Goal: Task Accomplishment & Management: Use online tool/utility

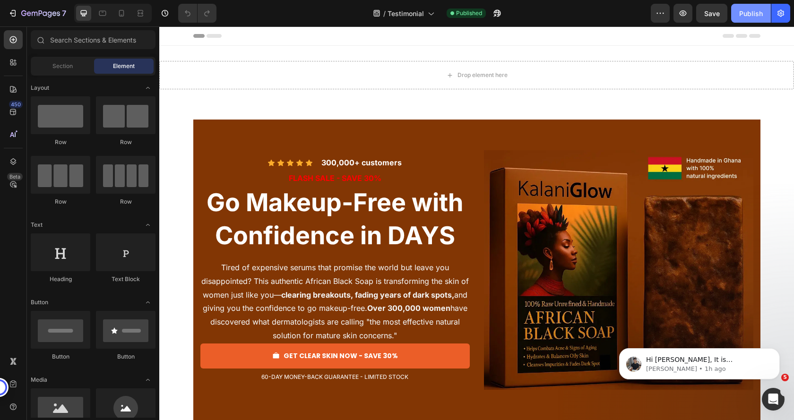
click at [746, 13] on div "Publish" at bounding box center [751, 14] width 24 height 10
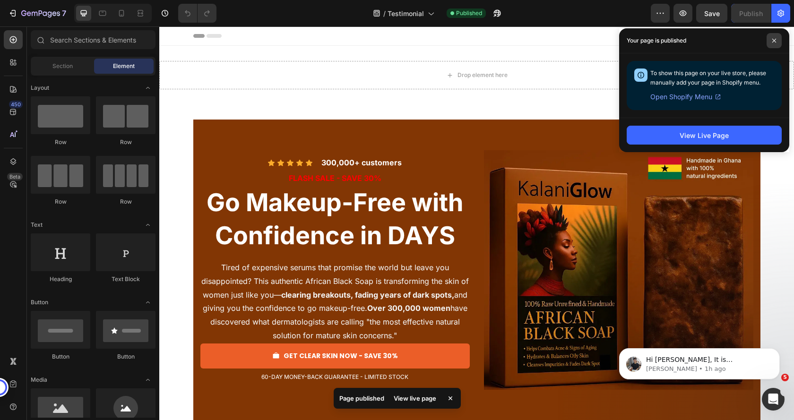
click at [776, 40] on icon at bounding box center [774, 40] width 5 height 5
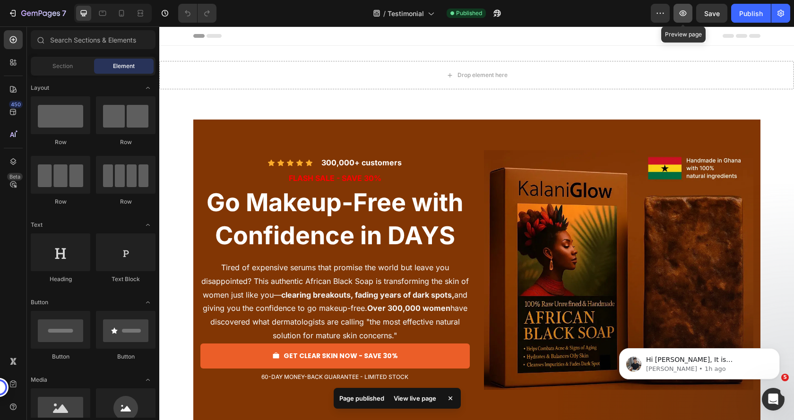
click at [681, 13] on icon "button" at bounding box center [682, 13] width 9 height 9
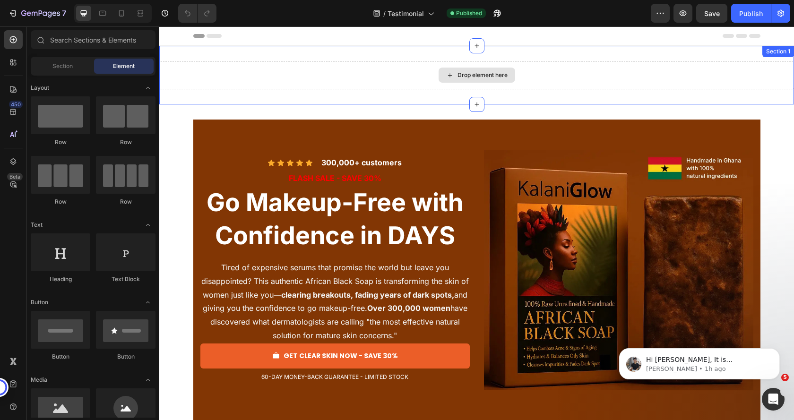
click at [270, 82] on div "Drop element here" at bounding box center [476, 75] width 635 height 28
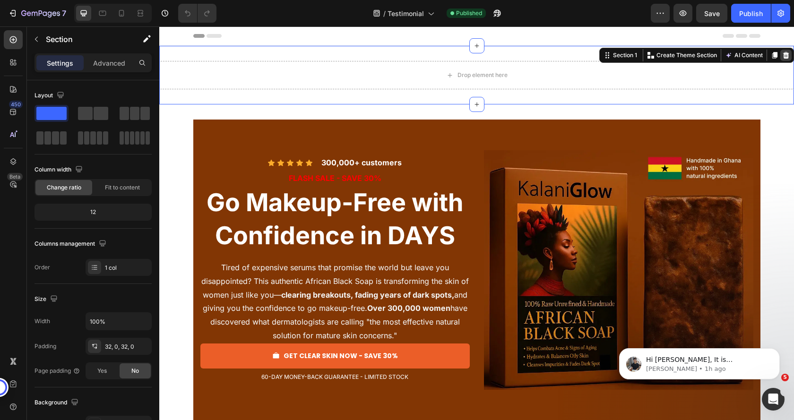
click at [783, 54] on icon at bounding box center [786, 55] width 6 height 7
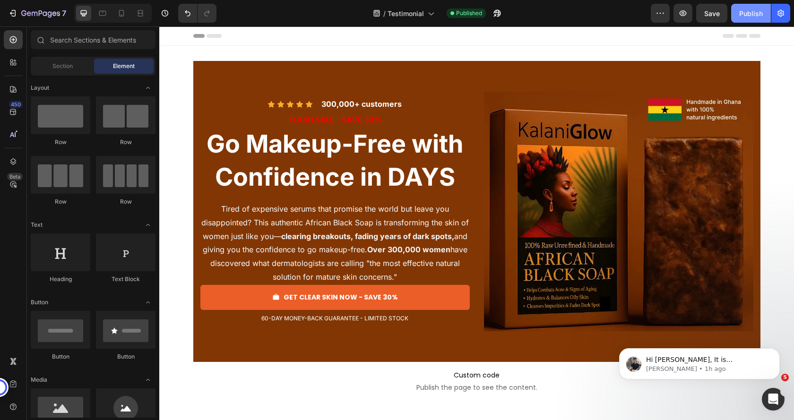
click at [748, 15] on div "Publish" at bounding box center [751, 14] width 24 height 10
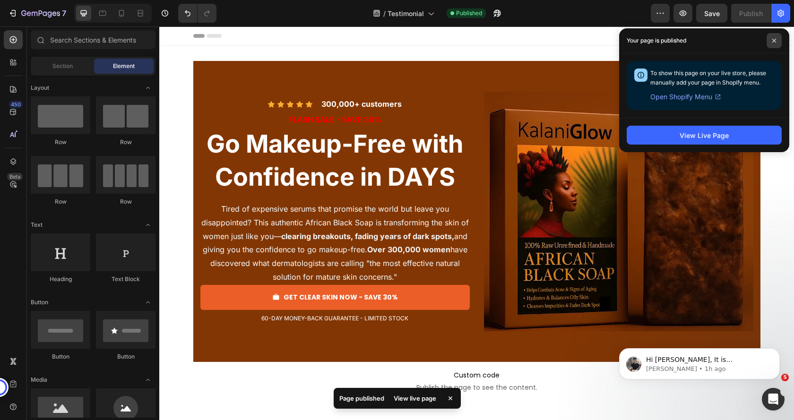
click at [774, 38] on span at bounding box center [774, 40] width 15 height 15
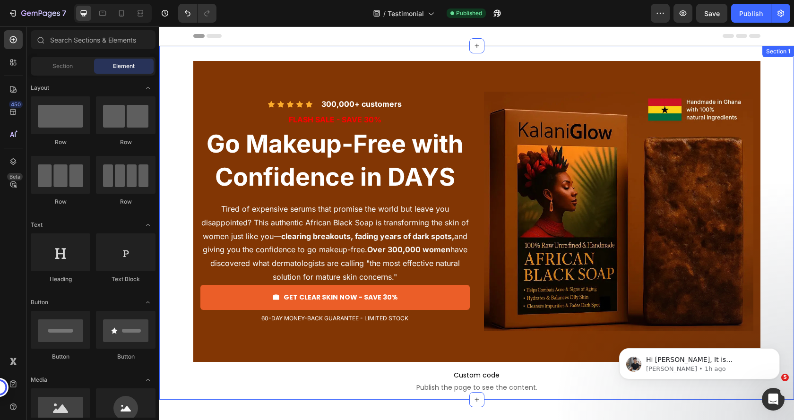
click at [317, 60] on div "Icon Icon Icon Icon Icon Icon List 300,000+ customers Text Block Row FLASH SALE…" at bounding box center [476, 223] width 635 height 354
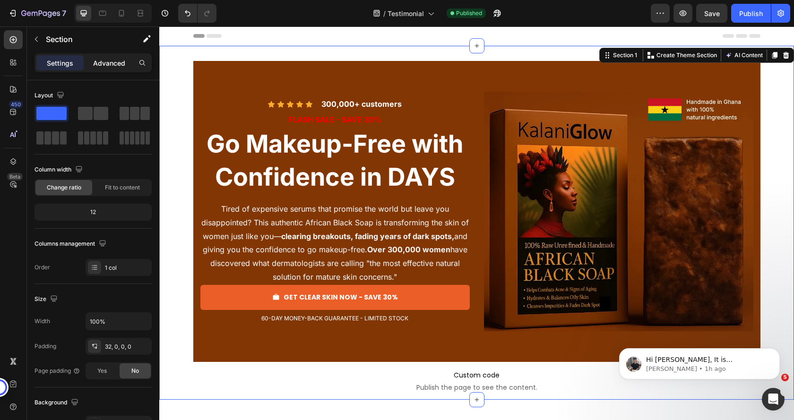
click at [108, 62] on p "Advanced" at bounding box center [109, 63] width 32 height 10
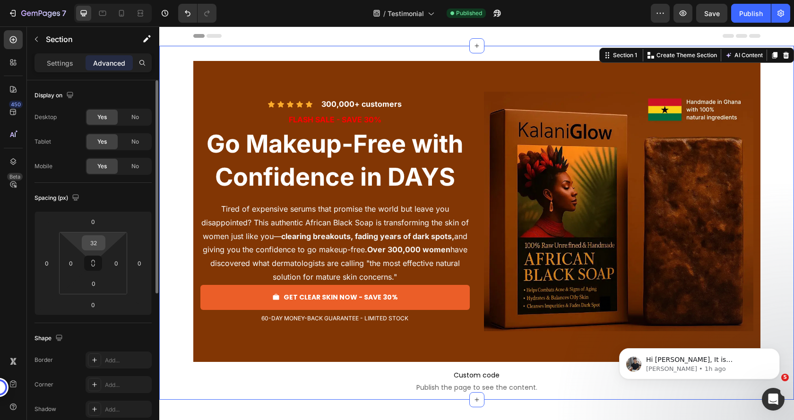
click at [96, 243] on input "32" at bounding box center [93, 243] width 19 height 14
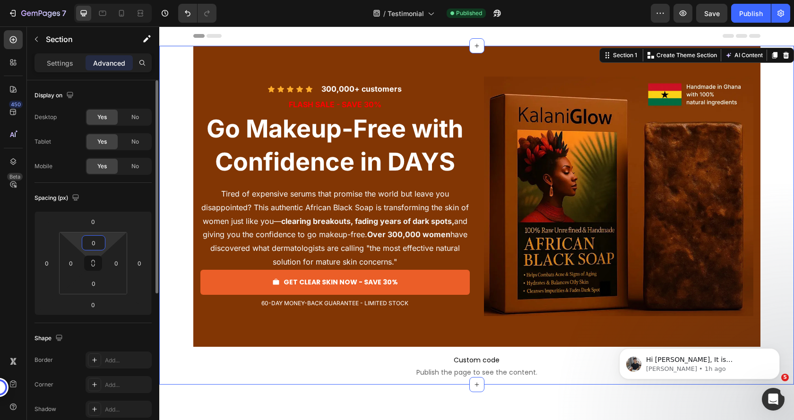
type input "0"
click at [120, 199] on div "Spacing (px)" at bounding box center [93, 197] width 117 height 15
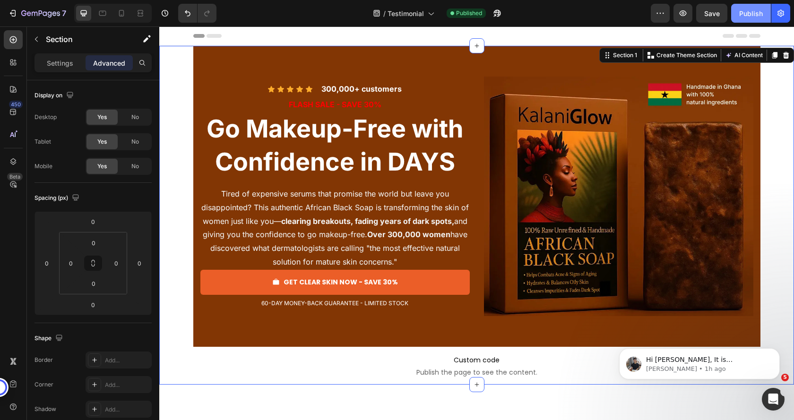
click at [760, 14] on div "Publish" at bounding box center [751, 14] width 24 height 10
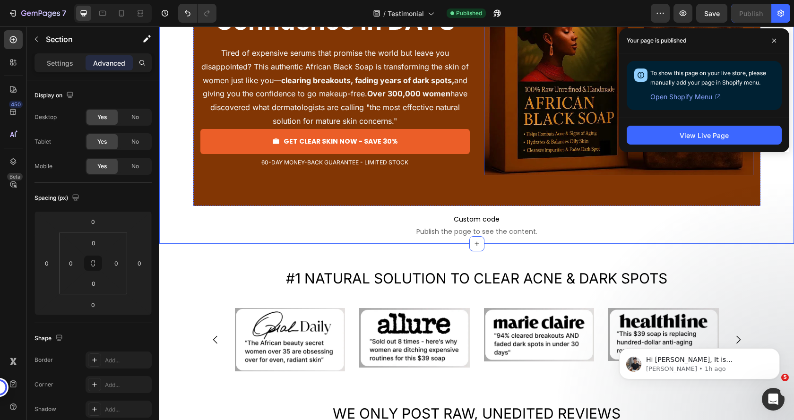
scroll to position [142, 0]
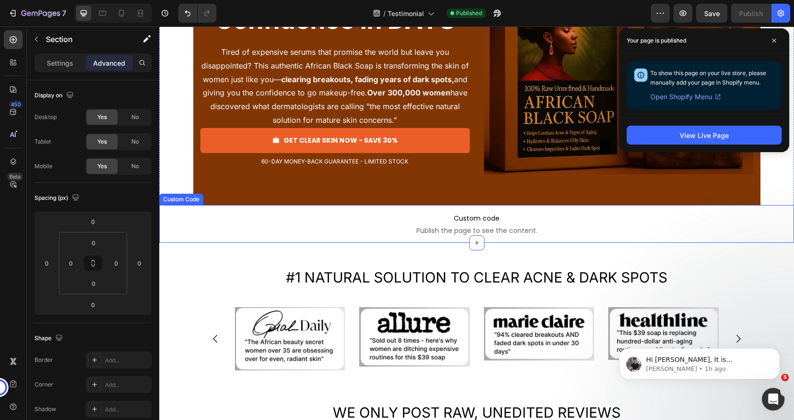
click at [422, 221] on span "Custom code" at bounding box center [476, 218] width 635 height 11
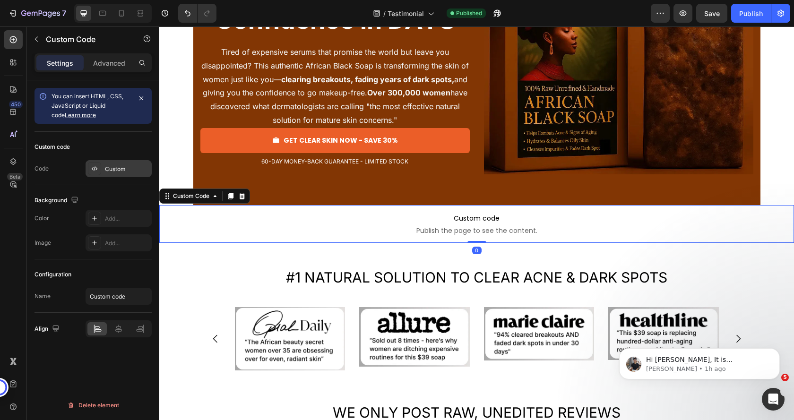
click at [113, 165] on div "Custom" at bounding box center [127, 169] width 44 height 9
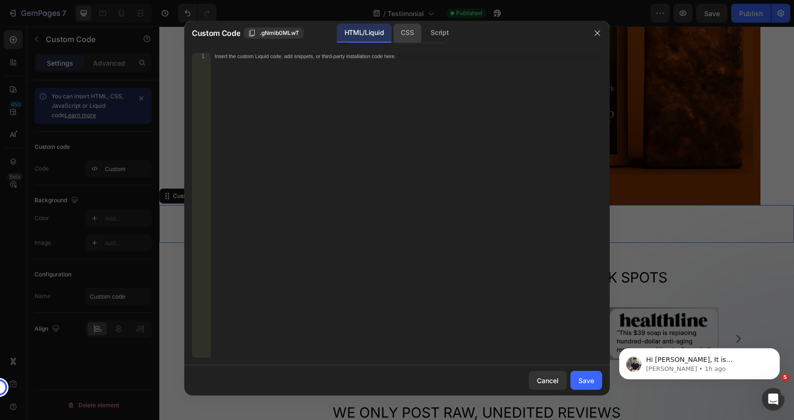
click at [423, 34] on div "CSS" at bounding box center [439, 33] width 33 height 19
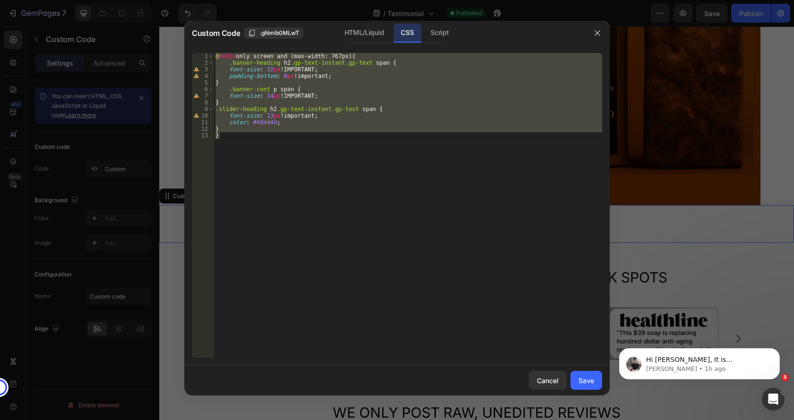
click at [278, 121] on div "@ media only screen and (max-width: 767px) { .banner-heading h2 .gp-text-instan…" at bounding box center [408, 205] width 389 height 305
type textarea "color: #4d4d4d;"
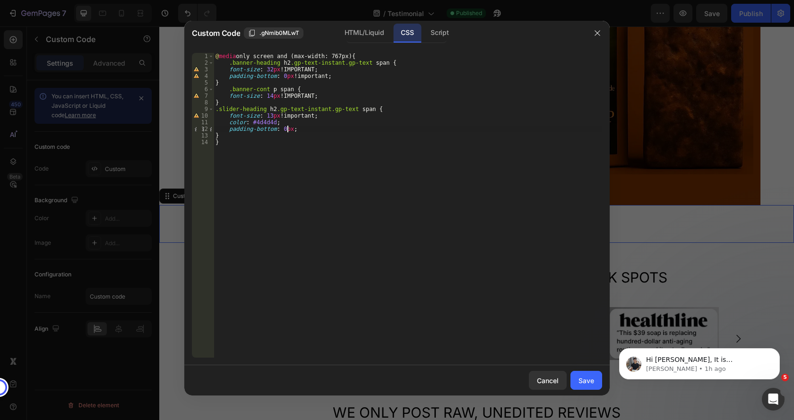
scroll to position [0, 6]
type textarea "padding-bottom: 0px;;"
click at [590, 382] on div "Save" at bounding box center [586, 381] width 16 height 10
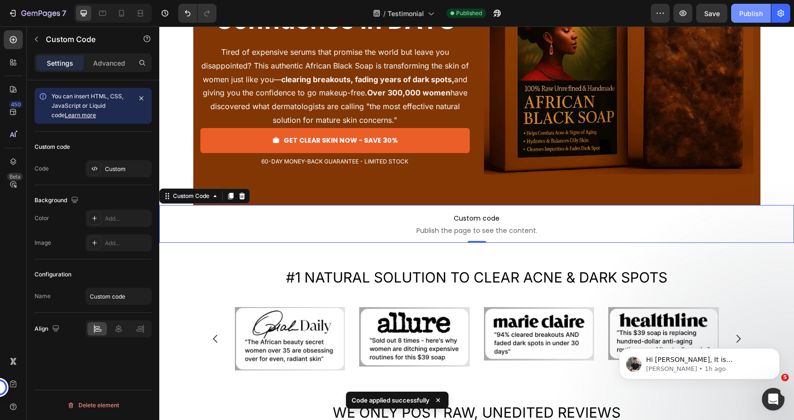
click at [748, 16] on div "Publish" at bounding box center [751, 14] width 24 height 10
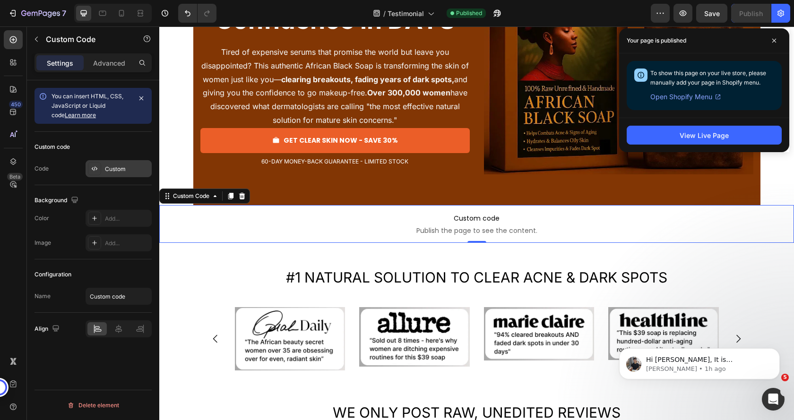
click at [111, 169] on div "Custom" at bounding box center [127, 169] width 44 height 9
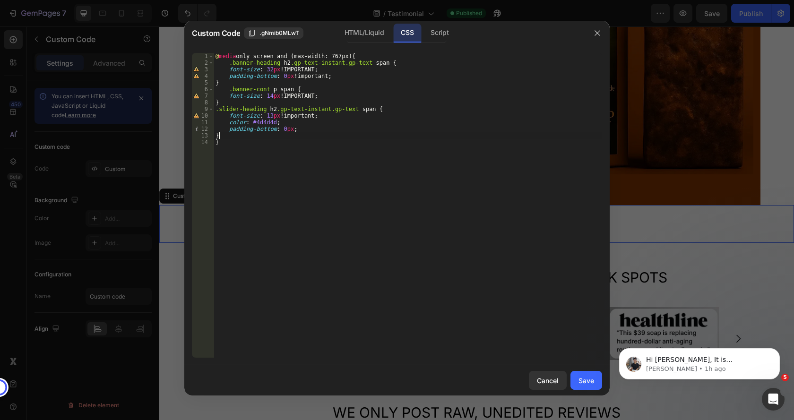
click at [244, 138] on div "@ media only screen and (max-width: 767px) { .banner-heading h2 .gp-text-instan…" at bounding box center [408, 212] width 389 height 318
click at [228, 88] on div "@ media only screen and (max-width: 767px) { .banner-heading h2 .gp-text-instan…" at bounding box center [408, 212] width 389 height 318
click at [255, 102] on div "@ media only screen and (max-width: 767px) { .banner-heading h2 .gp-text-instan…" at bounding box center [408, 212] width 389 height 318
type textarea "}"
paste textarea "}"
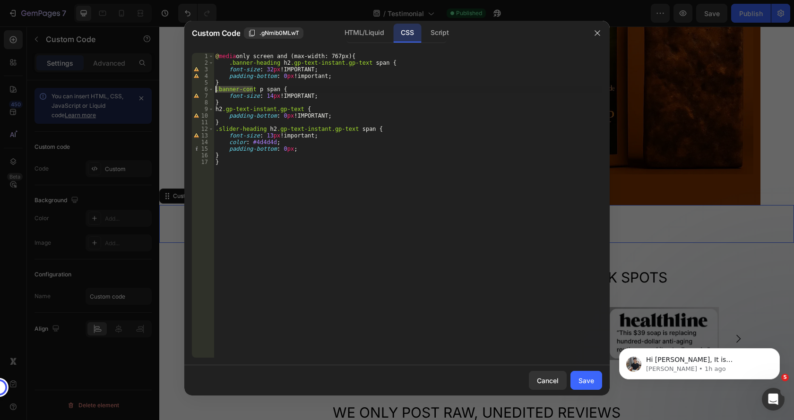
drag, startPoint x: 252, startPoint y: 88, endPoint x: 204, endPoint y: 88, distance: 48.2
click at [204, 88] on div "} 1 2 3 4 5 6 7 8 9 10 11 12 13 14 15 16 17 @ media only screen and (max-width:…" at bounding box center [397, 205] width 410 height 305
click at [216, 110] on div "@ media only screen and (max-width: 767px) { .banner-heading h2 .gp-text-instan…" at bounding box center [408, 212] width 389 height 318
paste textarea "banner-heading"
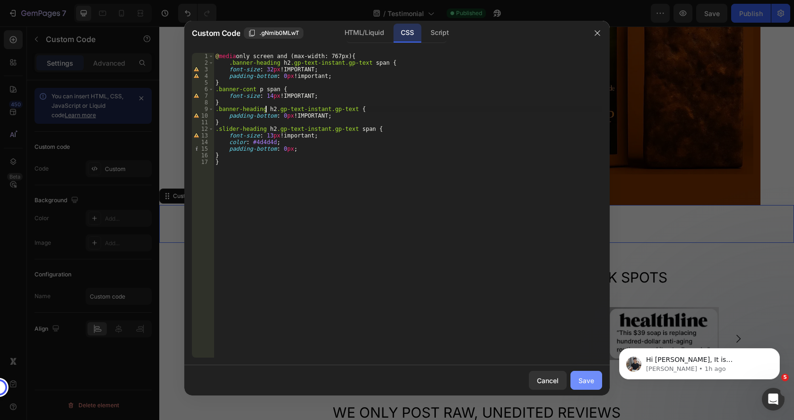
type textarea ".banner-heading h2.gp-text-instant.gp-text {"
click at [589, 381] on div "Save" at bounding box center [586, 381] width 16 height 10
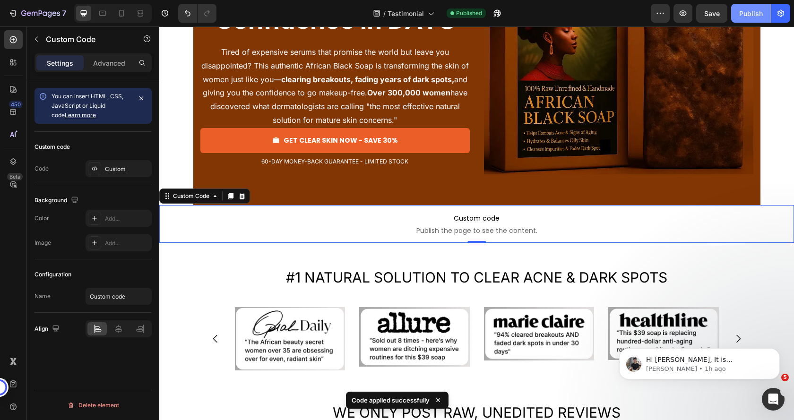
click at [757, 11] on div "Publish" at bounding box center [751, 14] width 24 height 10
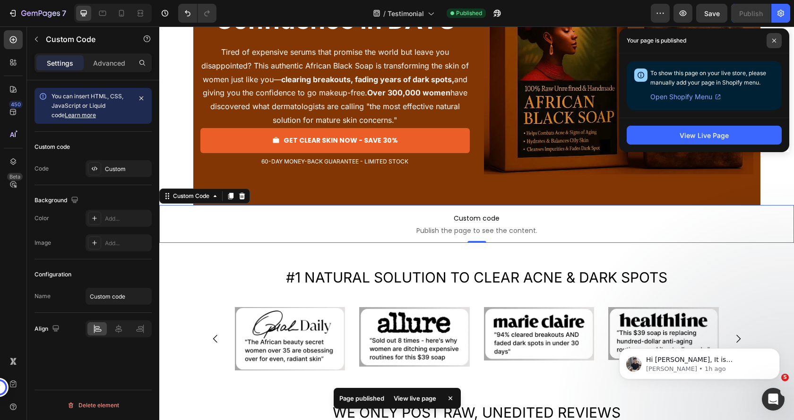
click at [778, 38] on span at bounding box center [774, 40] width 15 height 15
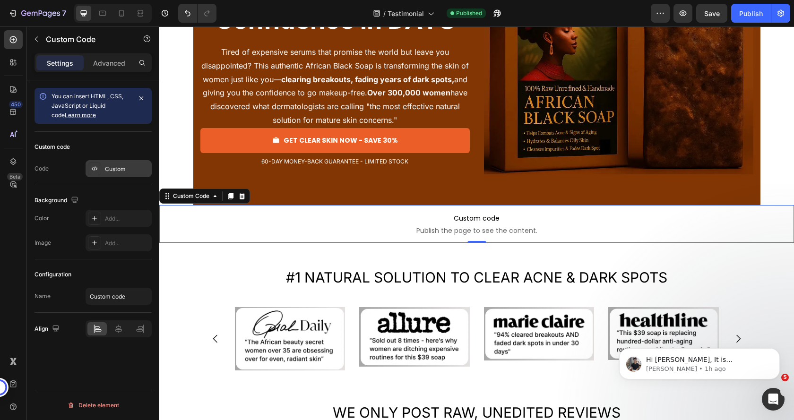
click at [111, 169] on div "Custom" at bounding box center [127, 169] width 44 height 9
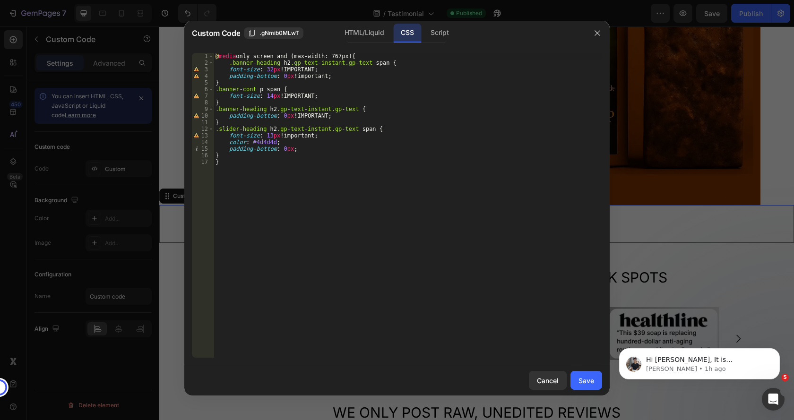
click at [273, 143] on div "@ media only screen and (max-width: 767px) { .banner-heading h2 .gp-text-instan…" at bounding box center [408, 212] width 389 height 318
paste textarea "!important"
type textarea "color: #4d4d4d !important;"
click at [588, 378] on div "Save" at bounding box center [586, 381] width 16 height 10
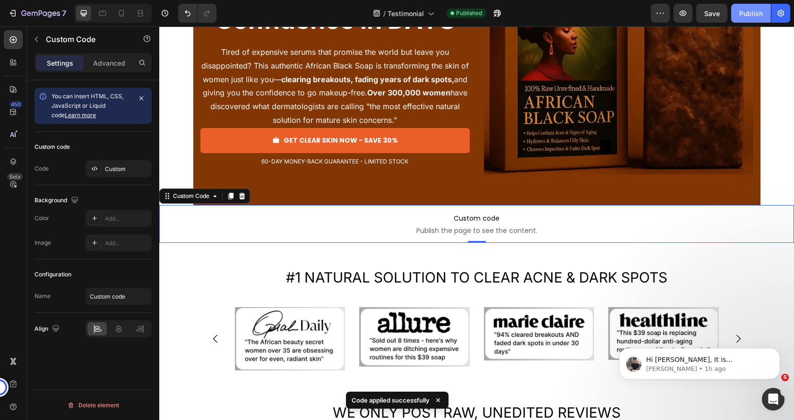
click at [738, 16] on button "Publish" at bounding box center [751, 13] width 40 height 19
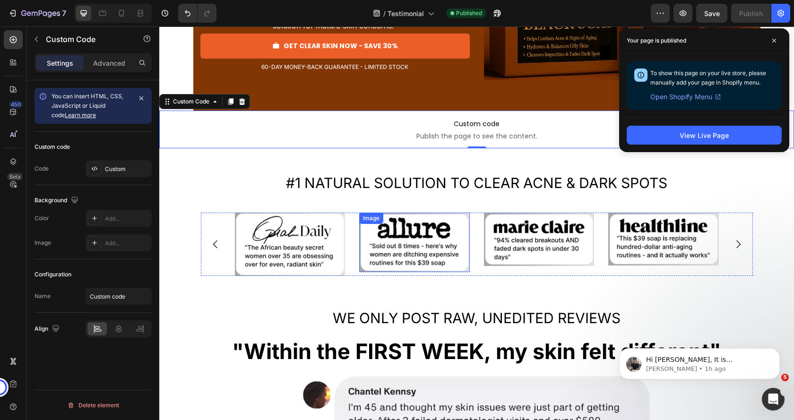
scroll to position [284, 0]
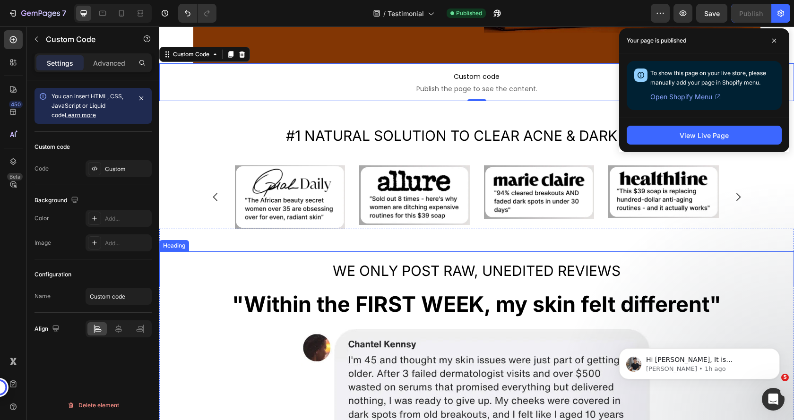
click at [425, 268] on span "WE ONLY POST RAW, UNEDITED REVIEWS" at bounding box center [477, 270] width 288 height 17
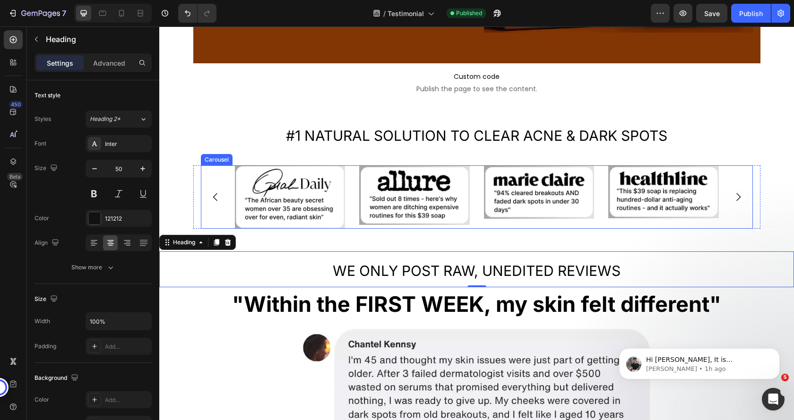
click at [476, 177] on div "Image Image Image Image" at bounding box center [477, 197] width 484 height 64
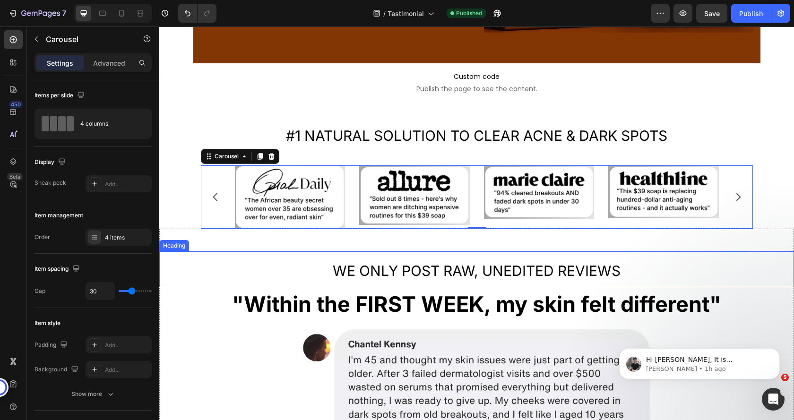
click at [347, 270] on span "WE ONLY POST RAW, UNEDITED REVIEWS" at bounding box center [477, 270] width 288 height 17
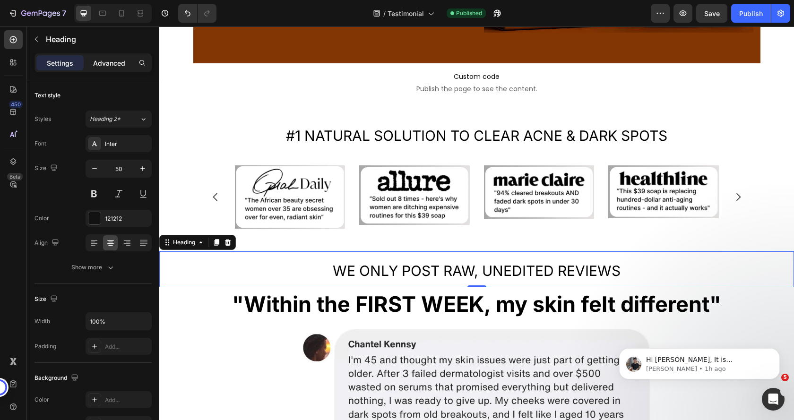
click at [108, 61] on p "Advanced" at bounding box center [109, 63] width 32 height 10
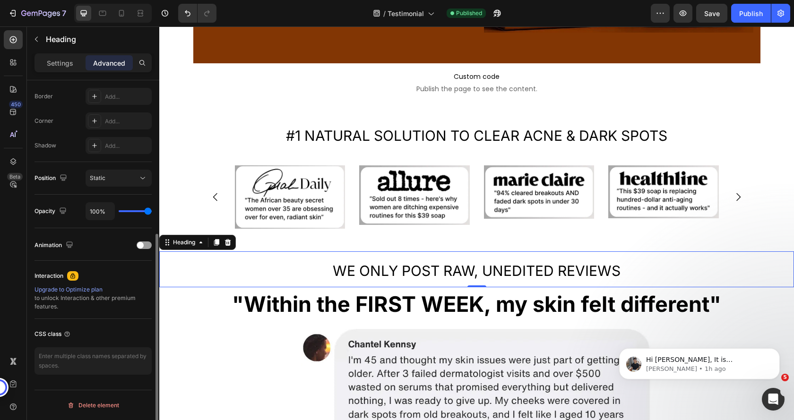
scroll to position [264, 0]
click at [77, 356] on textarea at bounding box center [93, 360] width 117 height 27
type textarea "review-cont"
click at [126, 334] on div "CSS class" at bounding box center [93, 334] width 117 height 15
click at [739, 15] on div "Publish" at bounding box center [751, 14] width 24 height 10
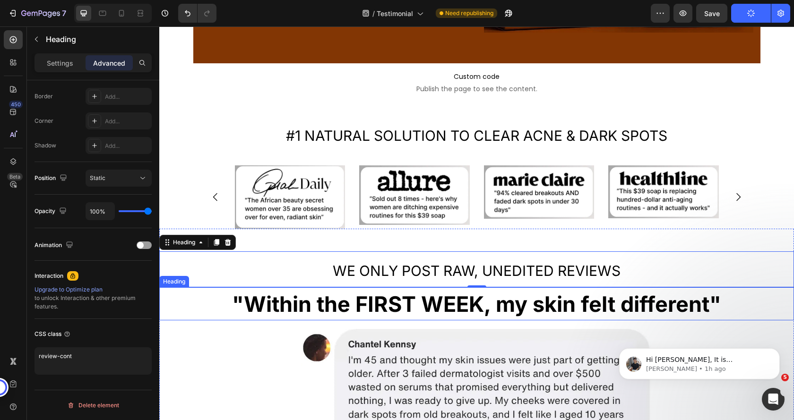
click at [356, 295] on strong ""Within the FIRST WEEK, my skin felt different"" at bounding box center [476, 304] width 489 height 26
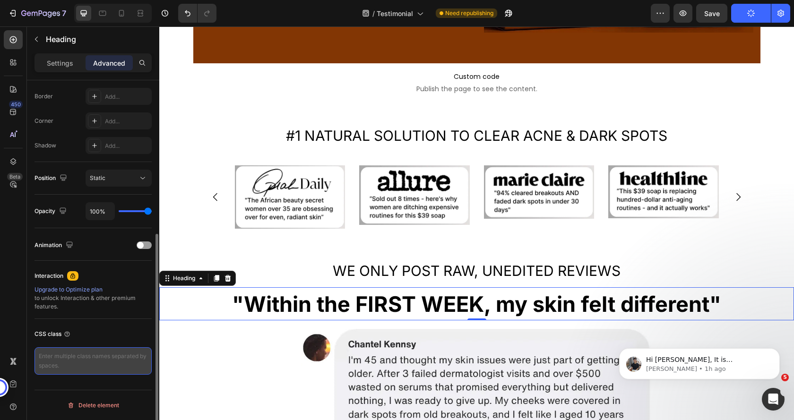
click at [100, 357] on textarea at bounding box center [93, 360] width 117 height 27
type textarea "image-main-heading"
click at [110, 337] on div "CSS class" at bounding box center [93, 334] width 117 height 15
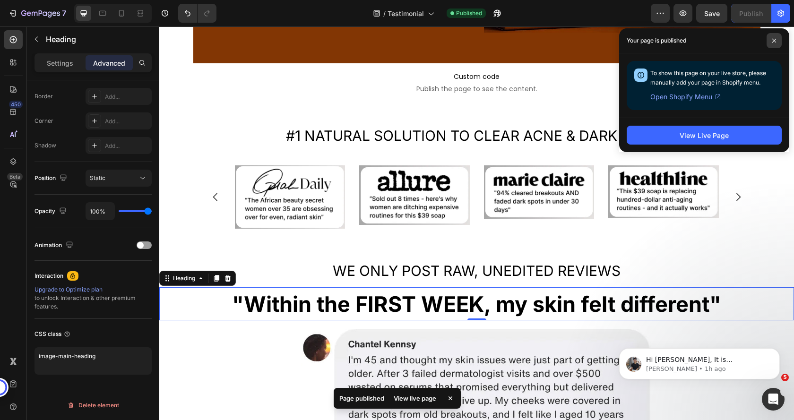
click at [775, 37] on span at bounding box center [774, 40] width 15 height 15
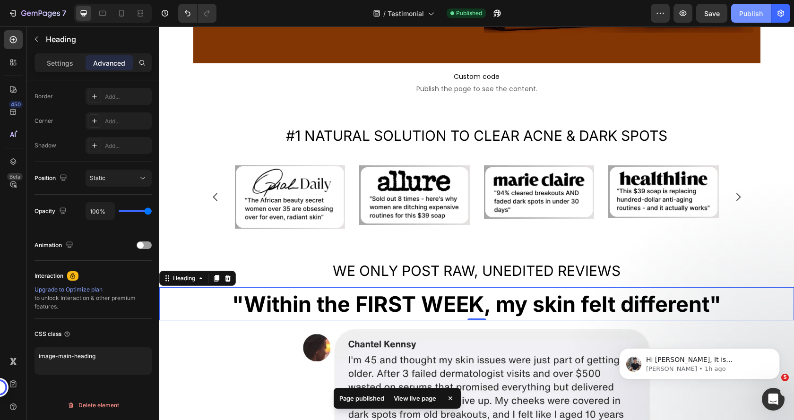
click at [764, 12] on button "Publish" at bounding box center [751, 13] width 40 height 19
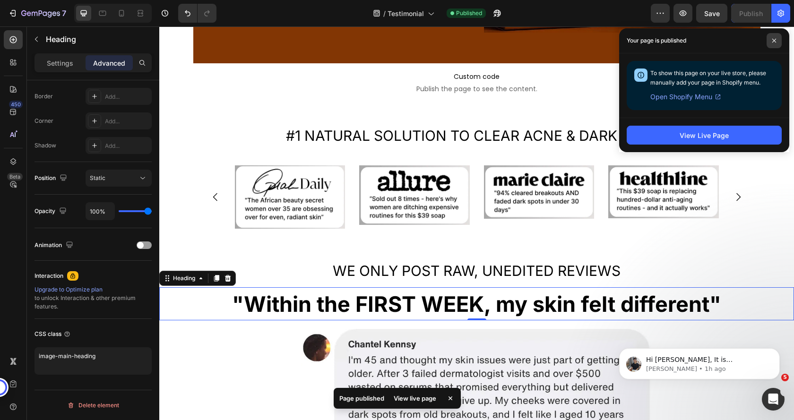
click at [772, 36] on span at bounding box center [774, 40] width 15 height 15
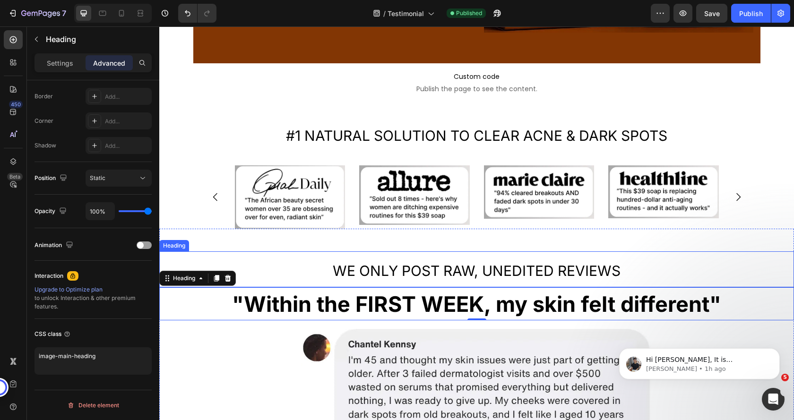
click at [389, 268] on span "WE ONLY POST RAW, UNEDITED REVIEWS" at bounding box center [477, 270] width 288 height 17
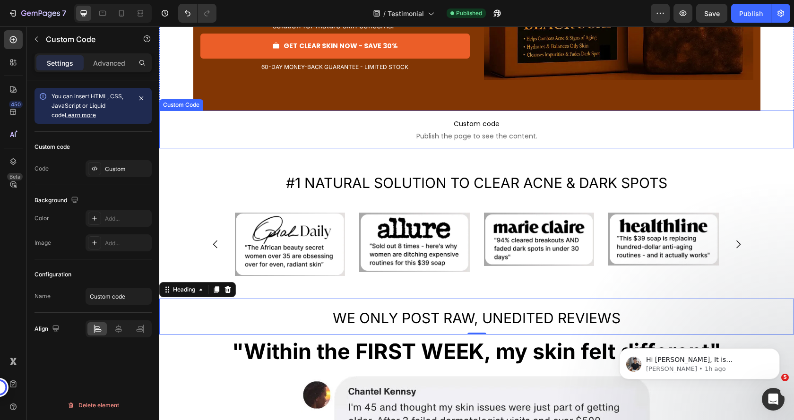
scroll to position [0, 0]
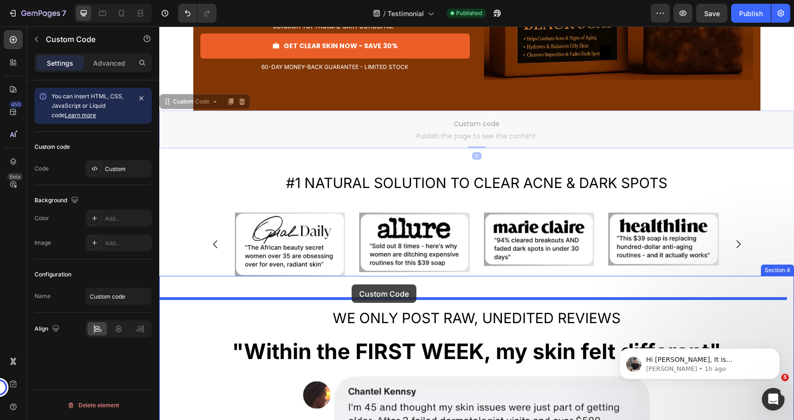
drag, startPoint x: 365, startPoint y: 121, endPoint x: 352, endPoint y: 285, distance: 164.6
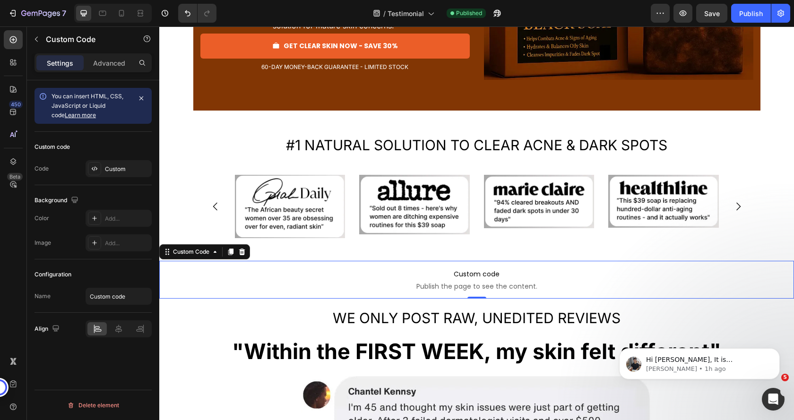
click at [334, 269] on span "Custom code" at bounding box center [476, 273] width 635 height 11
click at [120, 168] on div "Custom" at bounding box center [127, 169] width 44 height 9
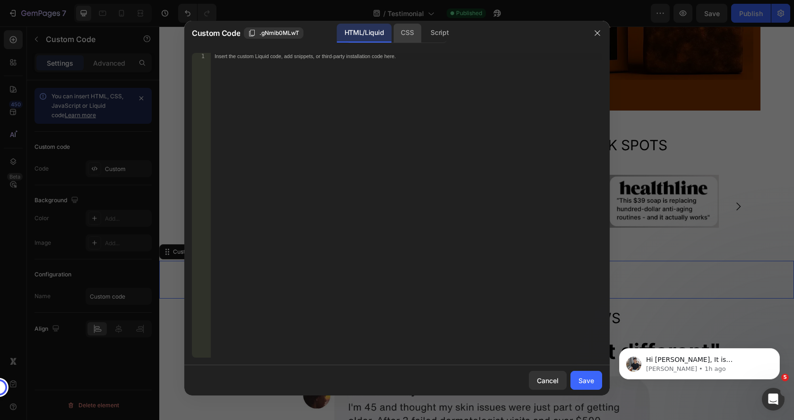
click at [423, 34] on div "CSS" at bounding box center [439, 33] width 33 height 19
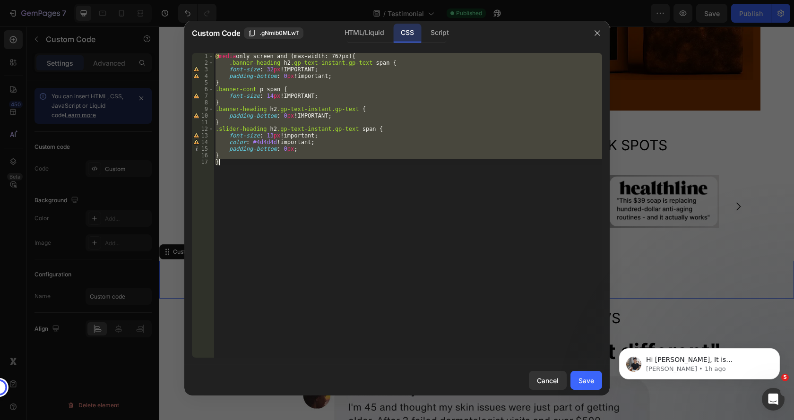
click at [241, 152] on div "@ media only screen and (max-width: 767px) { .banner-heading h2 .gp-text-instan…" at bounding box center [408, 205] width 389 height 305
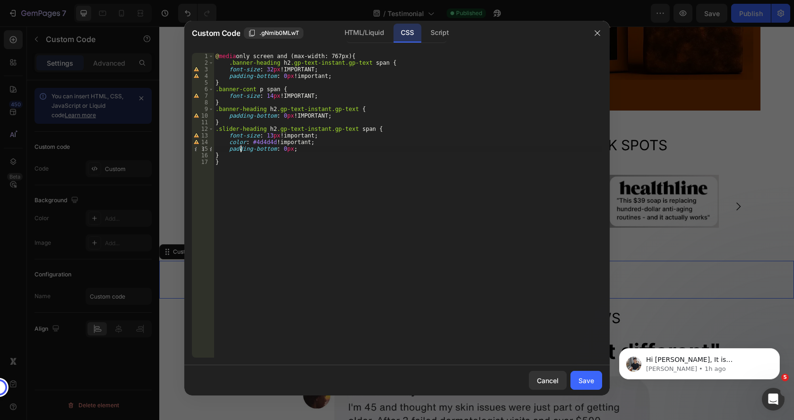
click at [224, 155] on div "@ media only screen and (max-width: 767px) { .banner-heading h2 .gp-text-instan…" at bounding box center [408, 212] width 389 height 318
type textarea "}"
paste textarea "}"
type textarea "}"
click at [590, 381] on div "Save" at bounding box center [586, 381] width 16 height 10
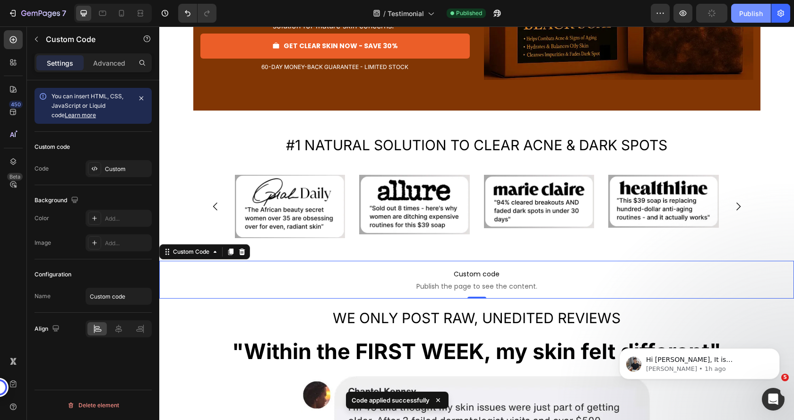
click at [755, 10] on div "Publish" at bounding box center [751, 14] width 24 height 10
click at [117, 159] on div "Custom code Code Custom" at bounding box center [93, 158] width 117 height 53
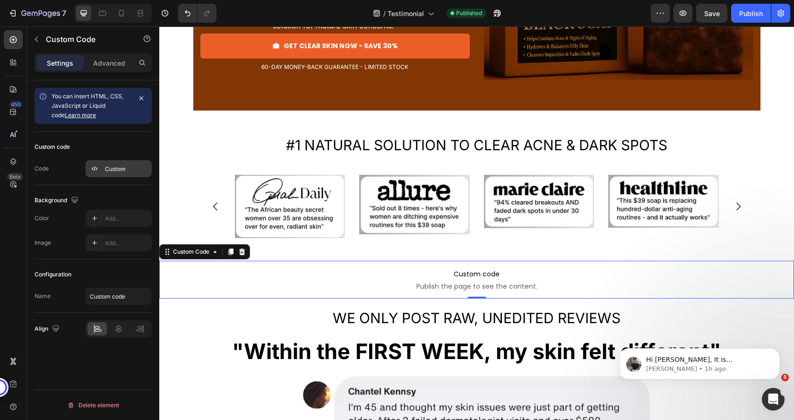
click at [112, 168] on div "Custom" at bounding box center [127, 169] width 44 height 9
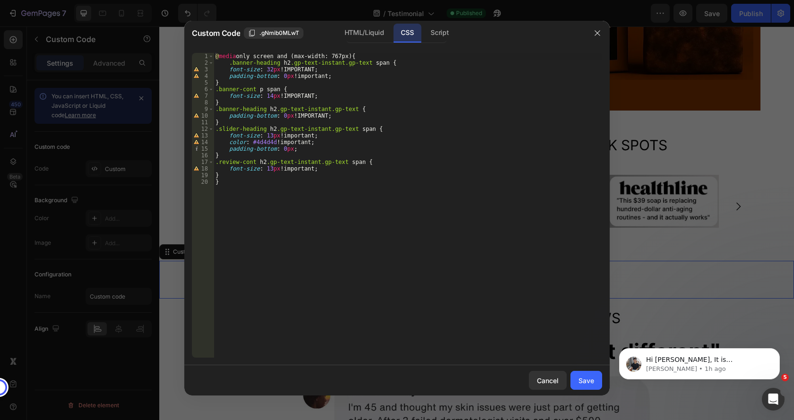
type textarea "}"
click at [231, 175] on div "@ media only screen and (max-width: 767px) { .banner-heading h2 .gp-text-instan…" at bounding box center [408, 212] width 389 height 318
paste textarea "}"
type textarea "}"
click at [586, 378] on div "Save" at bounding box center [586, 381] width 16 height 10
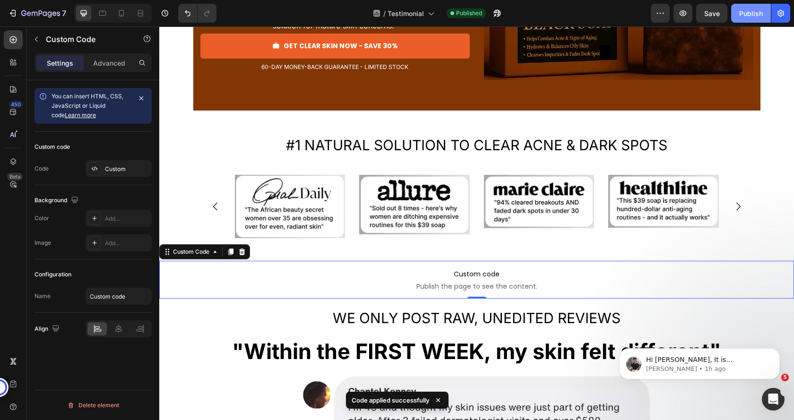
click at [755, 13] on div "Publish" at bounding box center [751, 14] width 24 height 10
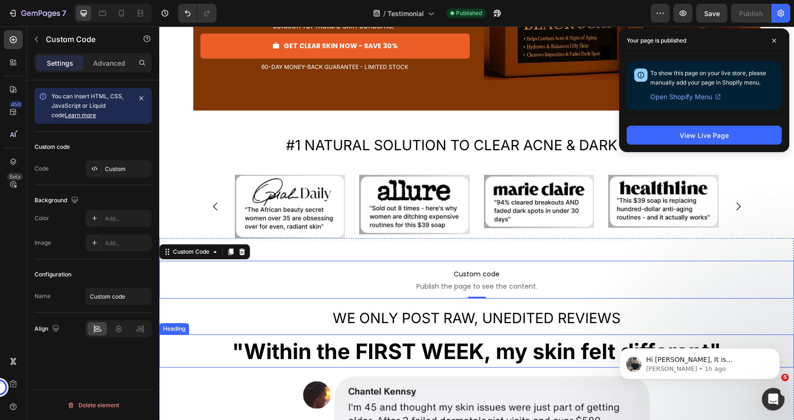
scroll to position [378, 0]
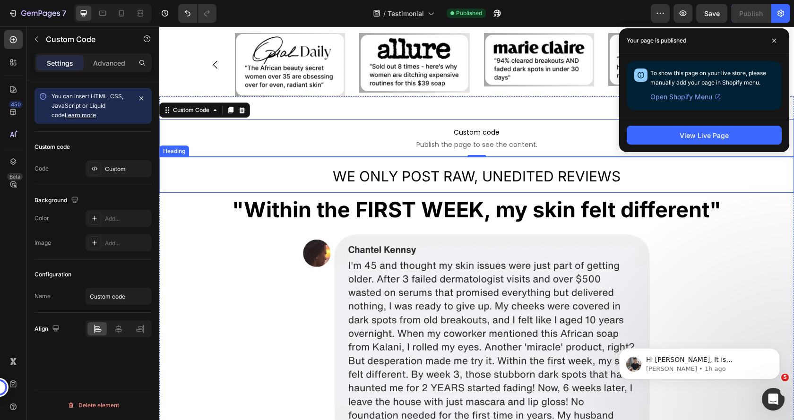
click at [187, 168] on h2 "WE ONLY POST RAW, UNEDITED REVIEWS" at bounding box center [476, 175] width 635 height 36
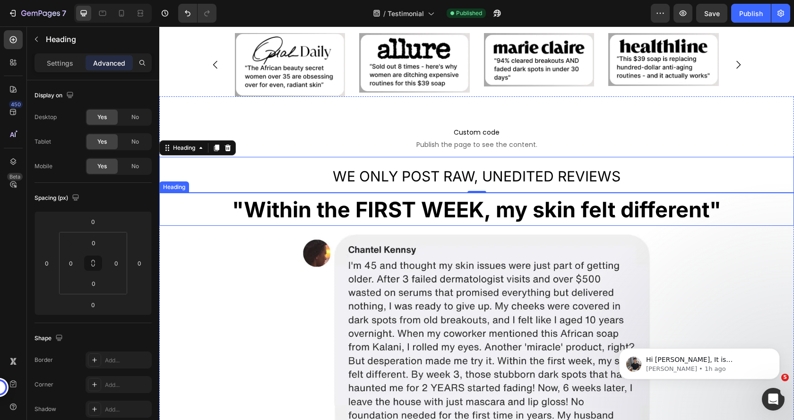
click at [192, 216] on h2 ""Within the FIRST WEEK, my skin felt different"" at bounding box center [476, 209] width 635 height 33
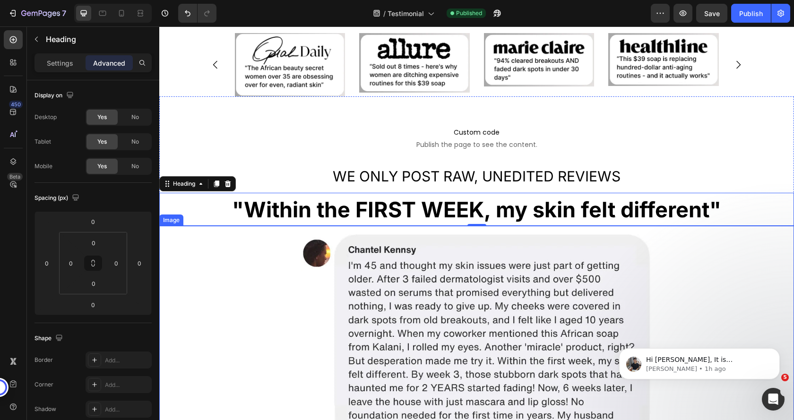
click at [170, 242] on div at bounding box center [476, 349] width 635 height 246
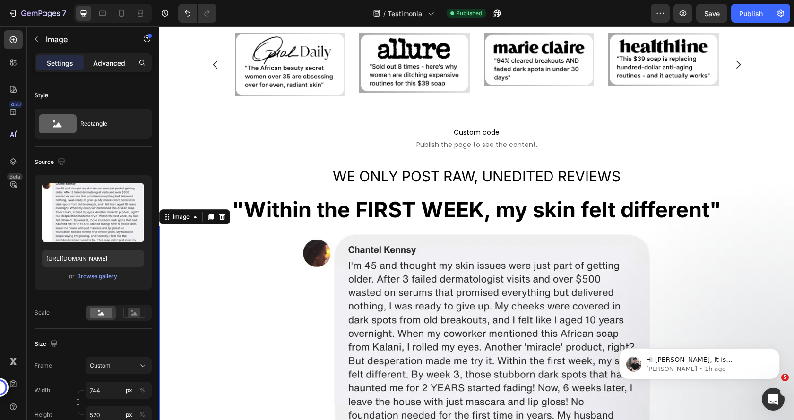
click at [106, 66] on p "Advanced" at bounding box center [109, 63] width 32 height 10
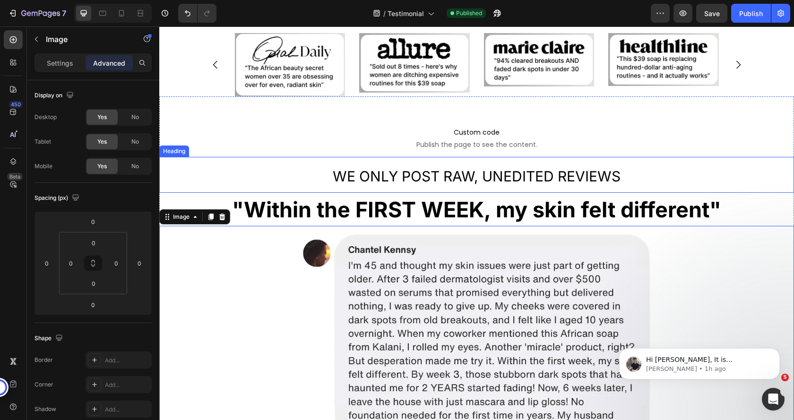
click at [219, 175] on h2 "WE ONLY POST RAW, UNEDITED REVIEWS" at bounding box center [476, 175] width 635 height 36
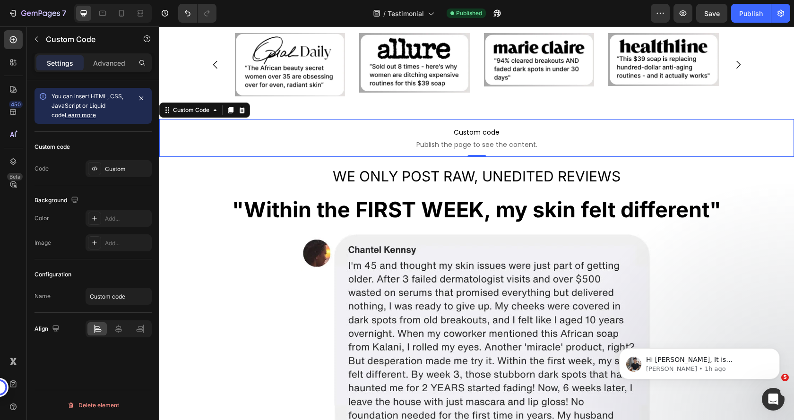
click at [203, 134] on span "Custom code" at bounding box center [476, 132] width 635 height 11
click at [176, 166] on h2 "WE ONLY POST RAW, UNEDITED REVIEWS" at bounding box center [476, 175] width 635 height 36
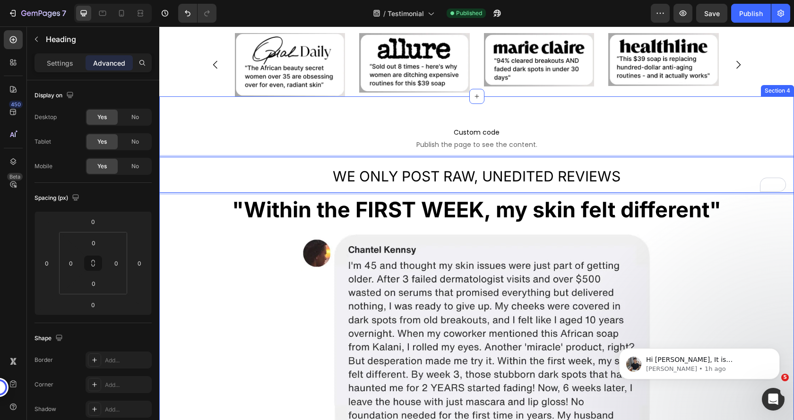
click at [284, 115] on div "Custom code Publish the page to see the content. Custom Code WE ONLY POST RAW, …" at bounding box center [476, 417] width 635 height 643
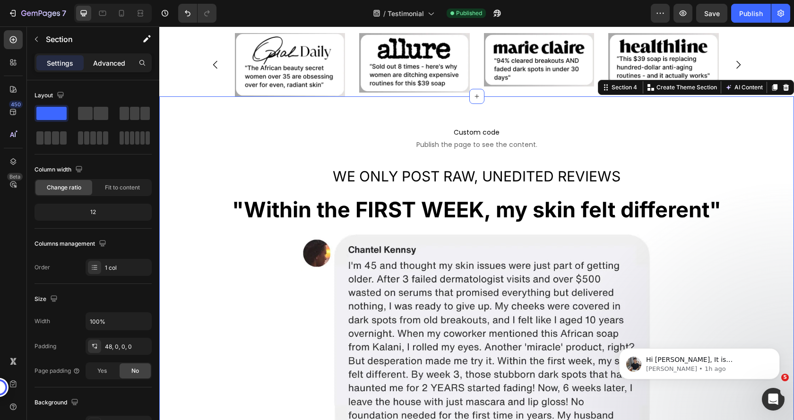
click at [111, 64] on p "Advanced" at bounding box center [109, 63] width 32 height 10
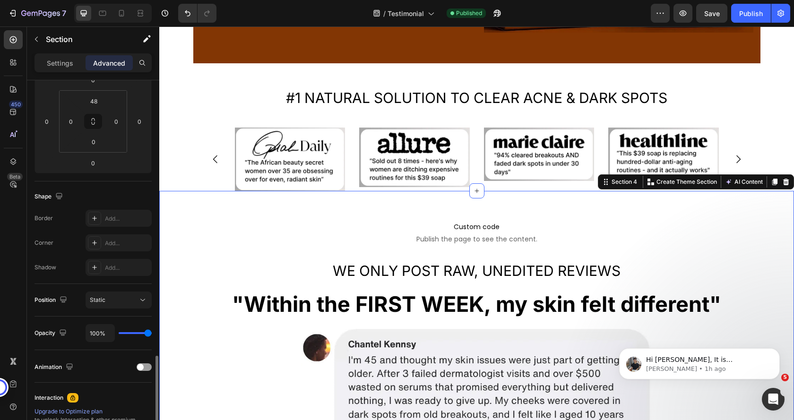
scroll to position [264, 0]
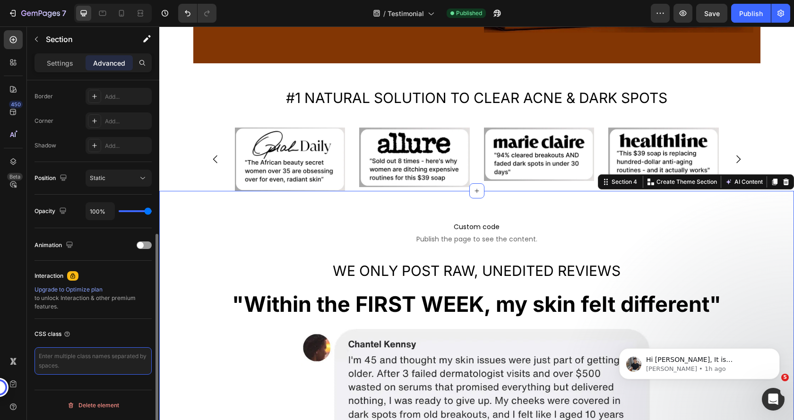
click at [88, 353] on textarea at bounding box center [93, 360] width 117 height 27
type textarea "image-text-section"
click at [113, 330] on div "CSS class" at bounding box center [93, 334] width 117 height 15
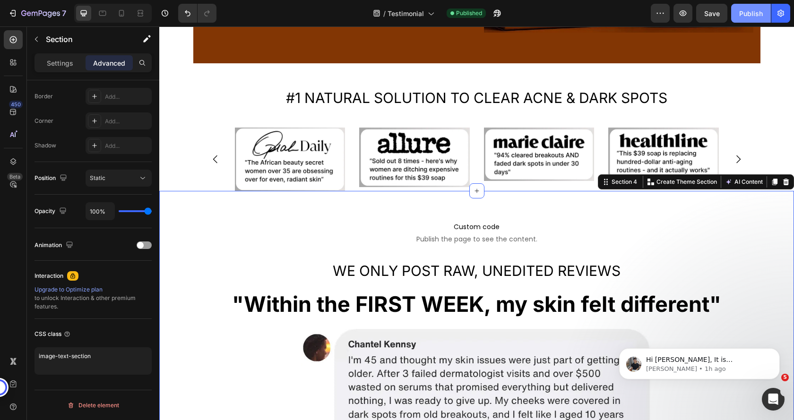
click at [750, 9] on div "Publish" at bounding box center [751, 14] width 24 height 10
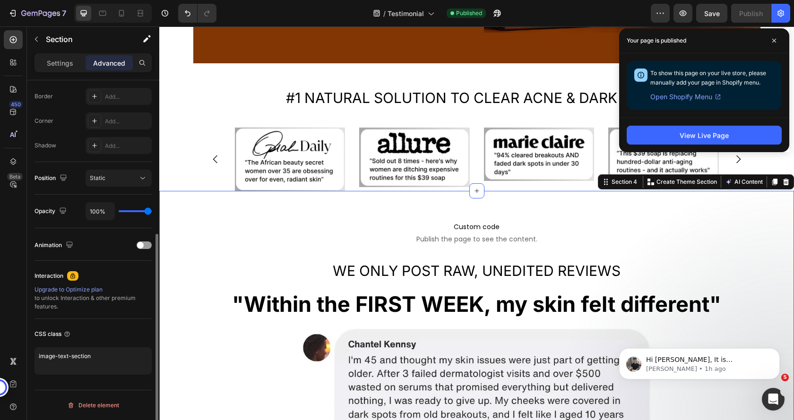
scroll to position [75, 0]
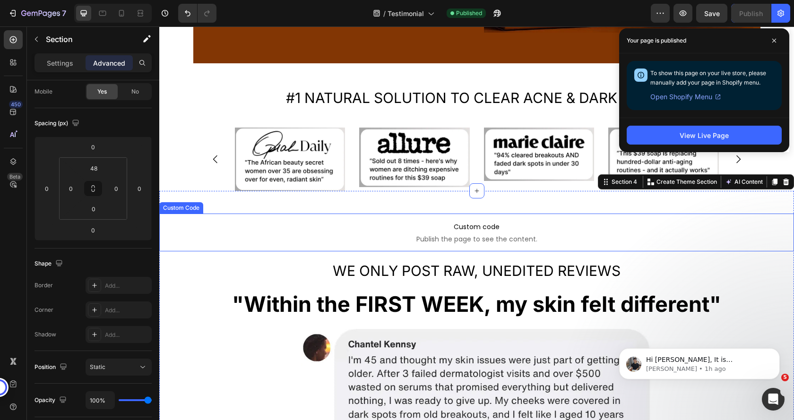
click at [396, 224] on span "Custom code" at bounding box center [476, 226] width 635 height 11
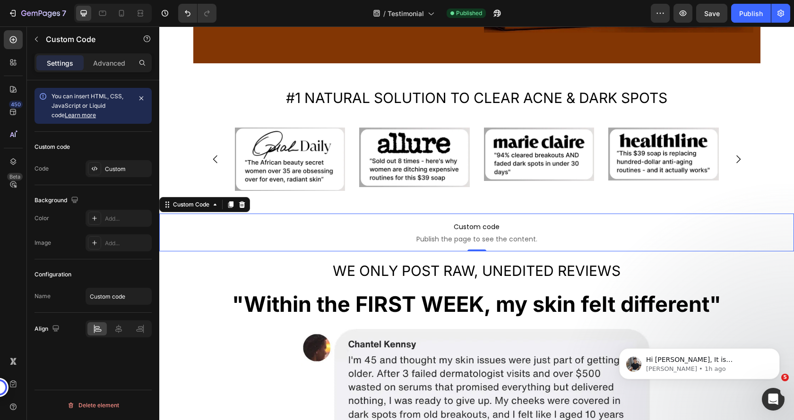
scroll to position [0, 0]
click at [113, 166] on div "Custom" at bounding box center [127, 169] width 44 height 9
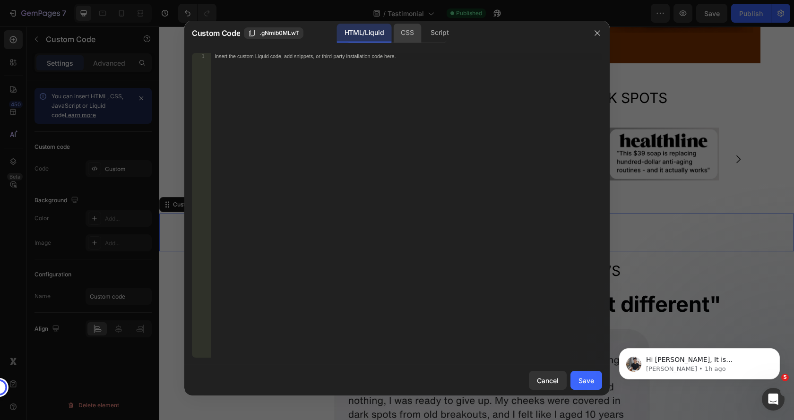
click at [423, 29] on div "CSS" at bounding box center [439, 33] width 33 height 19
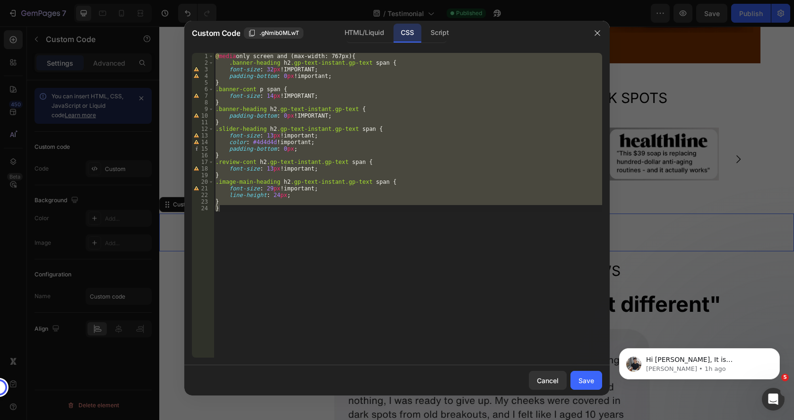
click at [225, 199] on div "@ media only screen and (max-width: 767px) { .banner-heading h2 .gp-text-instan…" at bounding box center [408, 205] width 389 height 305
type textarea "}"
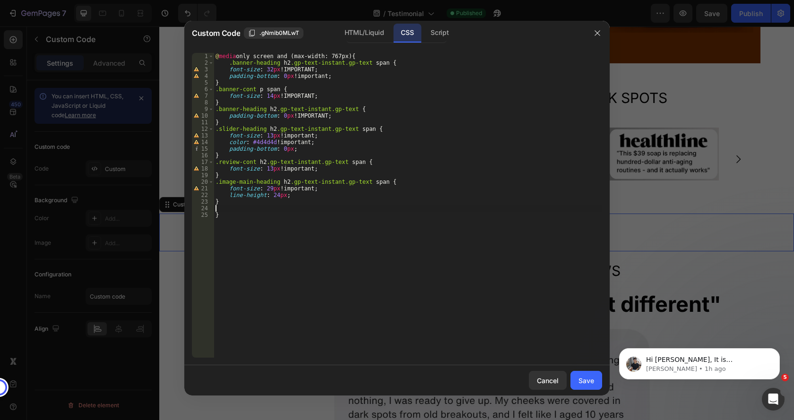
paste textarea "}"
type textarea "}"
click at [584, 377] on div "Save" at bounding box center [586, 381] width 16 height 10
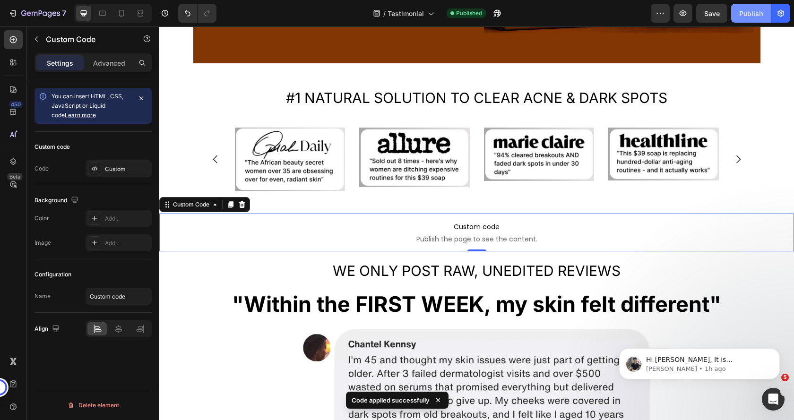
click at [745, 13] on div "Publish" at bounding box center [751, 14] width 24 height 10
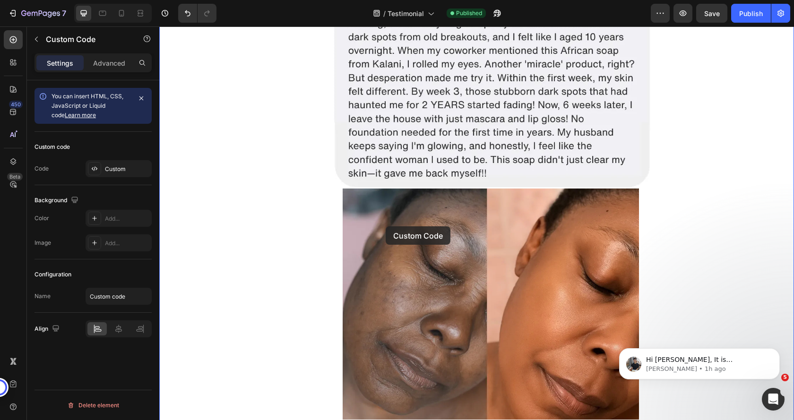
scroll to position [756, 0]
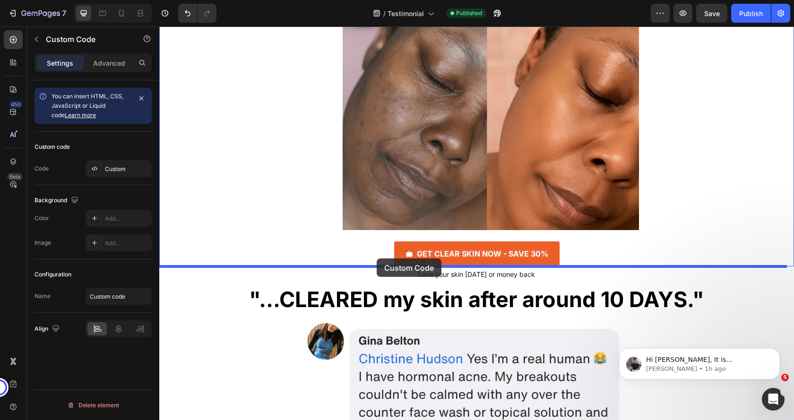
drag, startPoint x: 381, startPoint y: 176, endPoint x: 377, endPoint y: 259, distance: 82.4
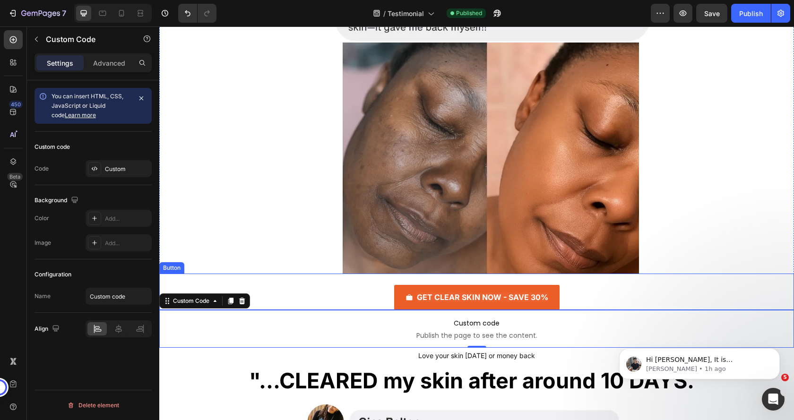
scroll to position [671, 0]
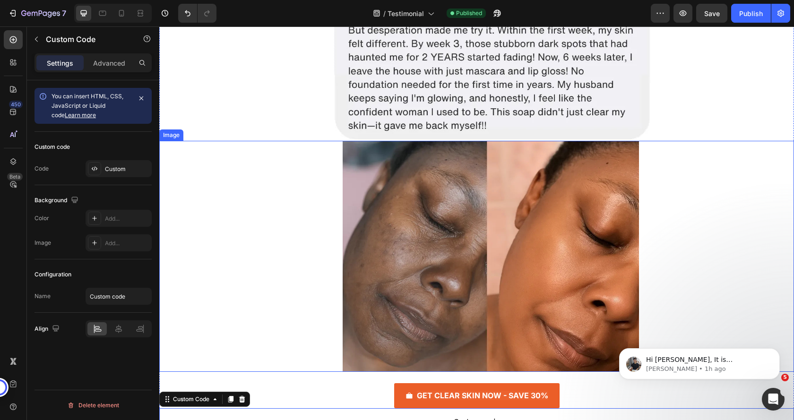
click at [363, 224] on img at bounding box center [491, 256] width 296 height 231
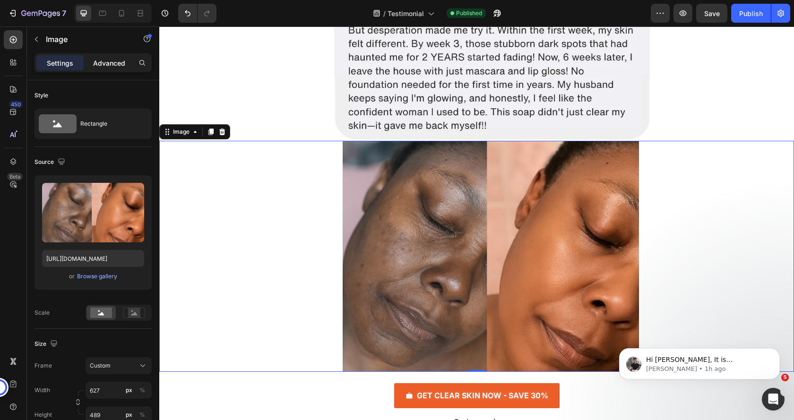
click at [111, 61] on p "Advanced" at bounding box center [109, 63] width 32 height 10
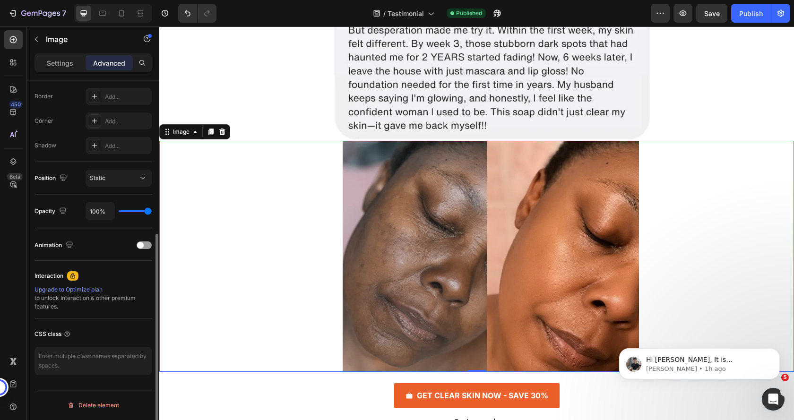
scroll to position [264, 0]
click at [96, 359] on textarea at bounding box center [93, 360] width 117 height 27
type textarea "cst-face-image"
click at [113, 322] on div "CSS class cst-face-image" at bounding box center [93, 350] width 117 height 63
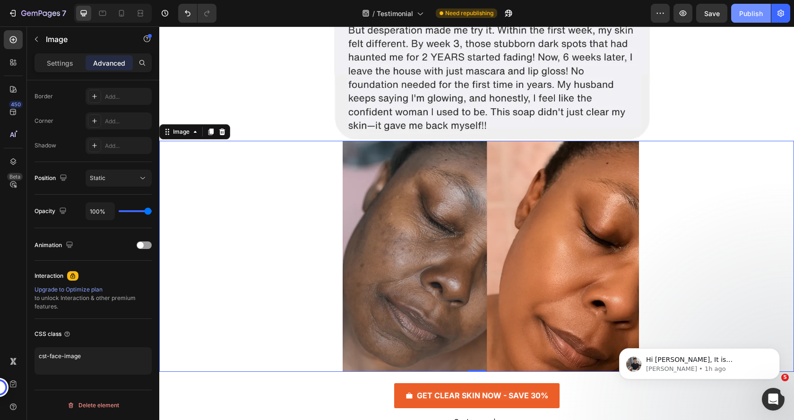
click at [747, 13] on div "Publish" at bounding box center [751, 14] width 24 height 10
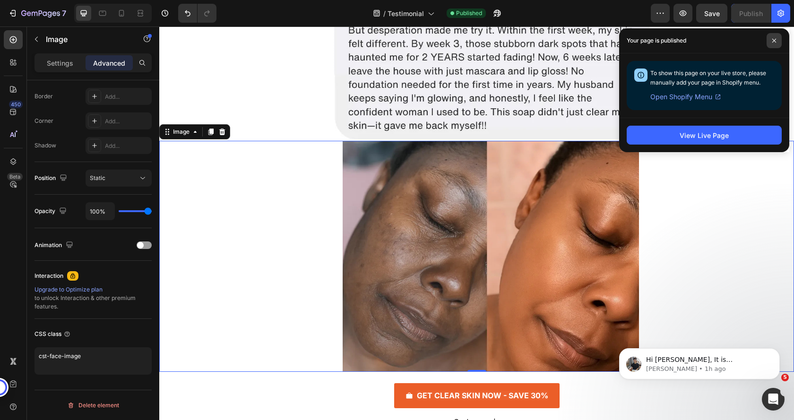
click at [772, 38] on icon at bounding box center [774, 40] width 5 height 5
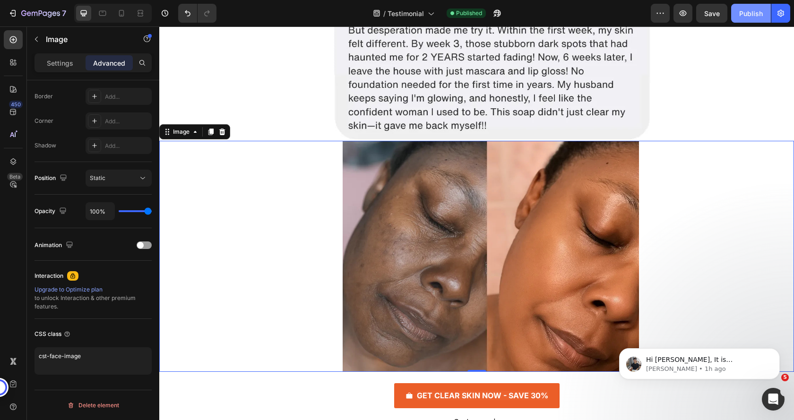
click at [754, 15] on div "Publish" at bounding box center [751, 14] width 24 height 10
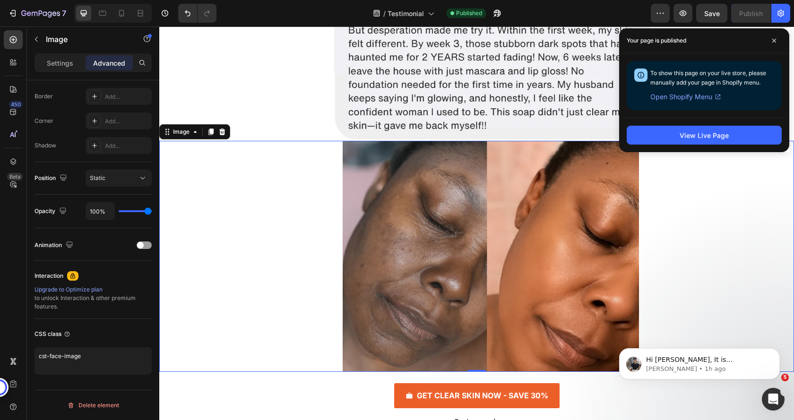
scroll to position [813, 0]
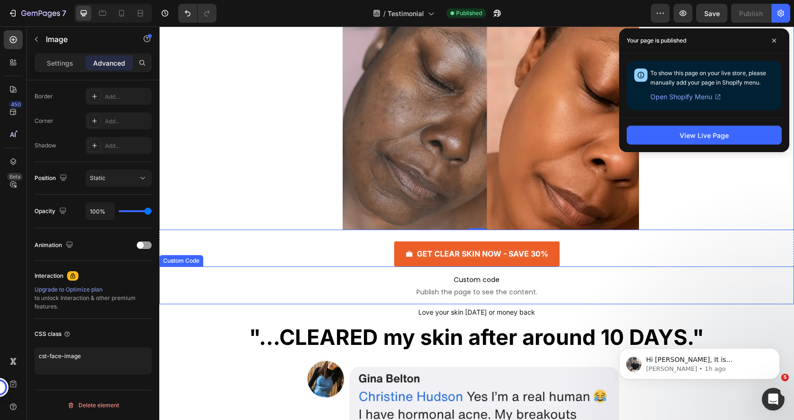
click at [406, 285] on span "Custom code" at bounding box center [476, 279] width 635 height 11
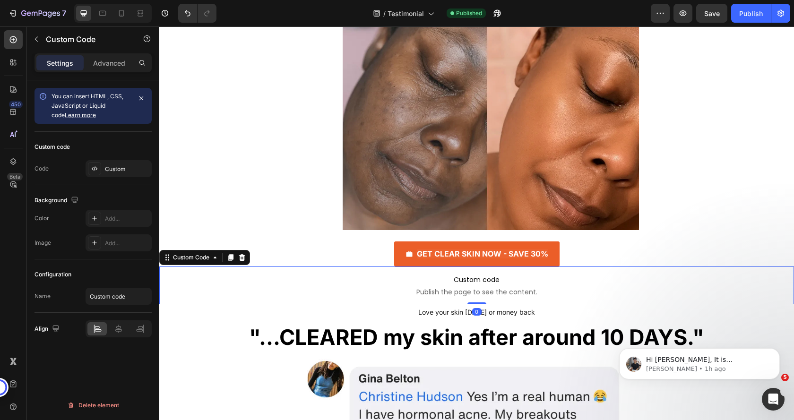
scroll to position [0, 0]
click at [104, 63] on p "Advanced" at bounding box center [109, 63] width 32 height 10
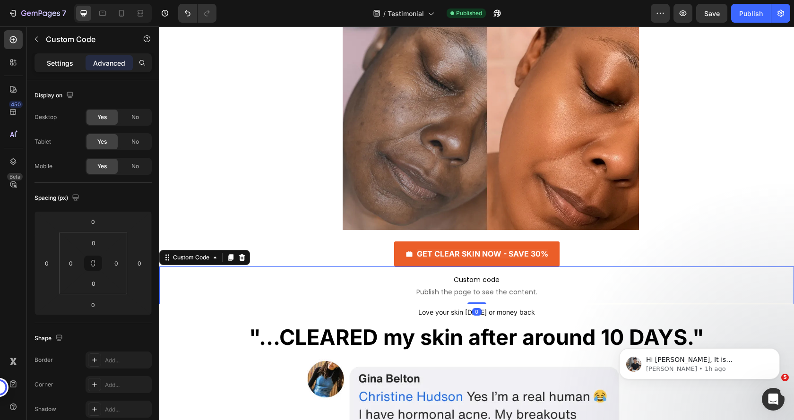
click at [62, 62] on p "Settings" at bounding box center [60, 63] width 26 height 10
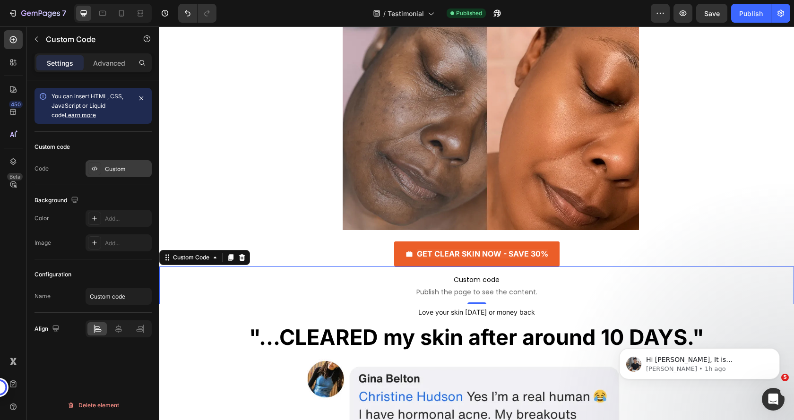
click at [108, 164] on div "Custom" at bounding box center [119, 168] width 66 height 17
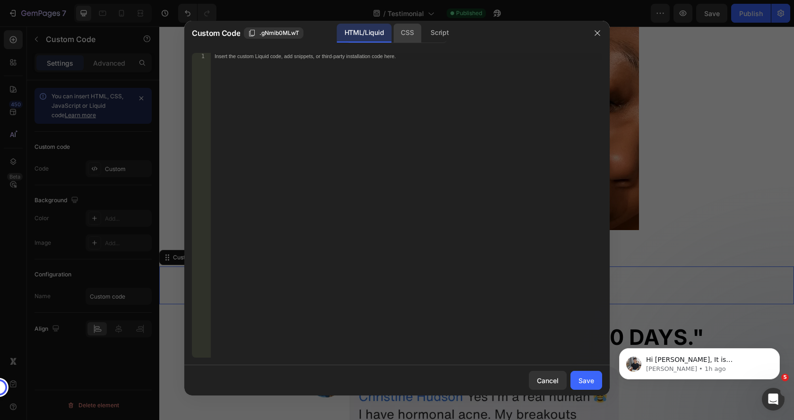
click at [423, 40] on div "CSS" at bounding box center [439, 33] width 33 height 19
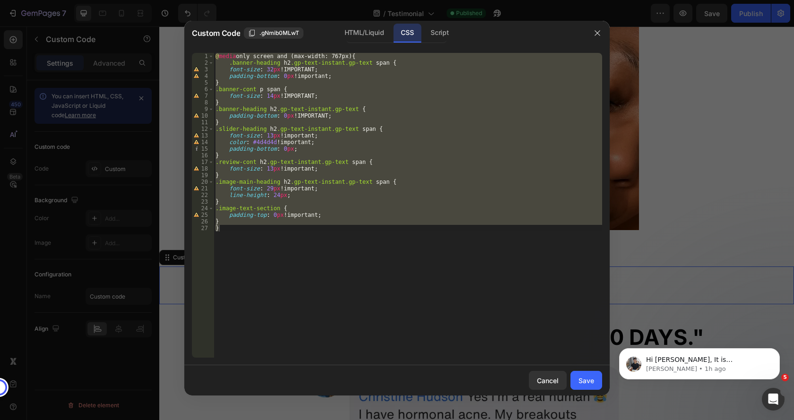
click at [229, 219] on div "@ media only screen and (max-width: 767px) { .banner-heading h2 .gp-text-instan…" at bounding box center [408, 205] width 389 height 305
type textarea "}"
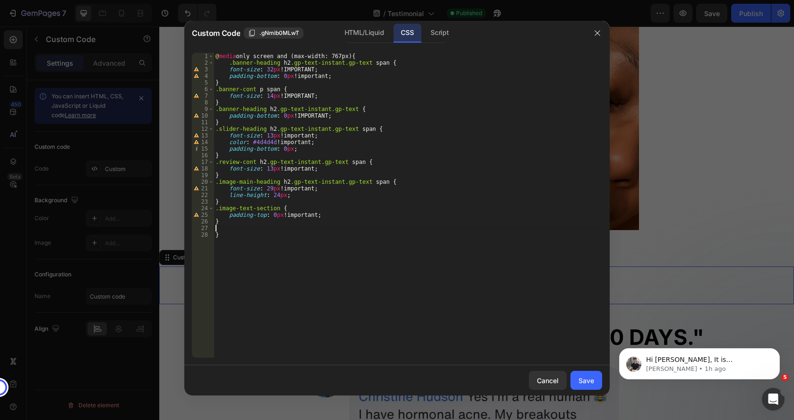
paste textarea "}"
type textarea "}"
click at [586, 383] on div "Save" at bounding box center [586, 381] width 16 height 10
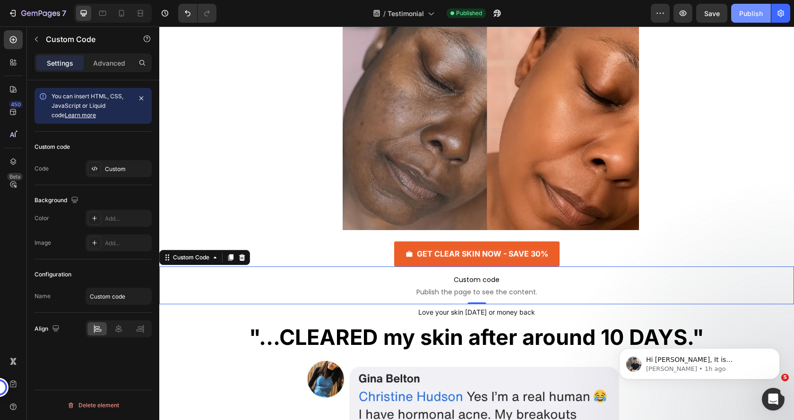
click at [743, 10] on div "Publish" at bounding box center [751, 14] width 24 height 10
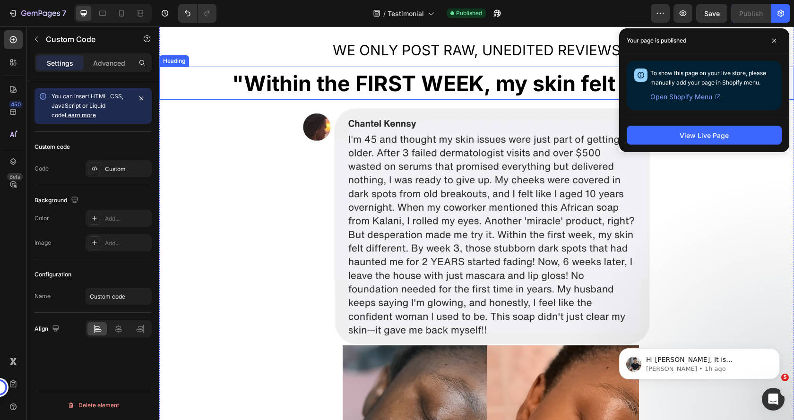
scroll to position [388, 0]
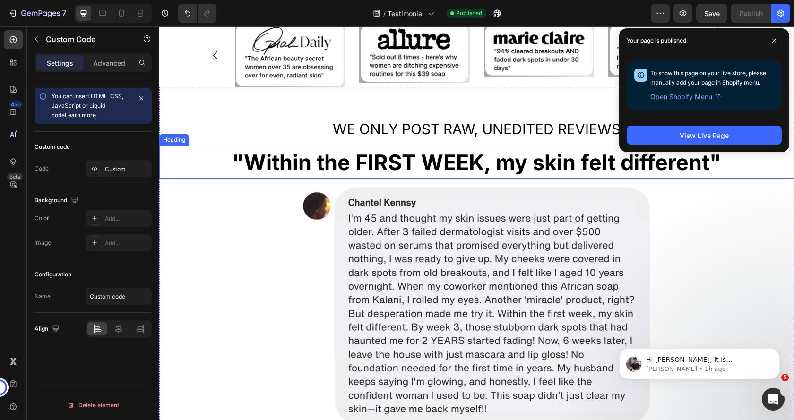
click at [366, 156] on strong ""Within the FIRST WEEK, my skin felt different"" at bounding box center [476, 162] width 489 height 26
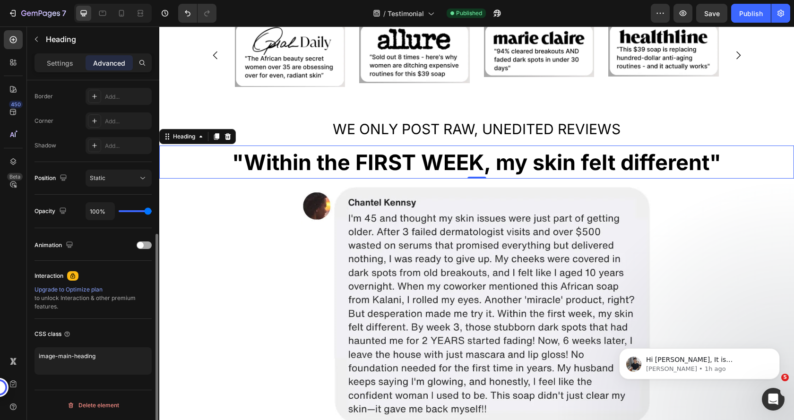
scroll to position [264, 0]
click at [103, 356] on textarea "image-main-heading" at bounding box center [93, 360] width 117 height 27
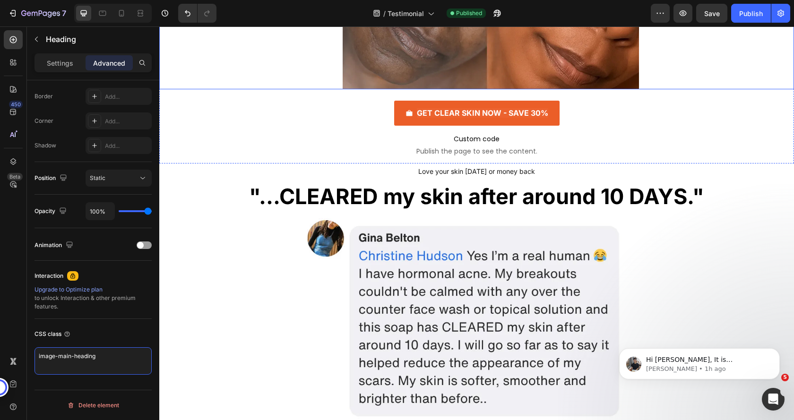
scroll to position [955, 0]
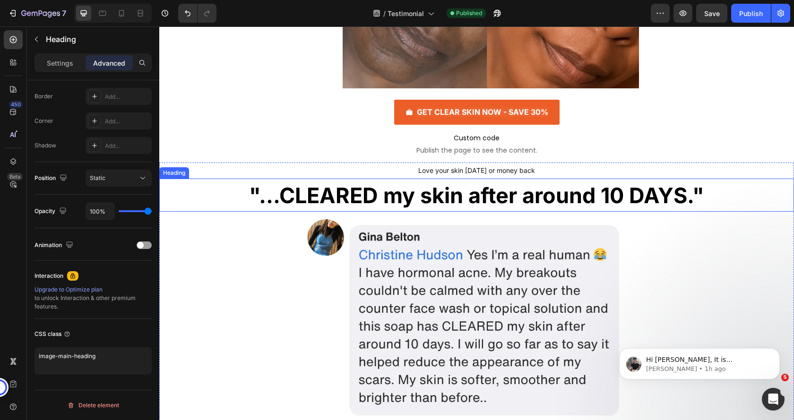
click at [370, 191] on strong ""...CLEARED my skin after around 10 DAYS."" at bounding box center [476, 195] width 455 height 26
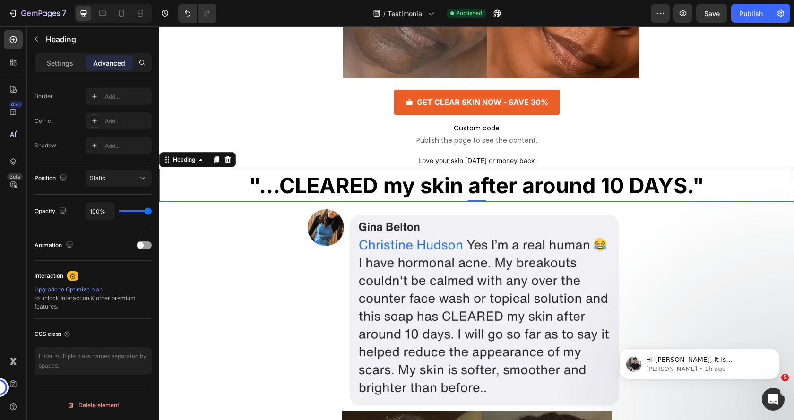
scroll to position [907, 0]
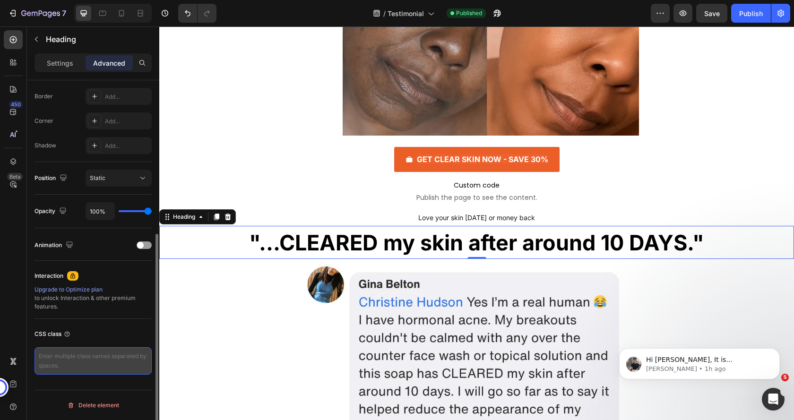
click at [85, 359] on textarea at bounding box center [93, 360] width 117 height 27
paste textarea "image-main-heading"
type textarea "image-main-heading"
click at [99, 335] on div "CSS class" at bounding box center [93, 334] width 117 height 15
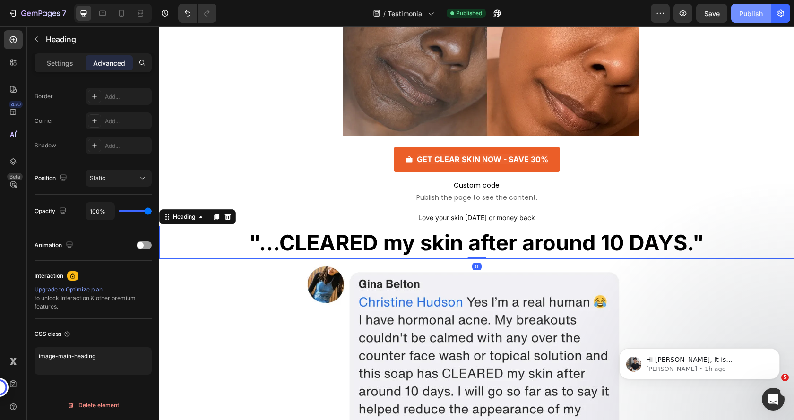
click at [756, 9] on div "Publish" at bounding box center [751, 14] width 24 height 10
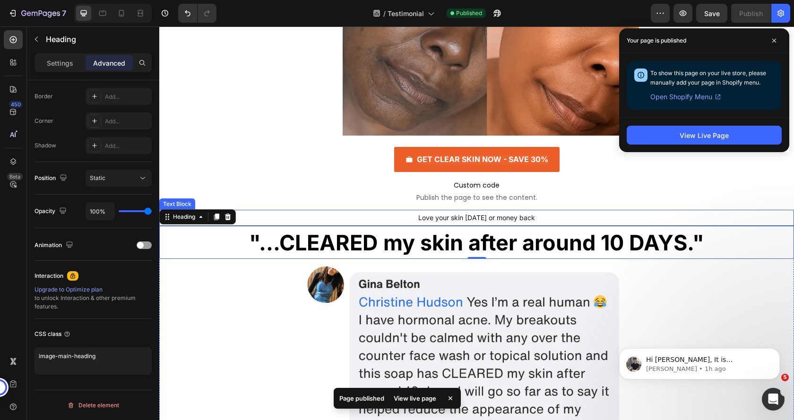
click at [458, 213] on p "Love your skin [DATE] or money back" at bounding box center [476, 218] width 565 height 14
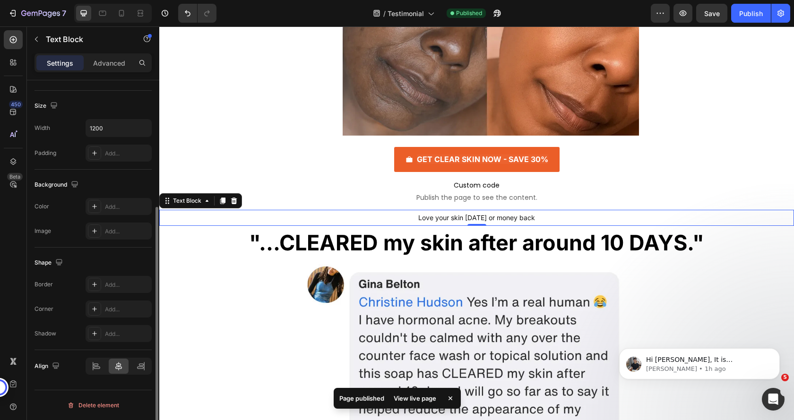
scroll to position [0, 0]
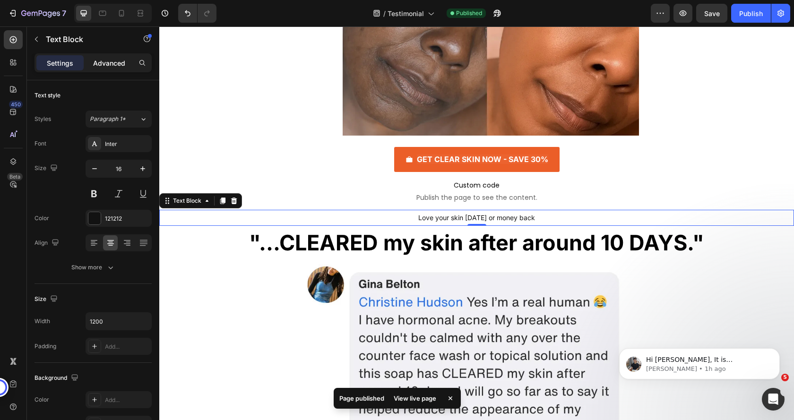
click at [101, 61] on p "Advanced" at bounding box center [109, 63] width 32 height 10
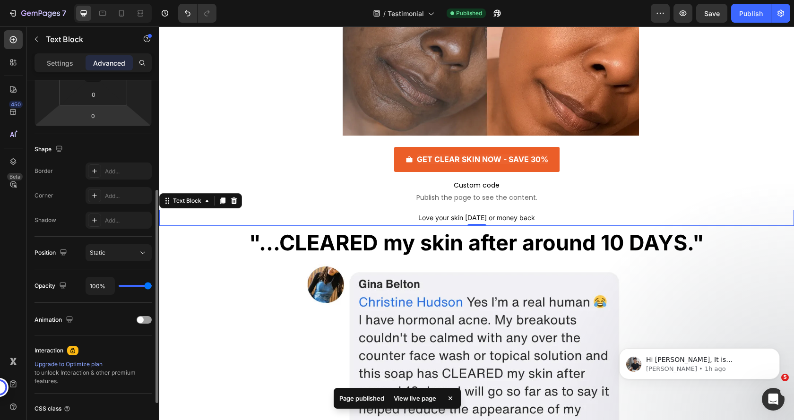
scroll to position [264, 0]
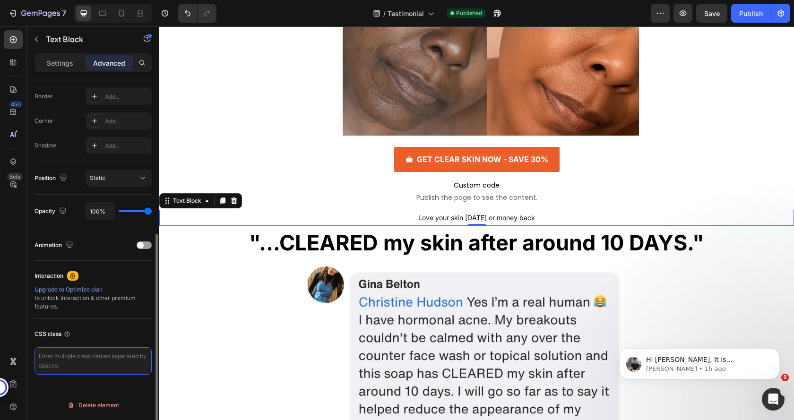
click at [81, 356] on textarea at bounding box center [93, 360] width 117 height 27
type textarea "money-back-text"
click at [118, 331] on div "CSS class" at bounding box center [93, 334] width 117 height 15
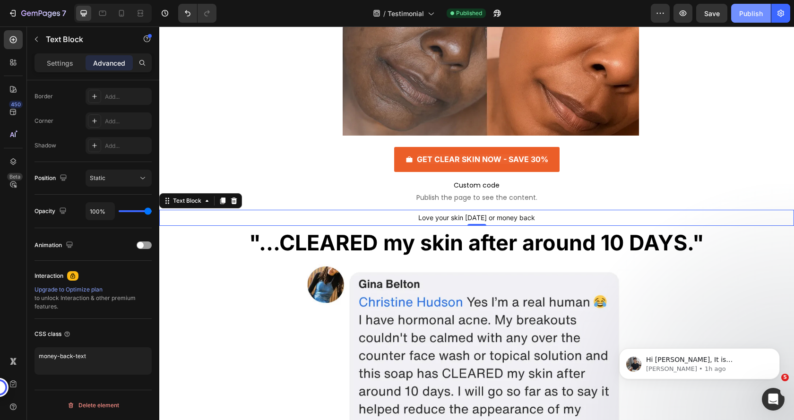
click at [741, 17] on div "Publish" at bounding box center [751, 14] width 24 height 10
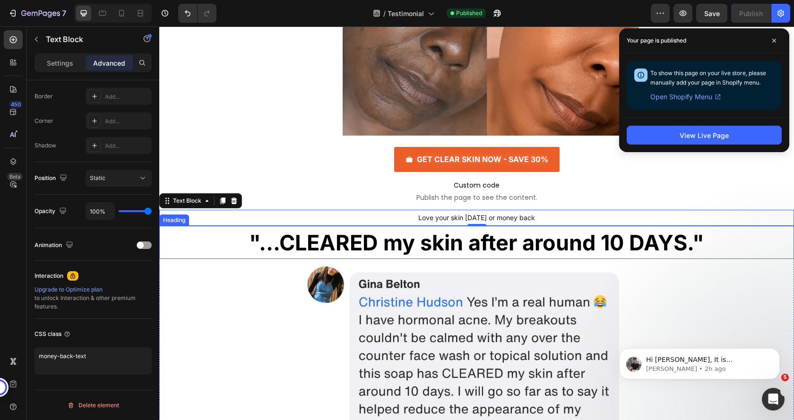
click at [363, 242] on strong ""...CLEARED my skin after around 10 DAYS."" at bounding box center [476, 243] width 455 height 26
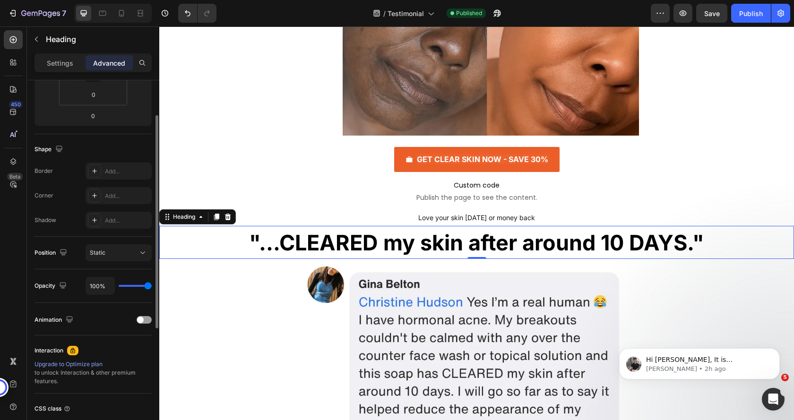
scroll to position [142, 0]
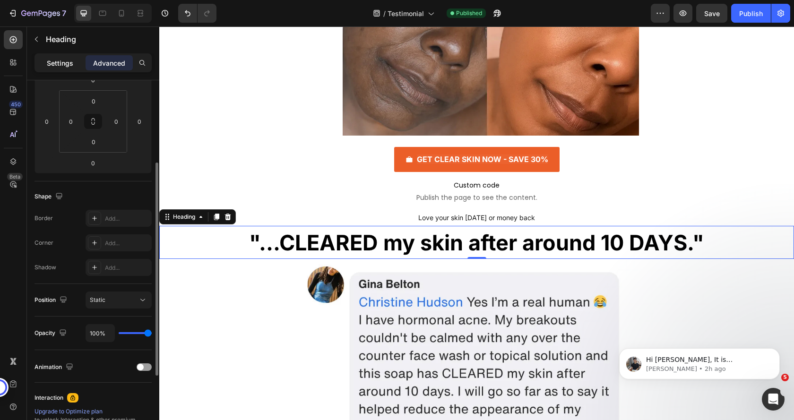
click at [65, 64] on p "Settings" at bounding box center [60, 63] width 26 height 10
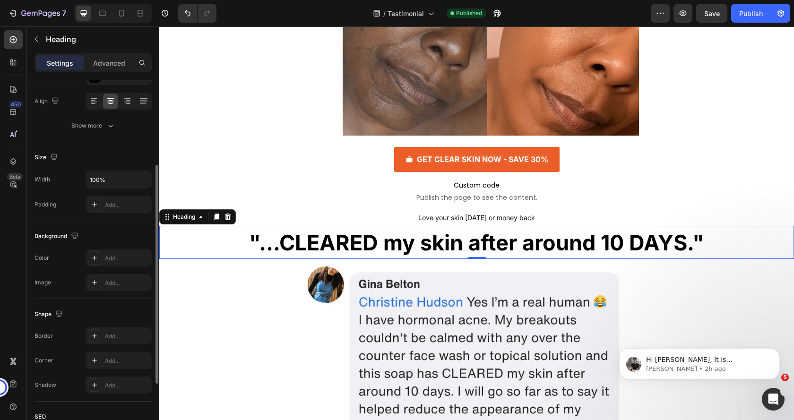
scroll to position [0, 0]
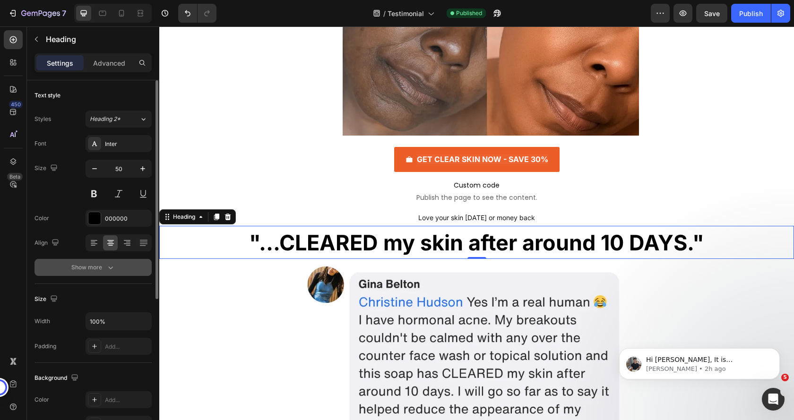
click at [94, 262] on button "Show more" at bounding box center [93, 267] width 117 height 17
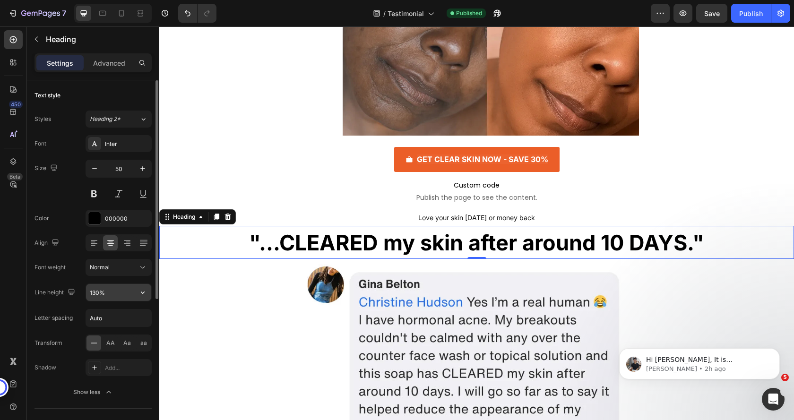
click at [107, 296] on input "130%" at bounding box center [118, 292] width 65 height 17
type input "%"
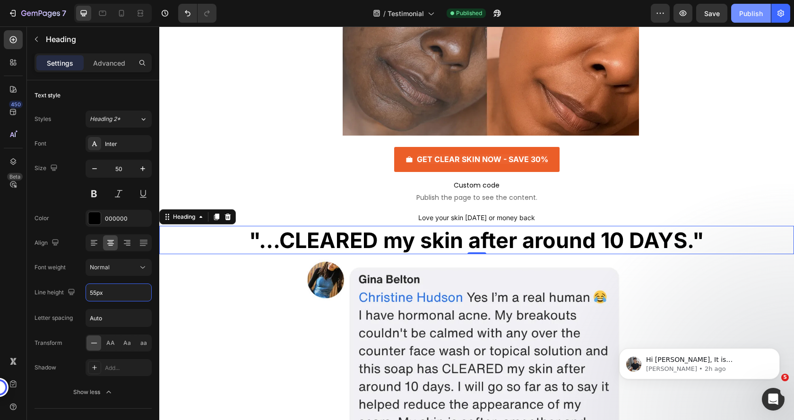
click at [751, 11] on div "Publish" at bounding box center [751, 14] width 24 height 10
type input "55"
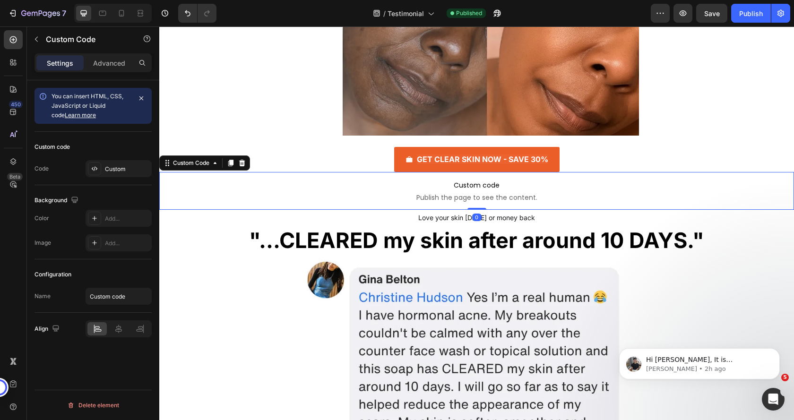
click at [401, 188] on span "Custom code" at bounding box center [476, 185] width 635 height 11
click at [121, 168] on div "Custom" at bounding box center [127, 169] width 44 height 9
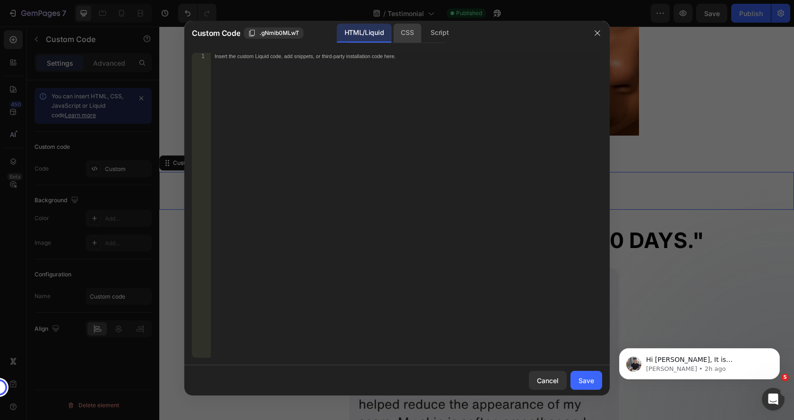
click at [423, 33] on div "CSS" at bounding box center [439, 33] width 33 height 19
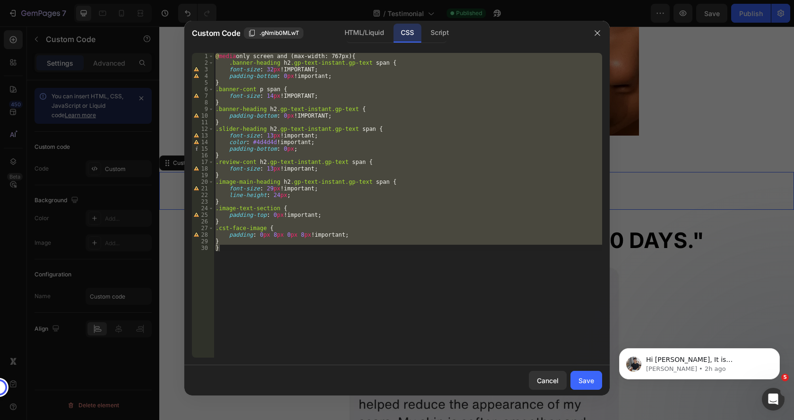
click at [224, 242] on div "@ media only screen and (max-width: 767px) { .banner-heading h2 .gp-text-instan…" at bounding box center [408, 205] width 389 height 305
type textarea "}"
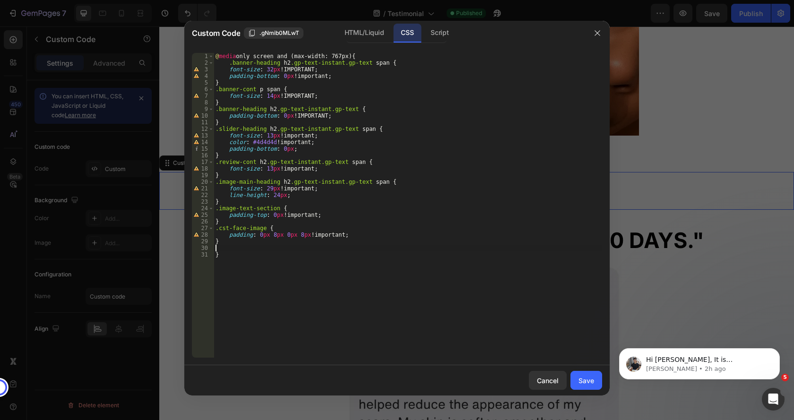
paste textarea "}"
type textarea "}"
click at [589, 378] on div "Save" at bounding box center [586, 381] width 16 height 10
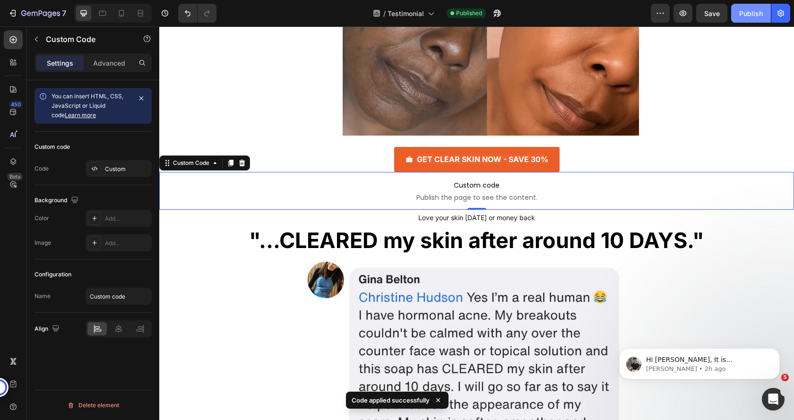
click at [746, 20] on button "Publish" at bounding box center [751, 13] width 40 height 19
click at [389, 191] on span "Custom code" at bounding box center [476, 185] width 635 height 11
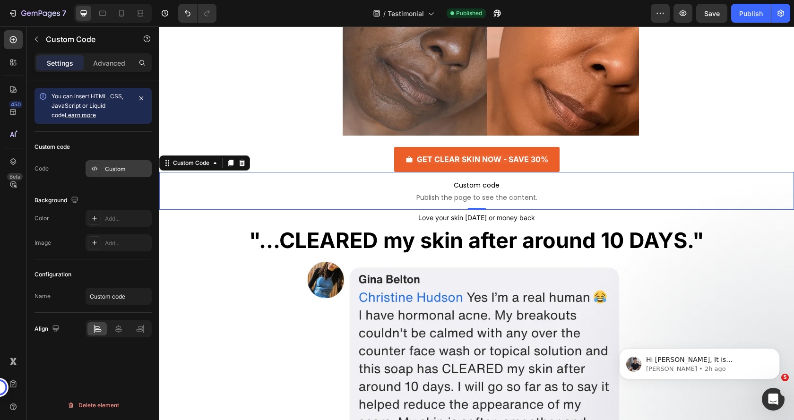
click at [114, 167] on div "Custom" at bounding box center [127, 169] width 44 height 9
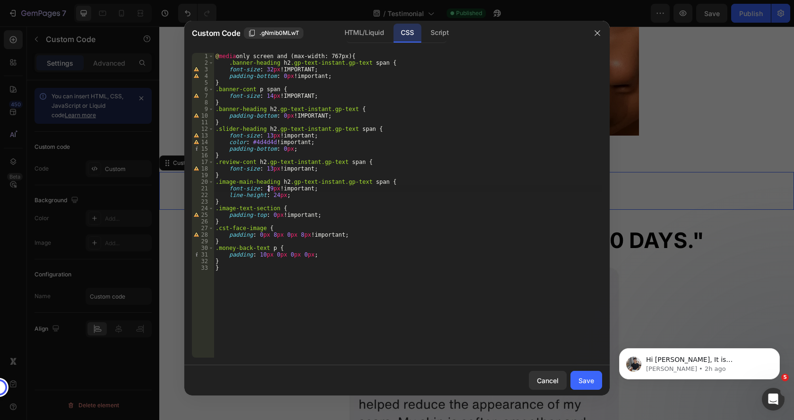
click at [269, 187] on div "@ media only screen and (max-width: 767px) { .banner-heading h2 .gp-text-instan…" at bounding box center [408, 212] width 389 height 318
type textarea "font-size: 30px !important;"
click at [587, 384] on div "Save" at bounding box center [586, 381] width 16 height 10
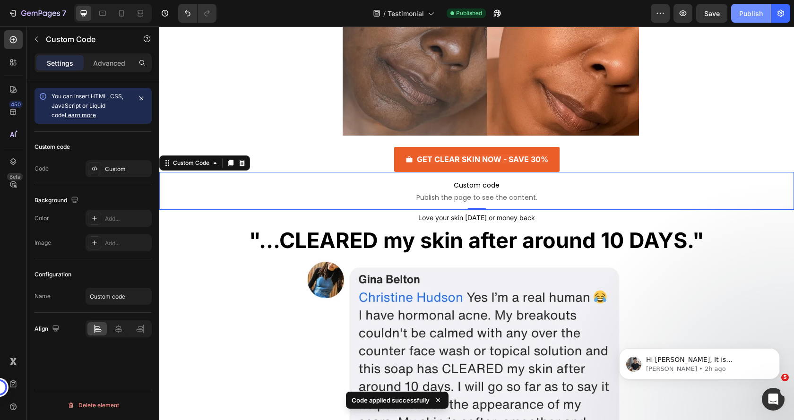
click at [761, 11] on div "Publish" at bounding box center [751, 14] width 24 height 10
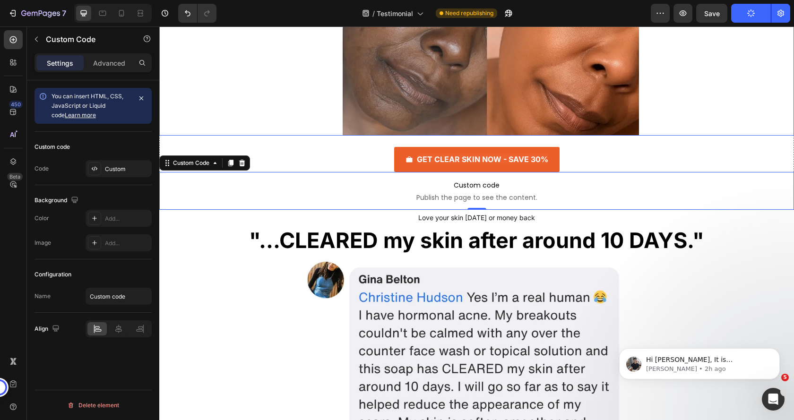
click at [312, 107] on div at bounding box center [491, 20] width 606 height 231
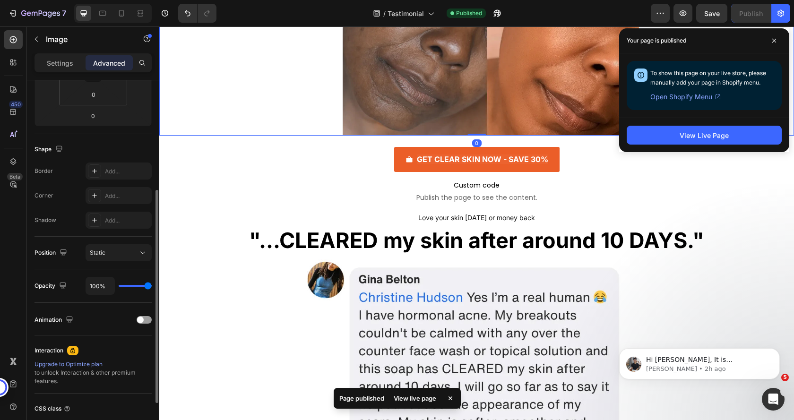
scroll to position [264, 0]
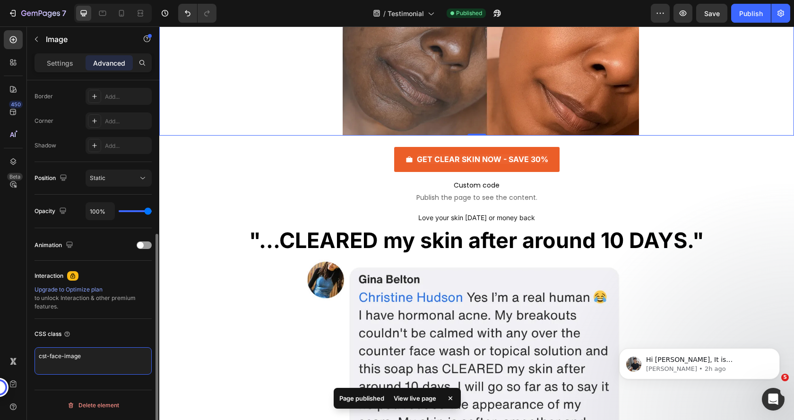
drag, startPoint x: 89, startPoint y: 356, endPoint x: 40, endPoint y: 356, distance: 49.6
click at [40, 356] on textarea "cst-face-image" at bounding box center [93, 360] width 117 height 27
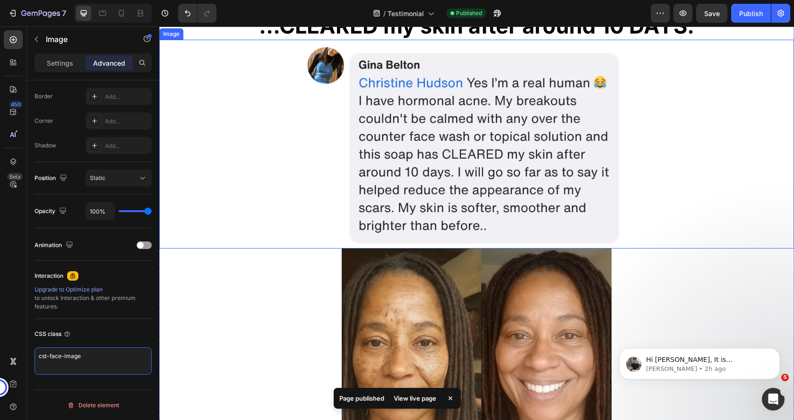
scroll to position [1191, 0]
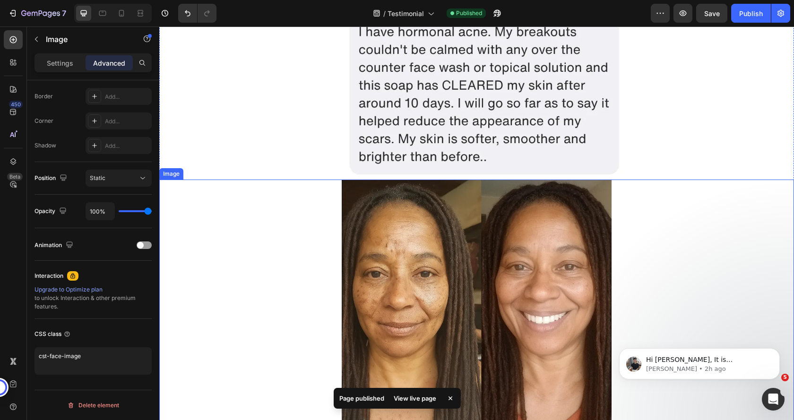
click at [432, 278] on img at bounding box center [477, 315] width 270 height 270
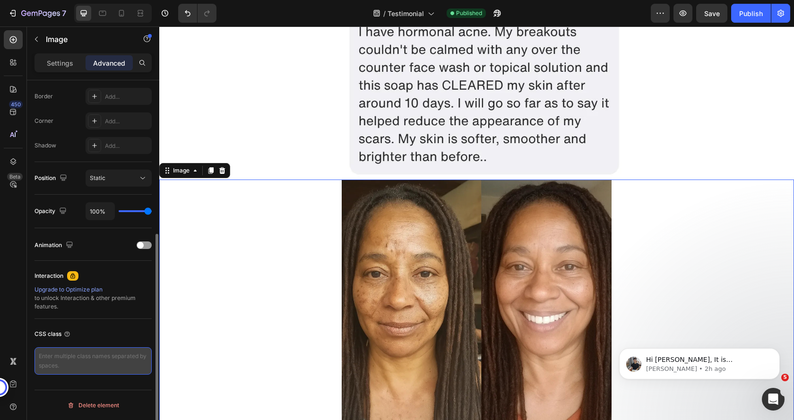
click at [85, 355] on textarea at bounding box center [93, 360] width 117 height 27
paste textarea "cst-face-image"
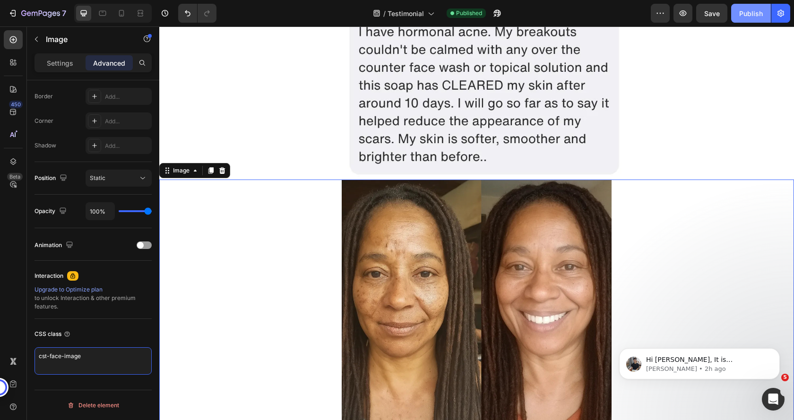
type textarea "cst-face-image"
click at [754, 10] on div "Publish" at bounding box center [751, 14] width 24 height 10
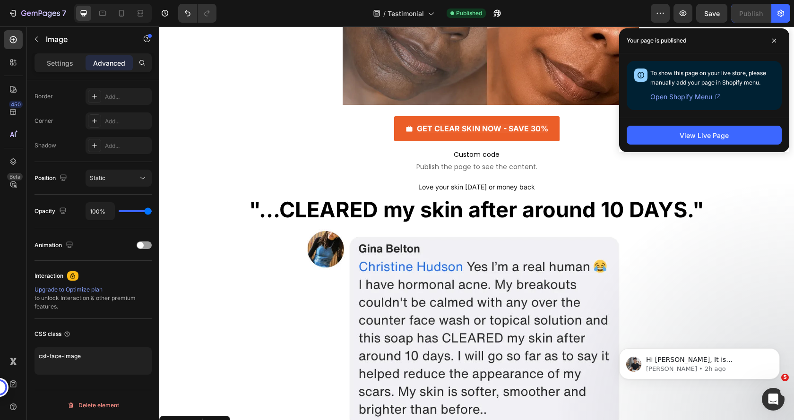
scroll to position [860, 0]
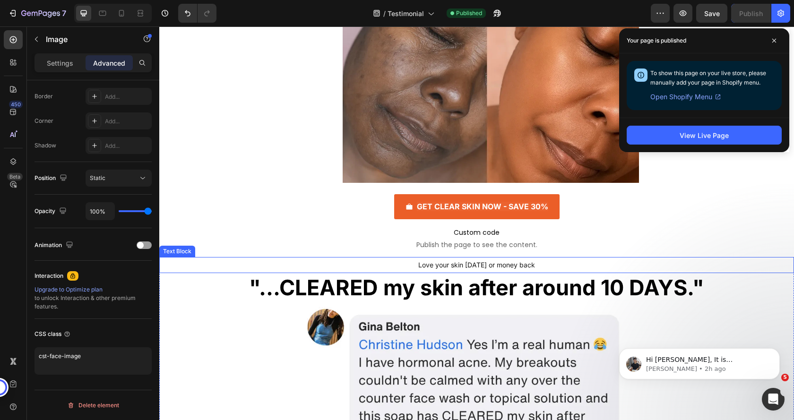
click at [369, 259] on p "Love your skin [DATE] or money back" at bounding box center [476, 265] width 565 height 14
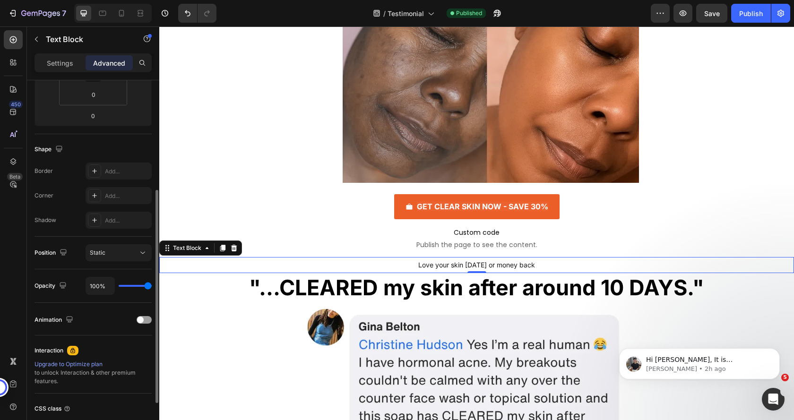
scroll to position [216, 0]
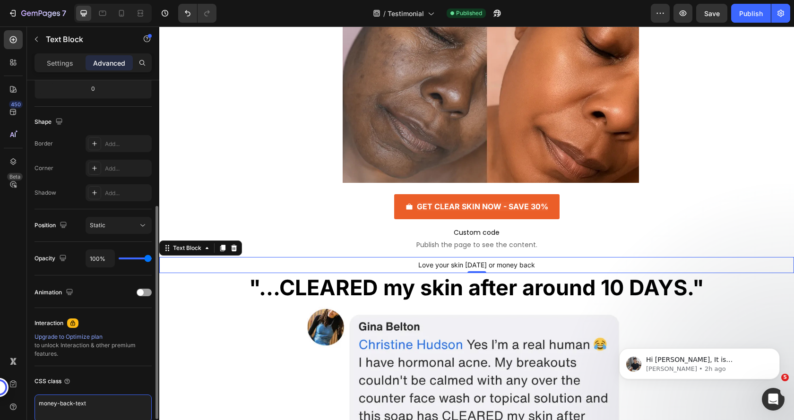
drag, startPoint x: 86, startPoint y: 405, endPoint x: 38, endPoint y: 406, distance: 48.2
click at [38, 406] on textarea "money-back-text" at bounding box center [93, 408] width 117 height 27
click at [62, 403] on textarea "money-back-text" at bounding box center [93, 408] width 117 height 27
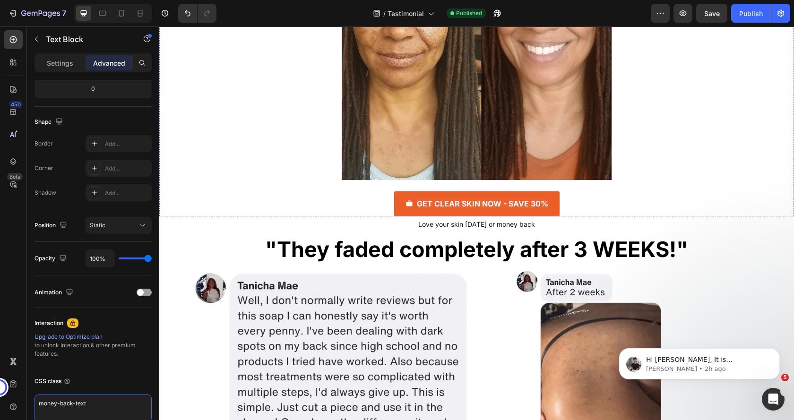
scroll to position [1475, 0]
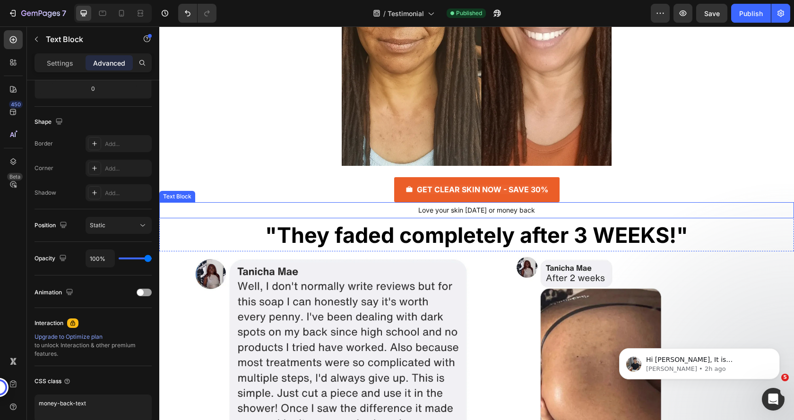
click at [387, 210] on p "Love your skin [DATE] or money back" at bounding box center [476, 210] width 565 height 14
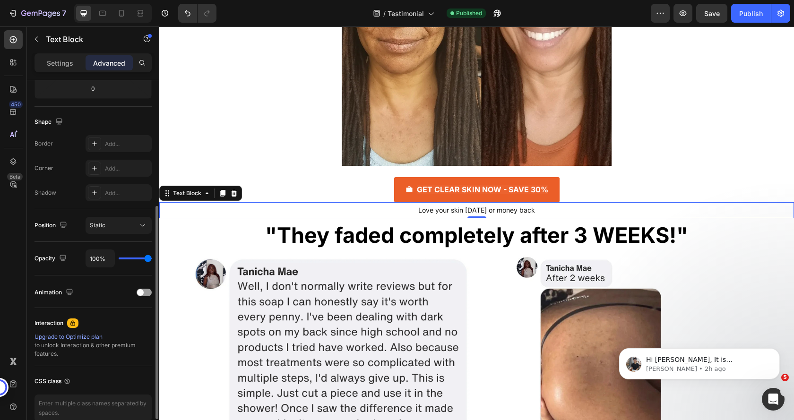
scroll to position [264, 0]
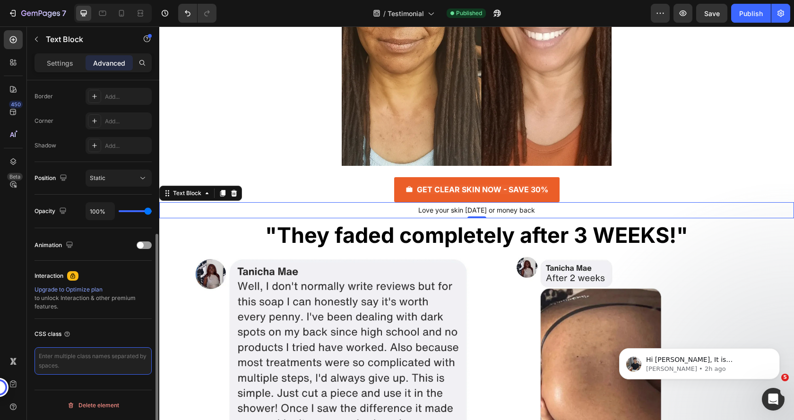
click at [78, 359] on textarea at bounding box center [93, 360] width 117 height 27
paste textarea "money-back-text"
type textarea "money-back-text"
click at [98, 328] on div "CSS class" at bounding box center [93, 334] width 117 height 15
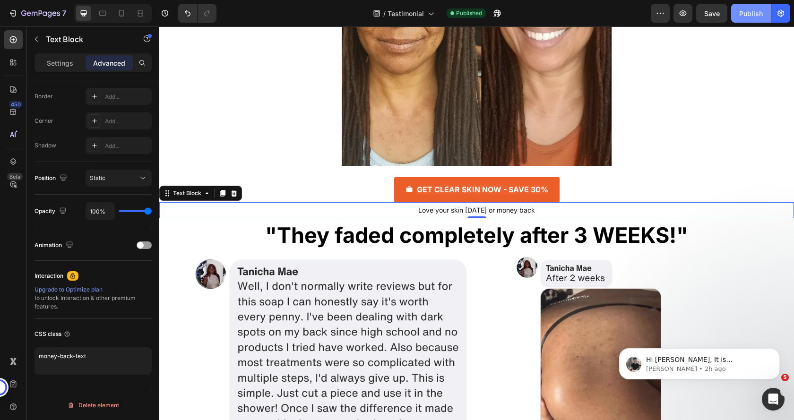
click at [755, 11] on div "Publish" at bounding box center [751, 14] width 24 height 10
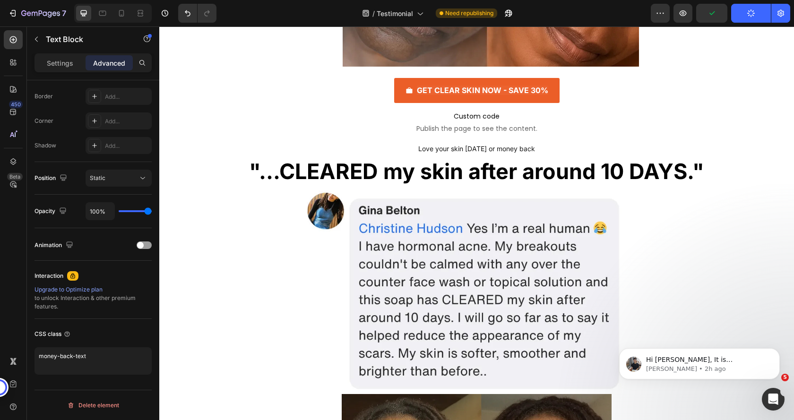
scroll to position [955, 0]
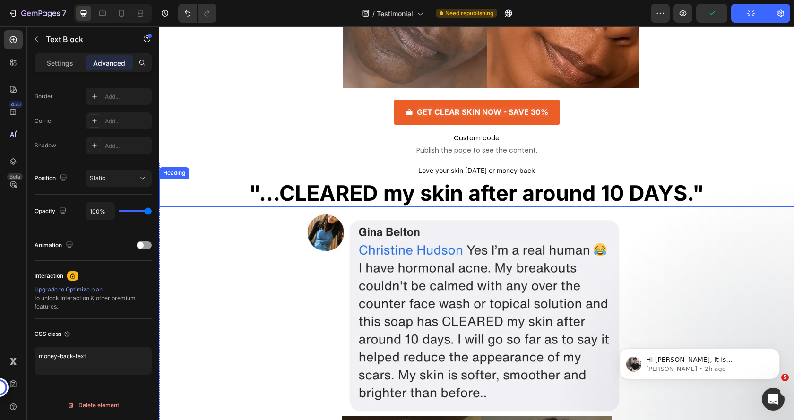
click at [263, 194] on strong ""...CLEARED my skin after around 10 DAYS."" at bounding box center [476, 193] width 455 height 26
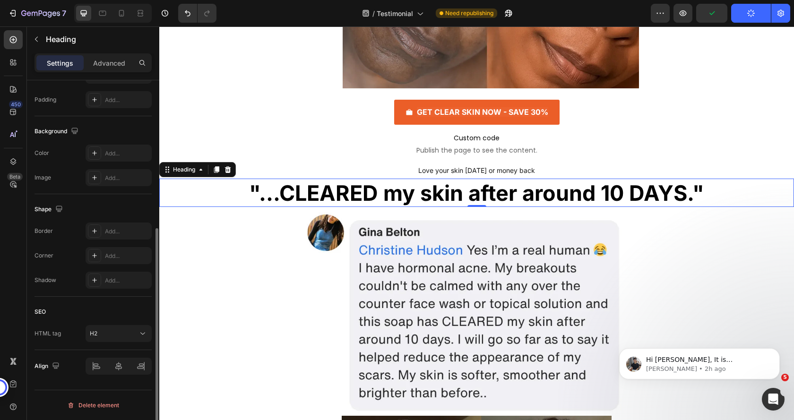
scroll to position [0, 0]
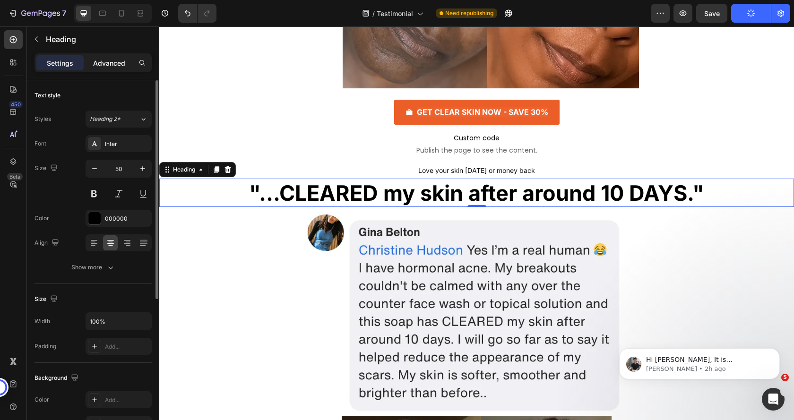
click at [98, 56] on div "Advanced" at bounding box center [109, 62] width 47 height 15
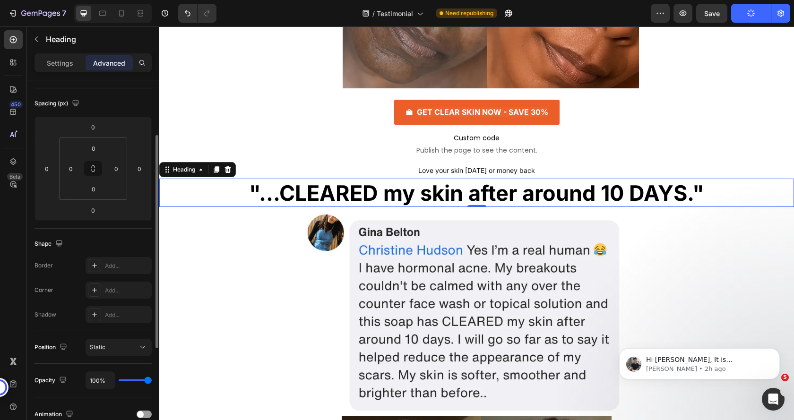
scroll to position [264, 0]
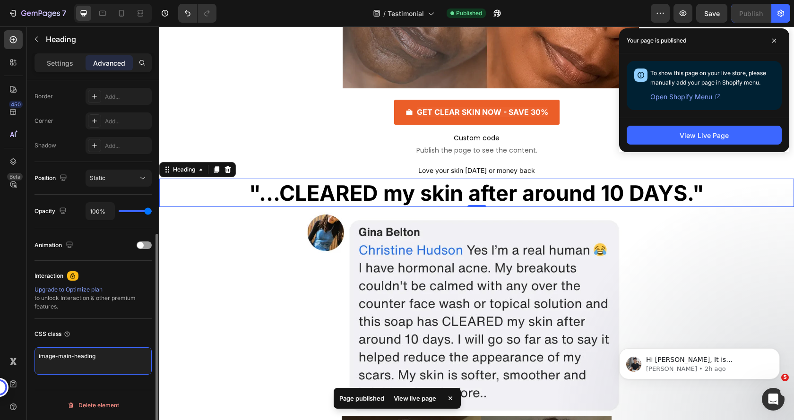
drag, startPoint x: 95, startPoint y: 353, endPoint x: 37, endPoint y: 351, distance: 57.2
click at [37, 351] on textarea "image-main-heading" at bounding box center [93, 360] width 117 height 27
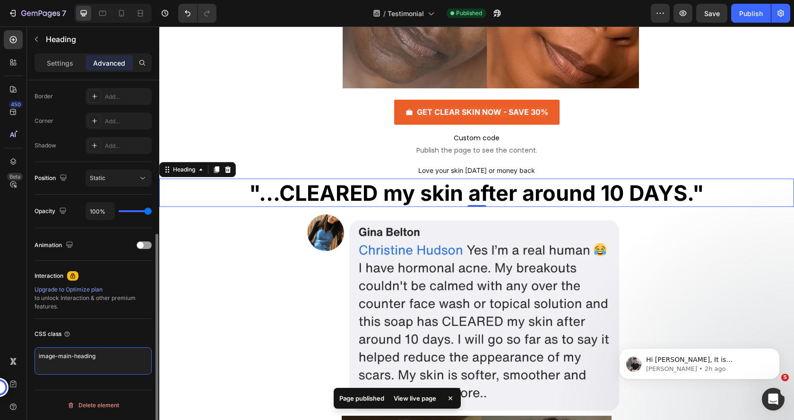
click at [68, 357] on textarea "image-main-heading" at bounding box center [93, 360] width 117 height 27
click at [83, 359] on textarea "image-main-heading" at bounding box center [93, 360] width 117 height 27
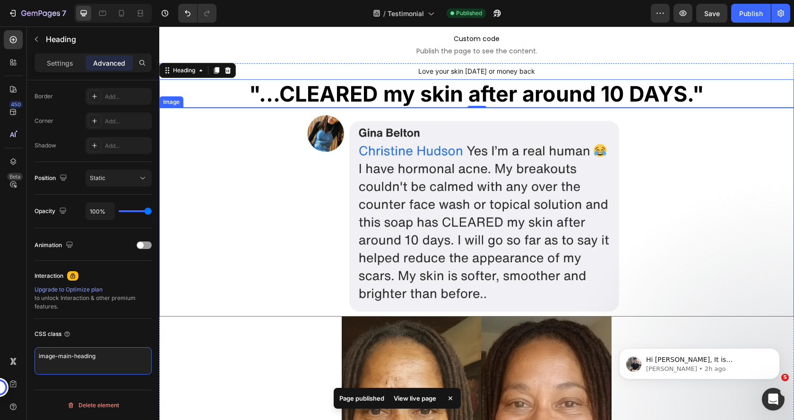
scroll to position [1096, 0]
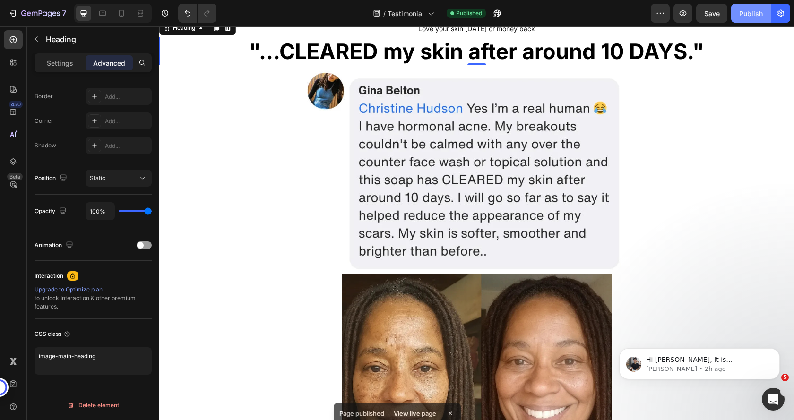
click at [751, 7] on button "Publish" at bounding box center [751, 13] width 40 height 19
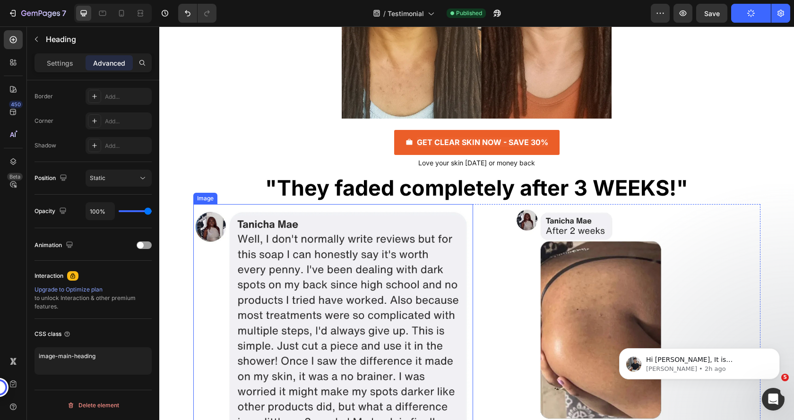
scroll to position [1569, 0]
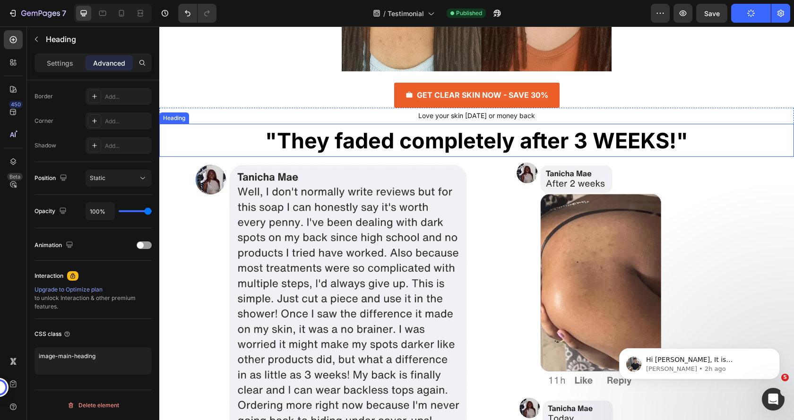
click at [367, 137] on strong ""They faded completely after 3 WEEKS!"" at bounding box center [476, 141] width 423 height 26
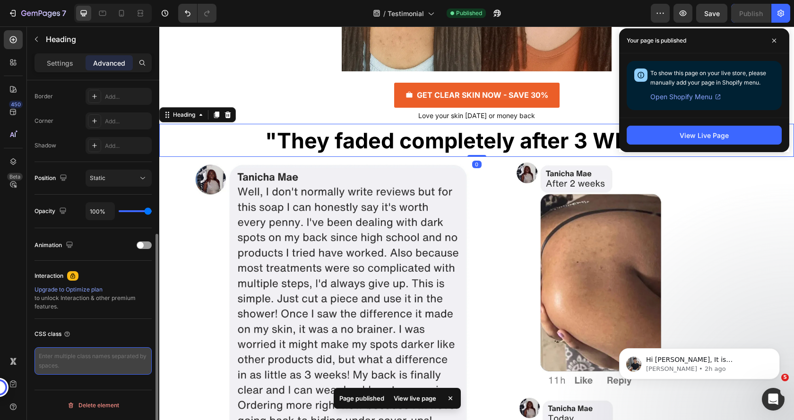
click at [84, 357] on textarea at bounding box center [93, 360] width 117 height 27
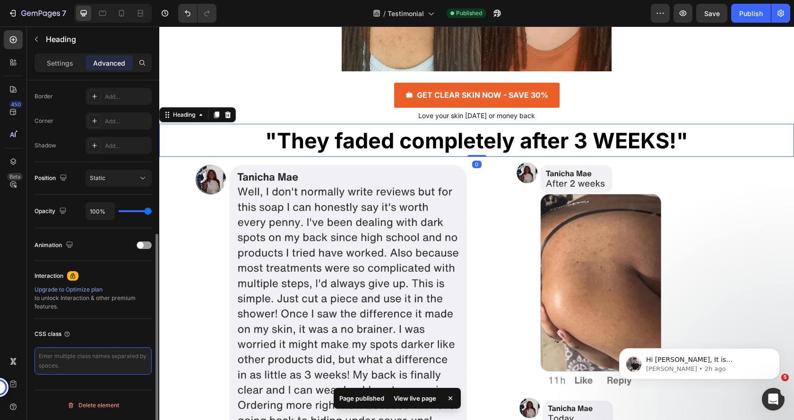
paste textarea "image-main-heading"
type textarea "image-main-heading"
click at [92, 331] on div "CSS class" at bounding box center [93, 334] width 117 height 15
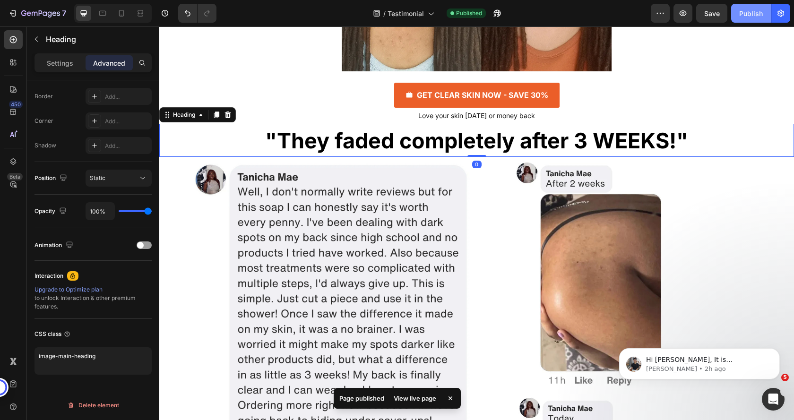
click at [741, 17] on div "Publish" at bounding box center [751, 14] width 24 height 10
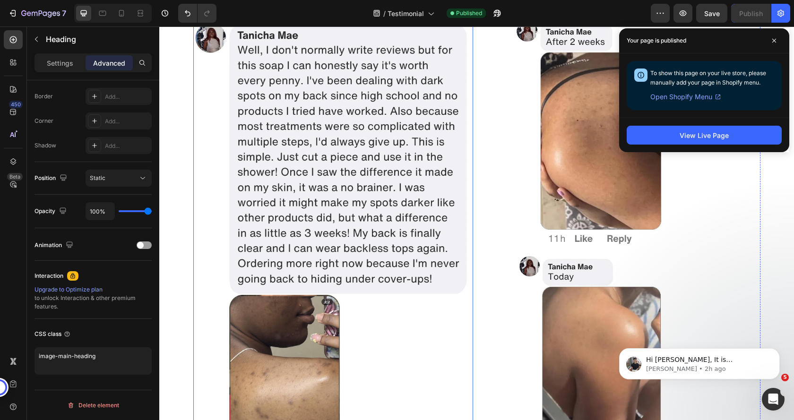
scroll to position [1522, 0]
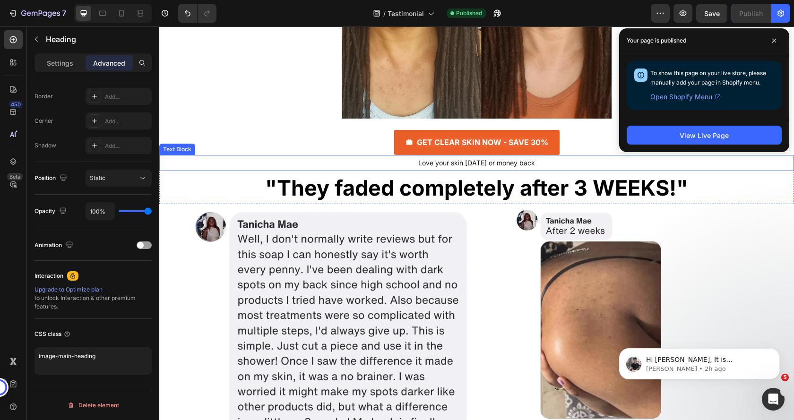
click at [327, 160] on p "Love your skin [DATE] or money back" at bounding box center [476, 163] width 565 height 14
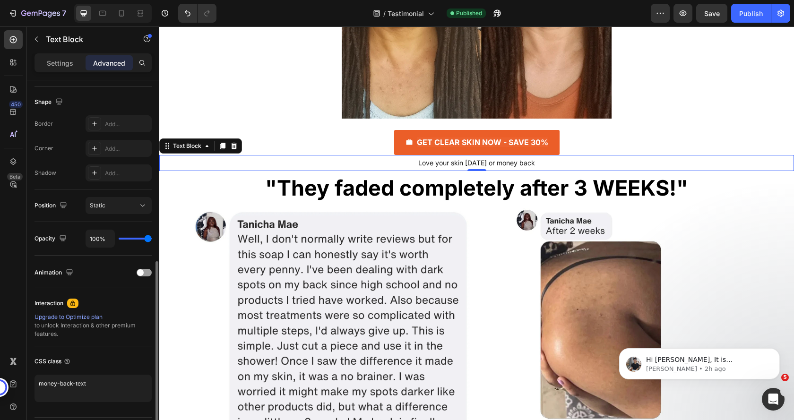
scroll to position [264, 0]
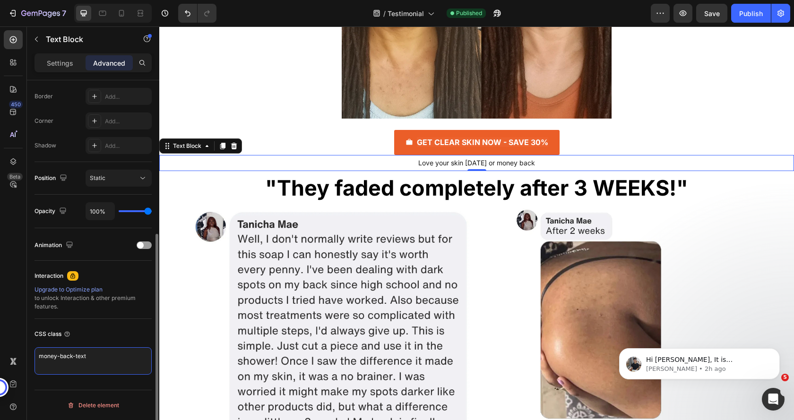
drag, startPoint x: 93, startPoint y: 355, endPoint x: 41, endPoint y: 355, distance: 52.0
click at [41, 355] on textarea "money-back-text" at bounding box center [93, 360] width 117 height 27
click at [104, 356] on textarea "money-back-text" at bounding box center [93, 360] width 117 height 27
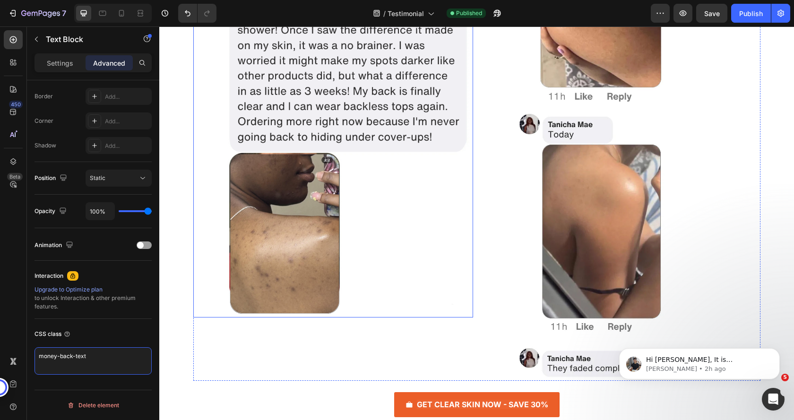
scroll to position [1994, 0]
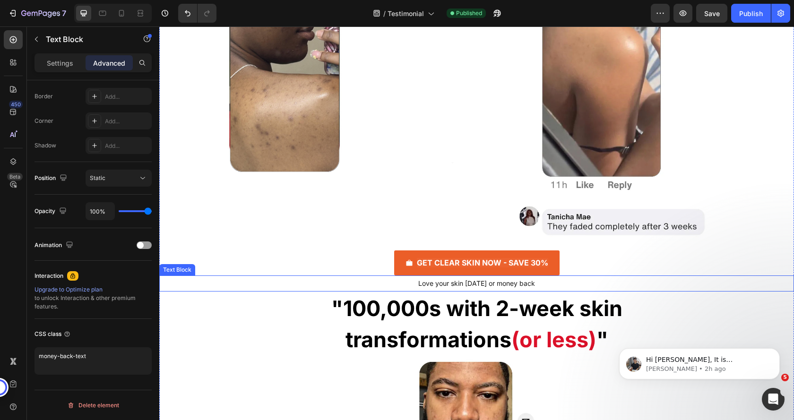
click at [368, 281] on p "Love your skin [DATE] or money back" at bounding box center [476, 283] width 565 height 14
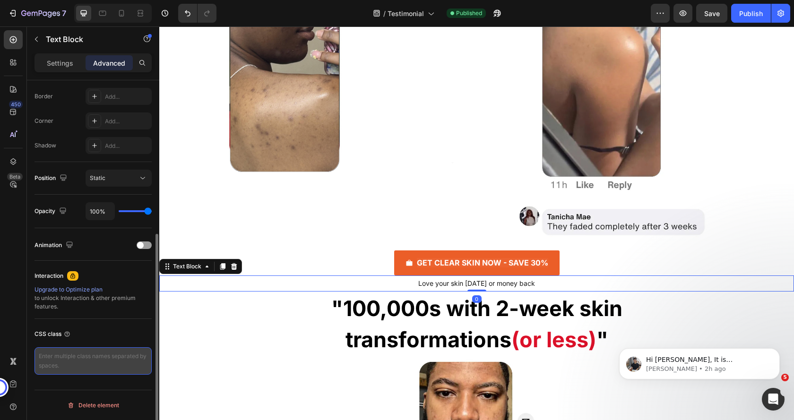
click at [94, 356] on textarea at bounding box center [93, 360] width 117 height 27
paste textarea "money-back-text"
type textarea "money-back-text"
click at [107, 333] on div "CSS class" at bounding box center [93, 334] width 117 height 15
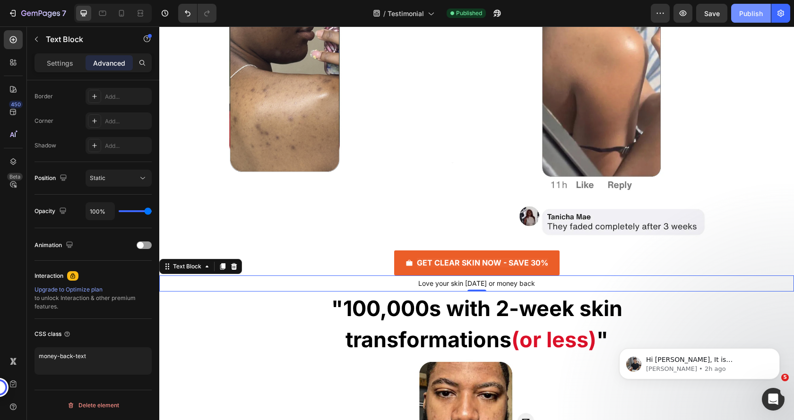
click at [753, 11] on div "Publish" at bounding box center [751, 14] width 24 height 10
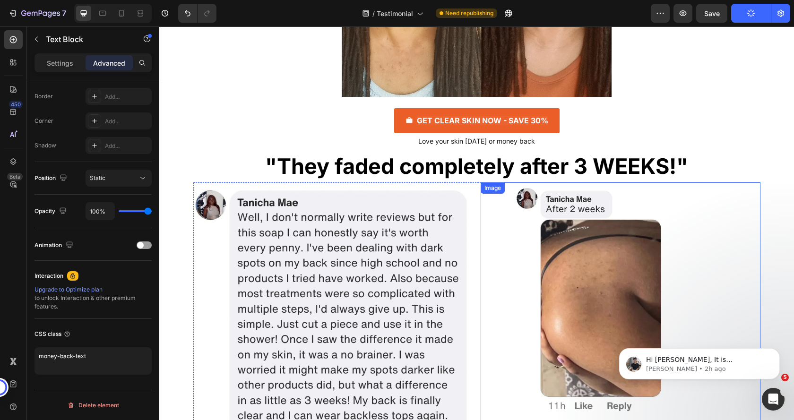
scroll to position [1522, 0]
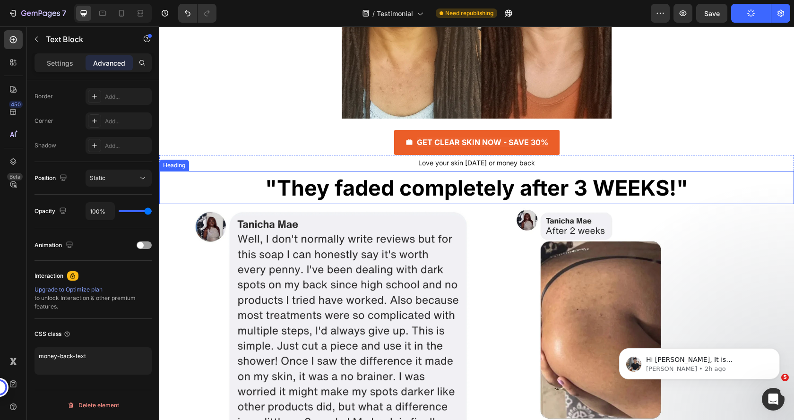
click at [378, 184] on strong ""They faded completely after 3 WEEKS!"" at bounding box center [476, 188] width 423 height 26
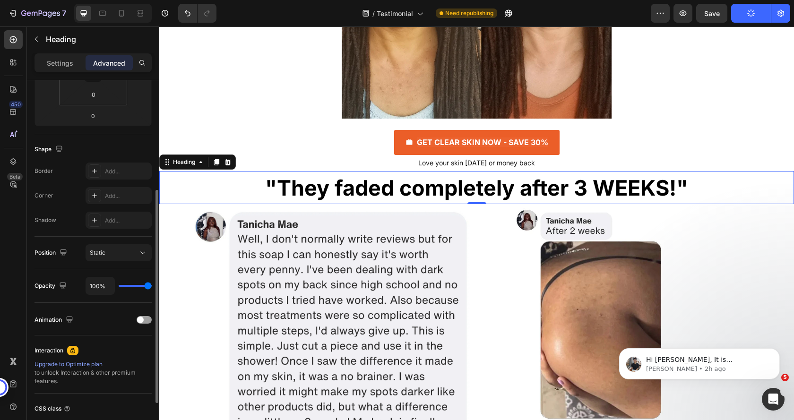
scroll to position [264, 0]
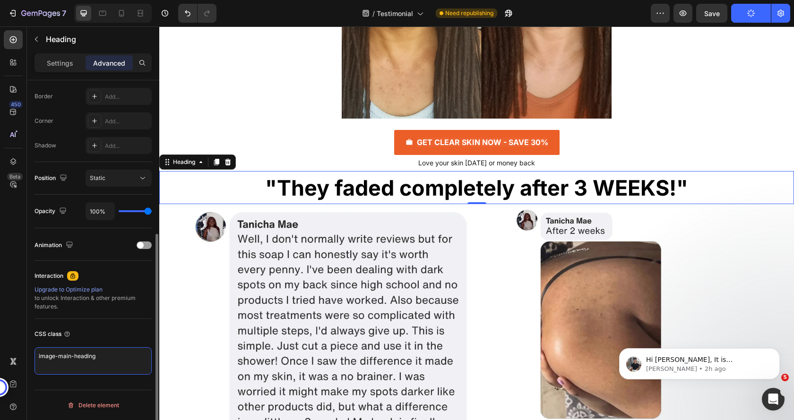
drag, startPoint x: 95, startPoint y: 359, endPoint x: 35, endPoint y: 355, distance: 61.1
click at [35, 355] on textarea "image-main-heading" at bounding box center [93, 360] width 117 height 27
click at [52, 354] on textarea "image-main-heading" at bounding box center [93, 360] width 117 height 27
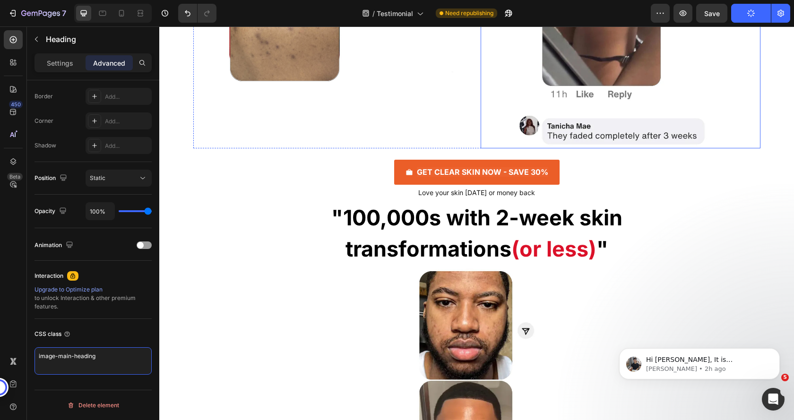
scroll to position [2136, 0]
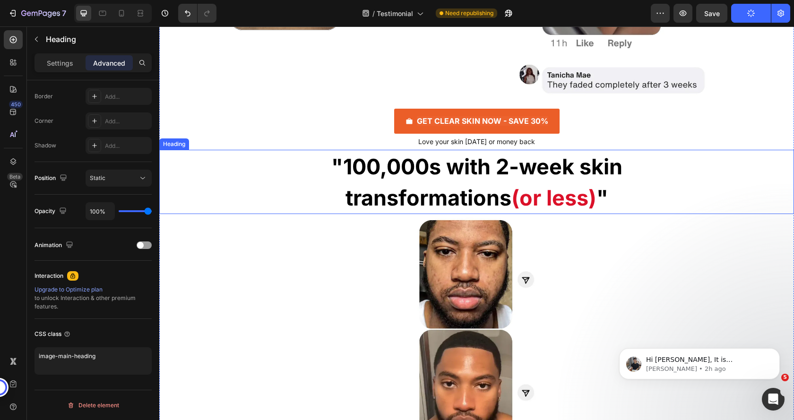
click at [407, 173] on strong ""100,000s with 2-week skin" at bounding box center [476, 167] width 291 height 26
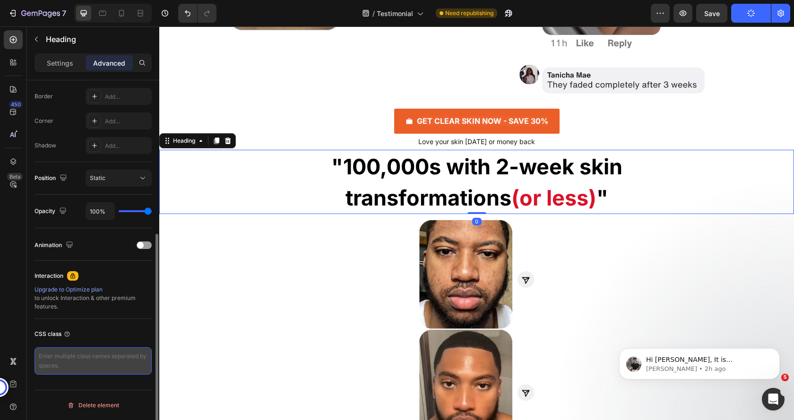
click at [90, 355] on textarea at bounding box center [93, 360] width 117 height 27
paste textarea "image-main-heading"
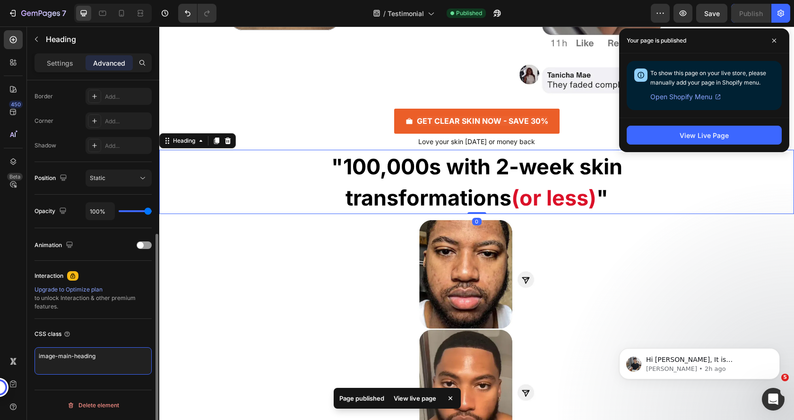
type textarea "image-main-heading"
click at [103, 335] on div "CSS class" at bounding box center [93, 334] width 117 height 15
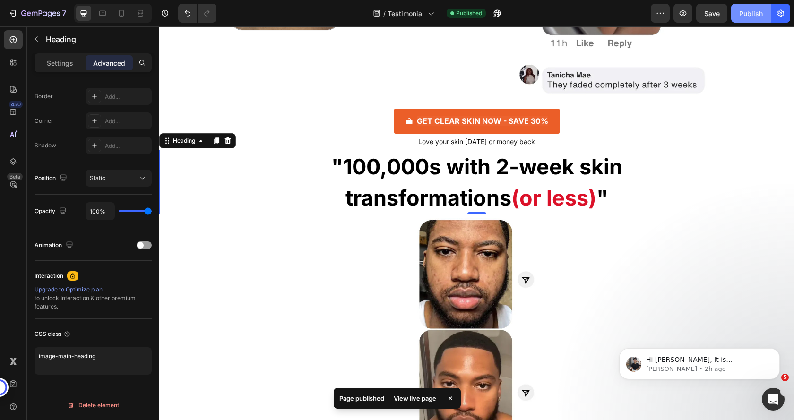
click at [749, 10] on div "Publish" at bounding box center [751, 14] width 24 height 10
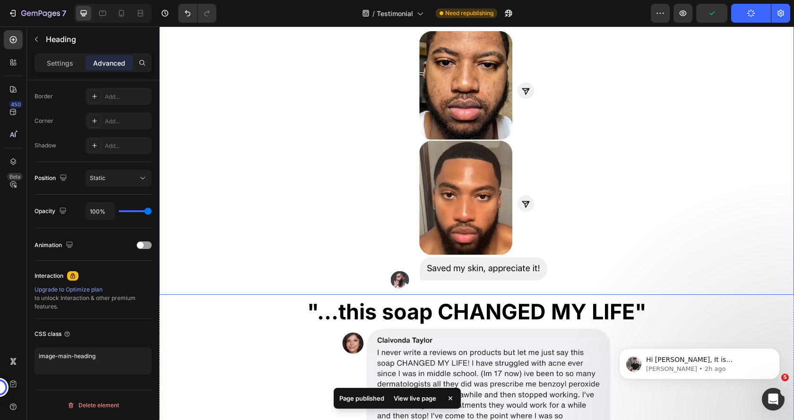
scroll to position [2373, 0]
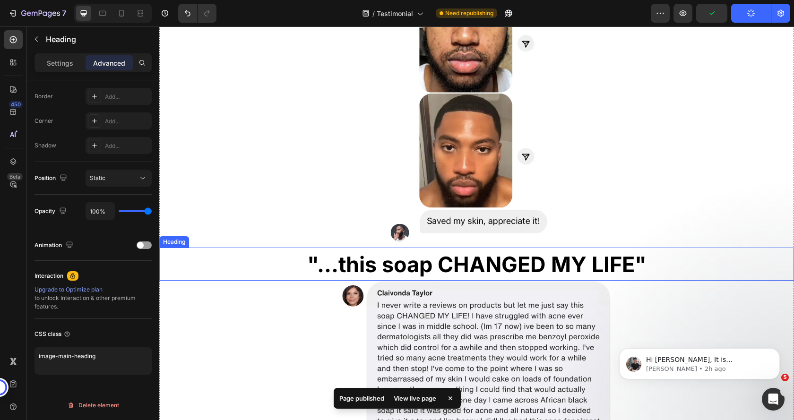
click at [461, 264] on strong ""...this soap CHANGED MY LIFE"" at bounding box center [476, 264] width 339 height 26
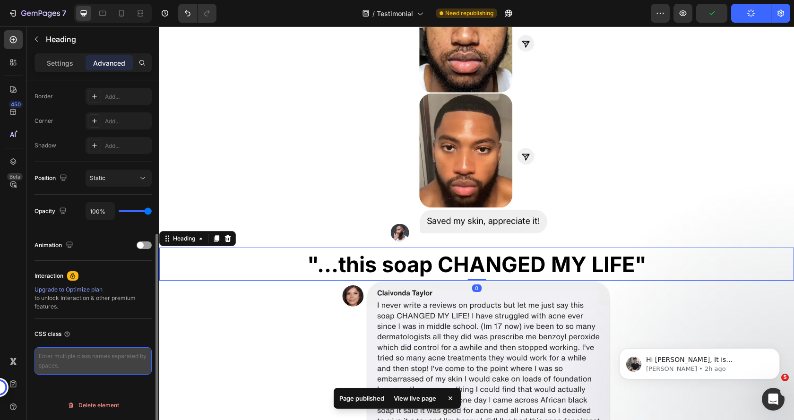
click at [82, 359] on textarea at bounding box center [93, 360] width 117 height 27
paste textarea "image-main-heading"
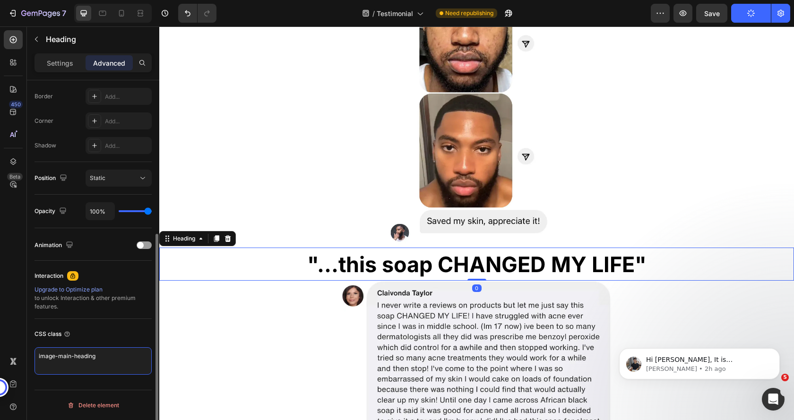
type textarea "image-main-heading"
click at [98, 329] on div "CSS class" at bounding box center [93, 334] width 117 height 15
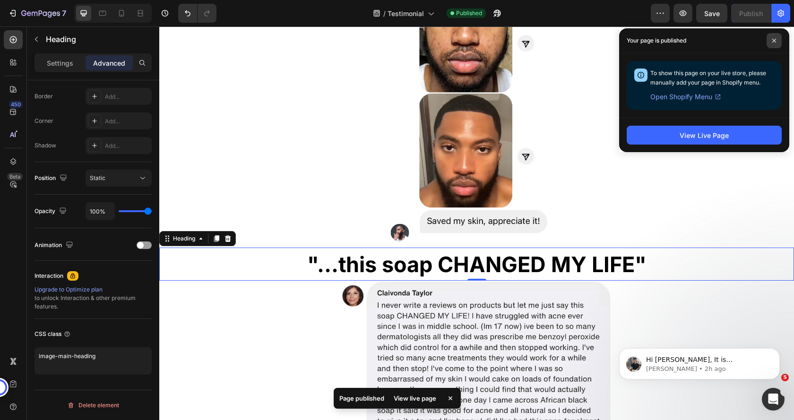
click at [773, 40] on icon at bounding box center [774, 40] width 5 height 5
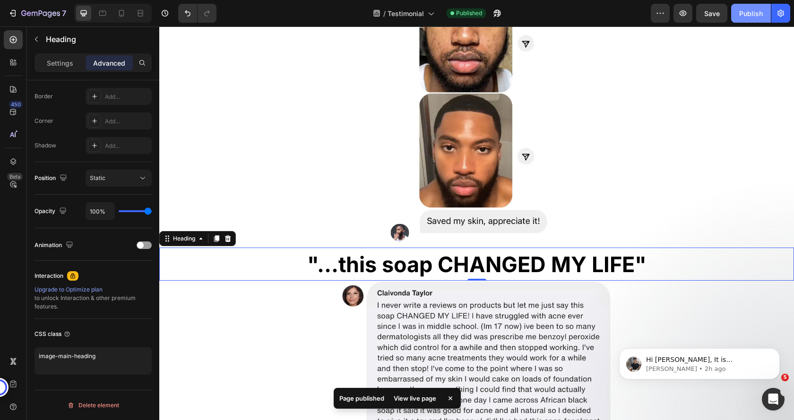
click at [750, 13] on div "Publish" at bounding box center [751, 14] width 24 height 10
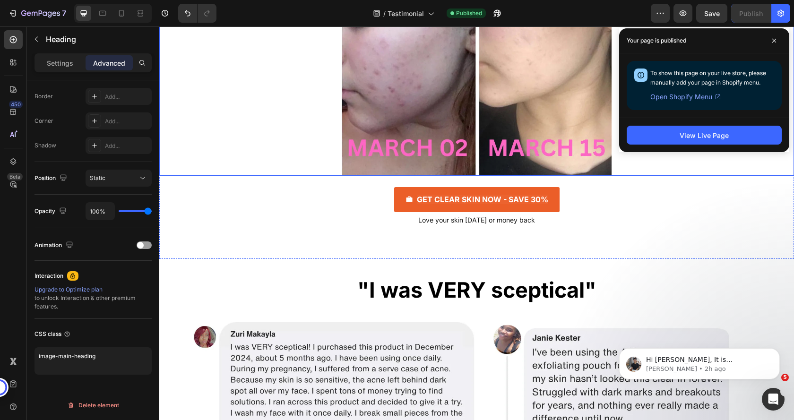
scroll to position [2940, 0]
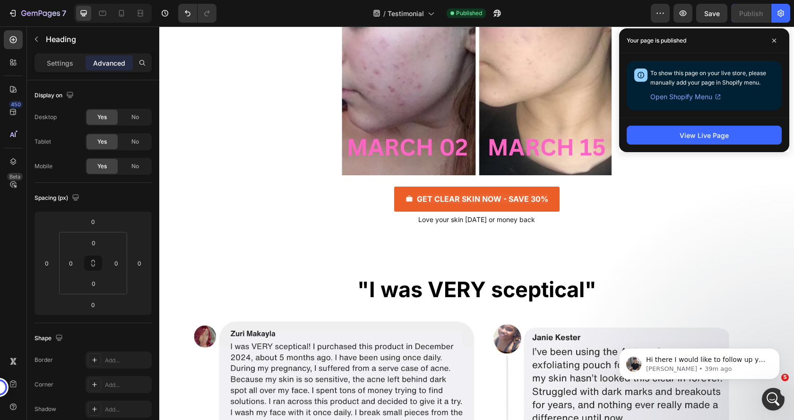
scroll to position [264, 0]
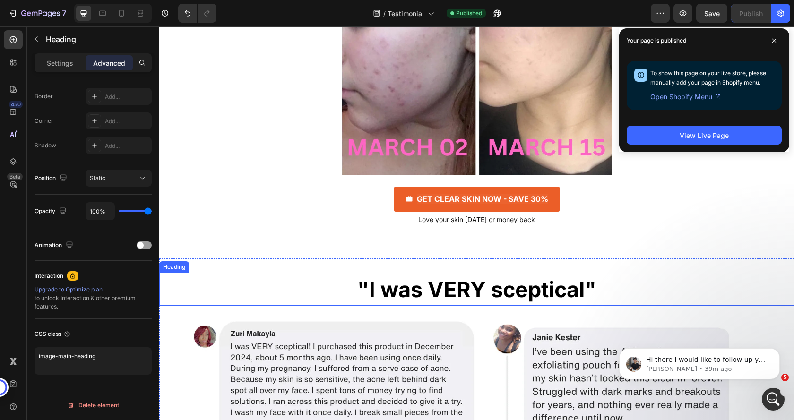
click at [358, 280] on strong ""I was VERY sceptical"" at bounding box center [476, 289] width 239 height 26
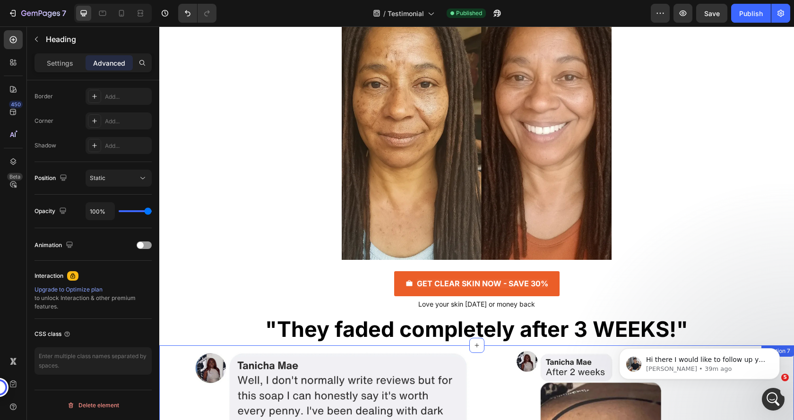
scroll to position [1475, 0]
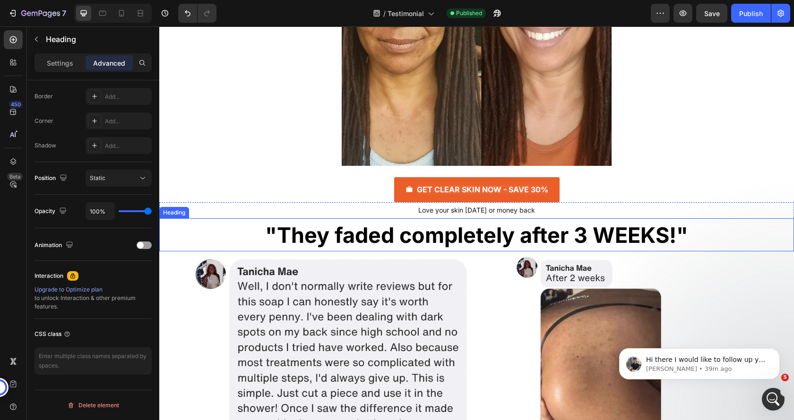
click at [243, 233] on h2 ""They faded completely after 3 WEEKS!"" at bounding box center [476, 234] width 635 height 33
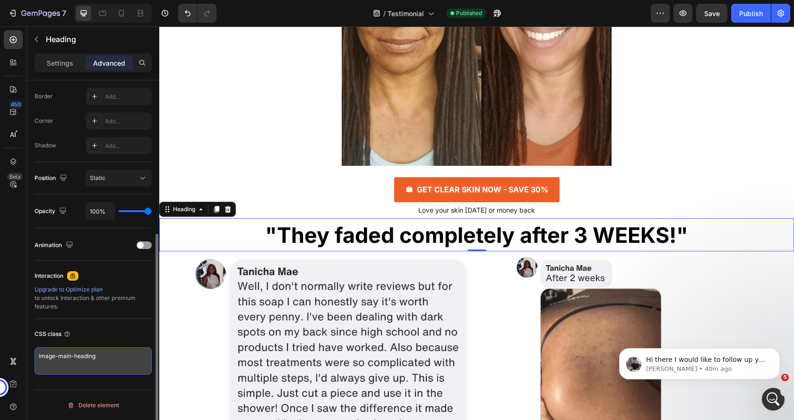
click at [100, 357] on textarea "image-main-heading" at bounding box center [93, 360] width 117 height 27
drag, startPoint x: 80, startPoint y: 356, endPoint x: 90, endPoint y: 354, distance: 10.7
click at [79, 356] on textarea "image-main-heading" at bounding box center [93, 360] width 117 height 27
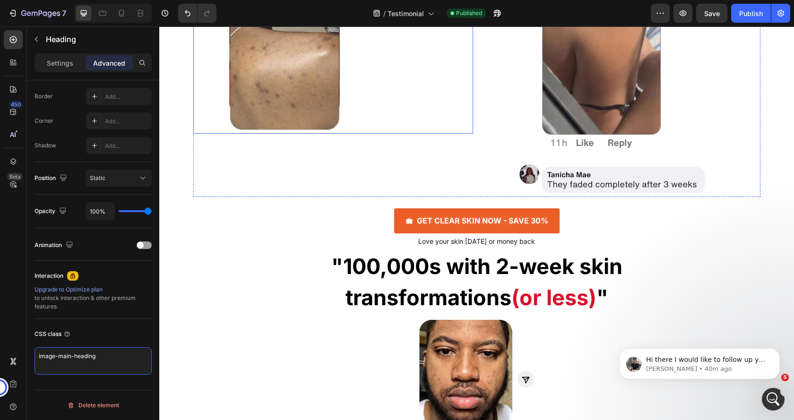
scroll to position [2042, 0]
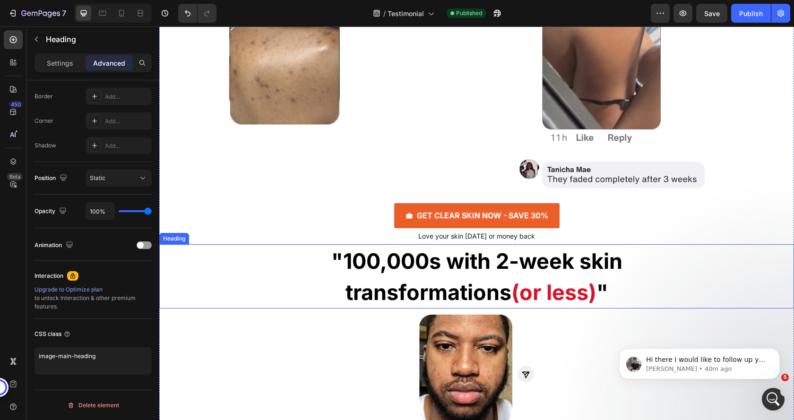
click at [384, 282] on strong "transformations" at bounding box center [428, 292] width 166 height 26
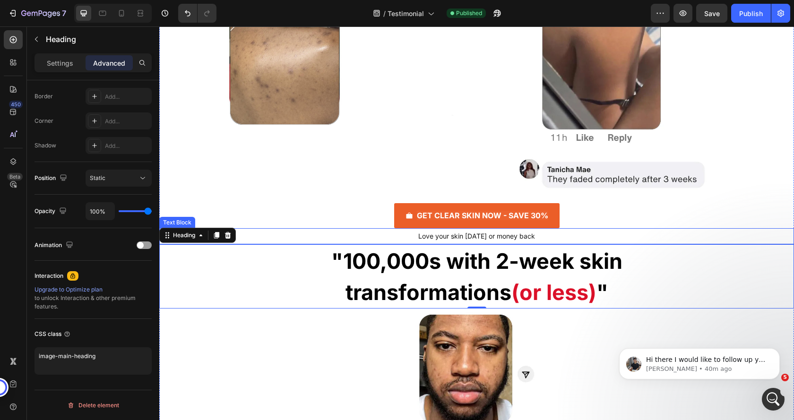
click at [395, 236] on p "Love your skin [DATE] or money back" at bounding box center [476, 236] width 565 height 14
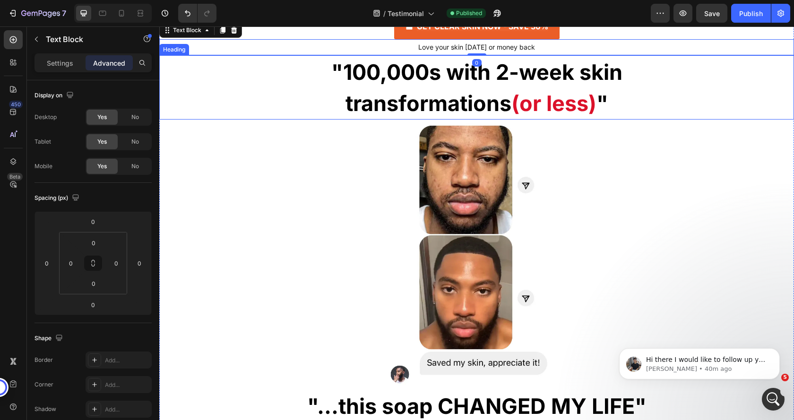
scroll to position [2420, 0]
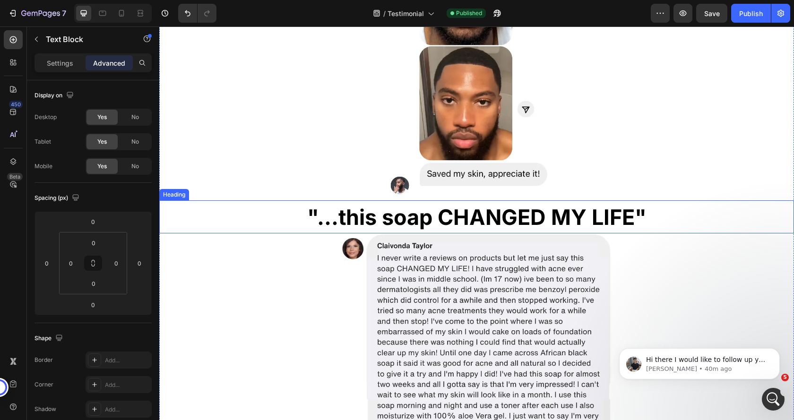
click at [333, 223] on strong ""...this soap CHANGED MY LIFE"" at bounding box center [476, 217] width 339 height 26
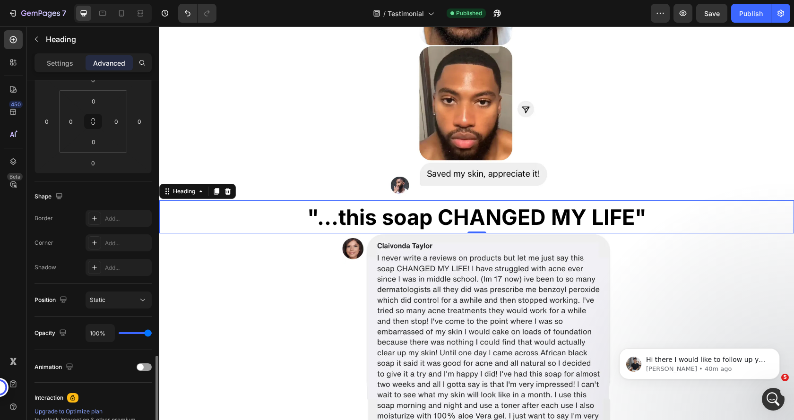
scroll to position [264, 0]
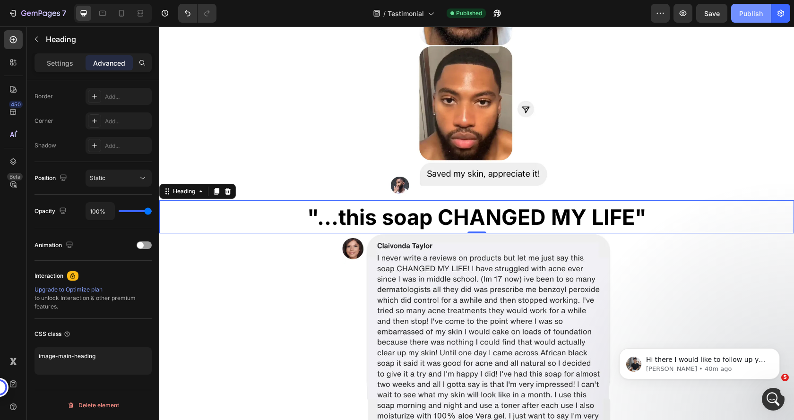
click at [744, 7] on button "Publish" at bounding box center [751, 13] width 40 height 19
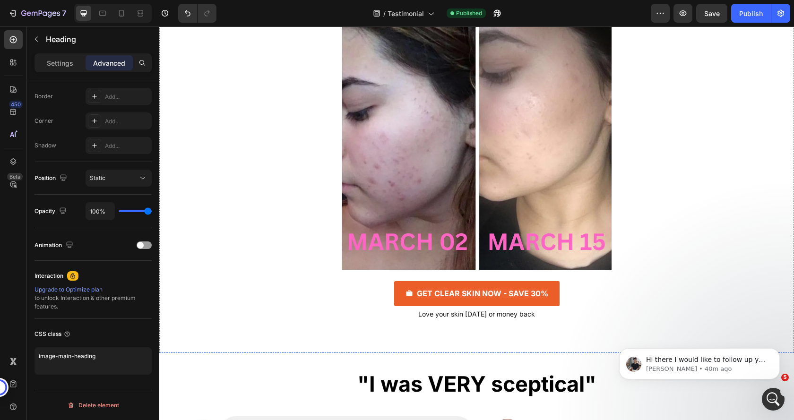
scroll to position [2892, 0]
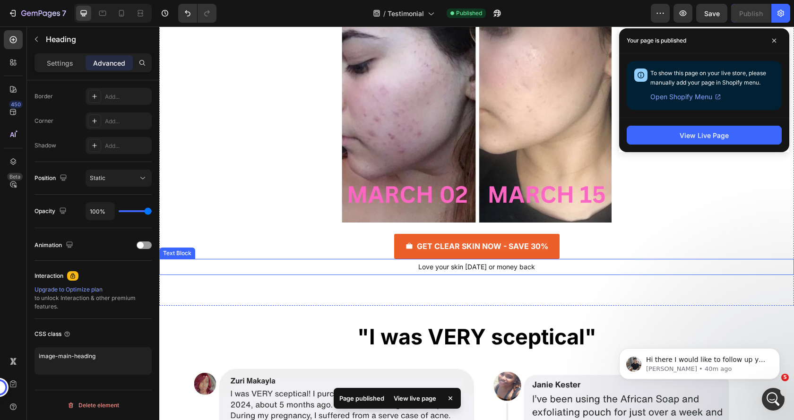
click at [367, 268] on p "Love your skin [DATE] or money back" at bounding box center [476, 267] width 565 height 14
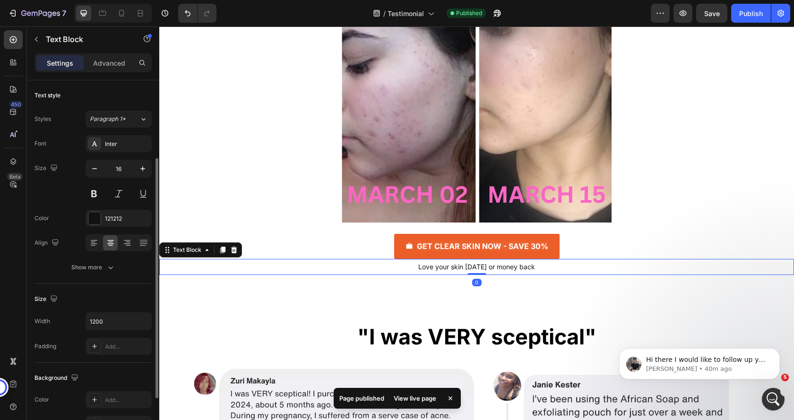
scroll to position [189, 0]
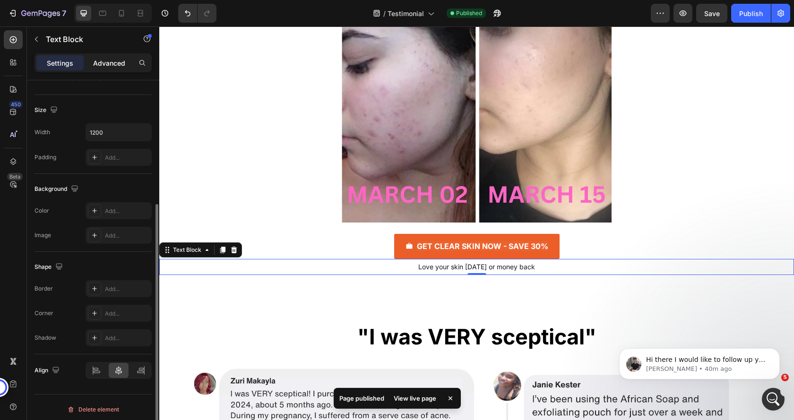
click at [108, 63] on p "Advanced" at bounding box center [109, 63] width 32 height 10
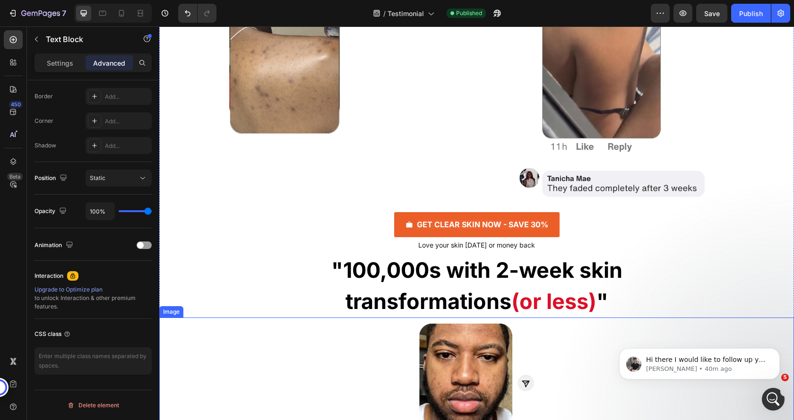
scroll to position [2042, 0]
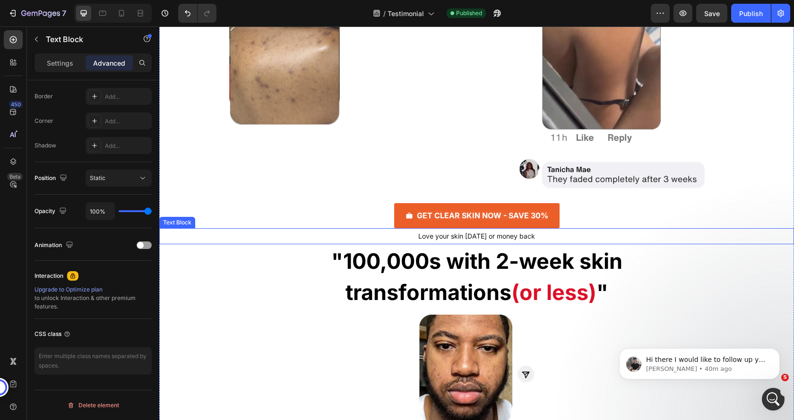
click at [305, 233] on p "Love your skin [DATE] or money back" at bounding box center [476, 236] width 565 height 14
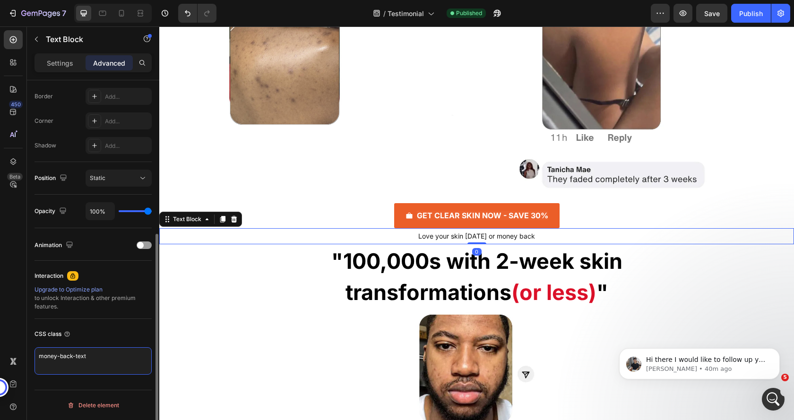
click at [90, 354] on textarea "money-back-text" at bounding box center [93, 360] width 117 height 27
click at [93, 353] on textarea "money-back-text" at bounding box center [93, 360] width 117 height 27
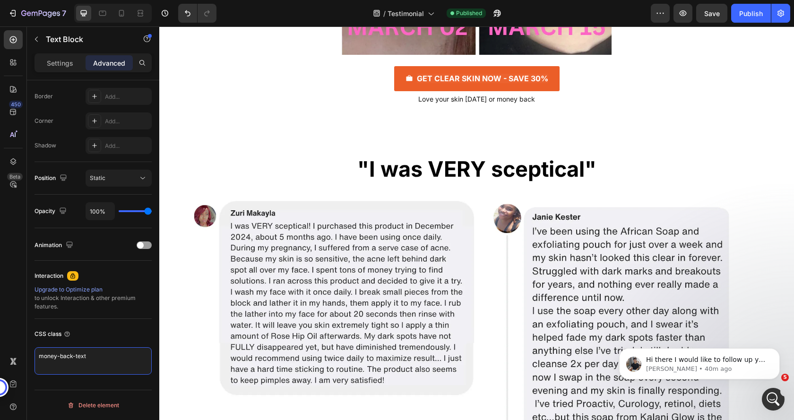
scroll to position [3082, 0]
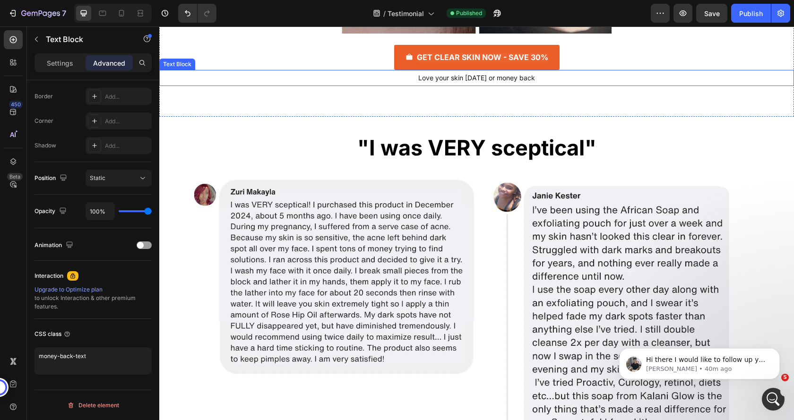
click at [389, 80] on p "Love your skin [DATE] or money back" at bounding box center [476, 78] width 565 height 14
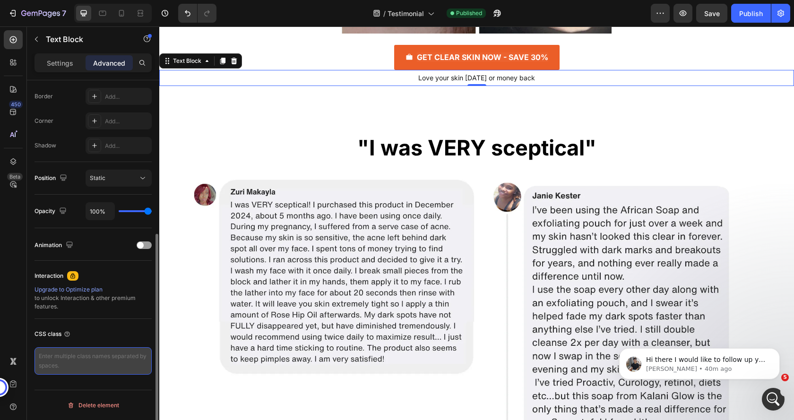
click at [60, 357] on textarea at bounding box center [93, 360] width 117 height 27
paste textarea "money-back-text"
type textarea "money-back-text"
click at [94, 335] on div "CSS class" at bounding box center [93, 334] width 117 height 15
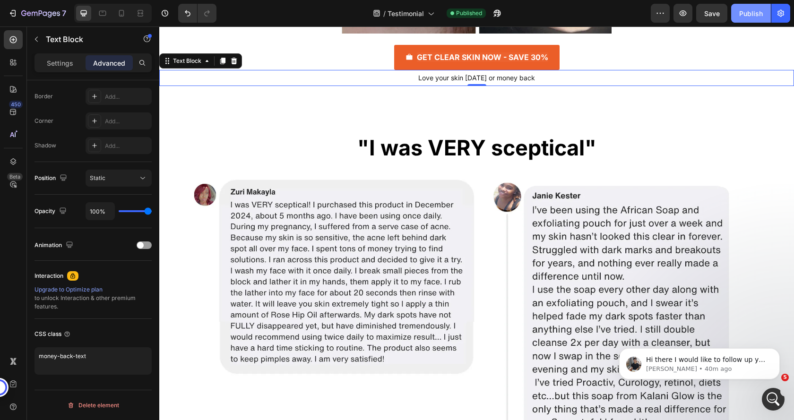
click at [759, 16] on div "Publish" at bounding box center [751, 14] width 24 height 10
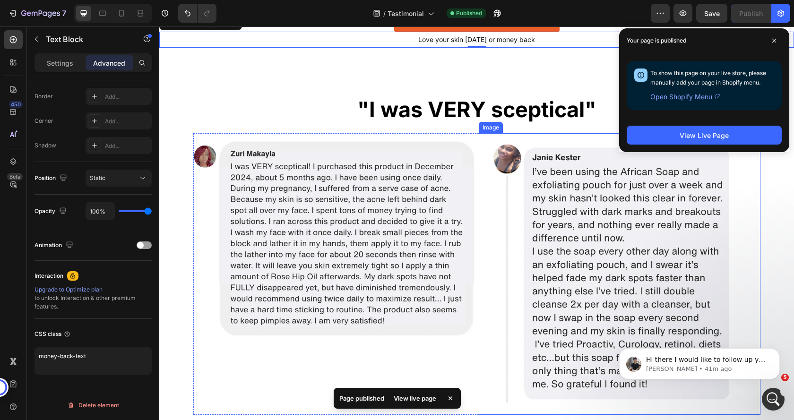
scroll to position [3129, 0]
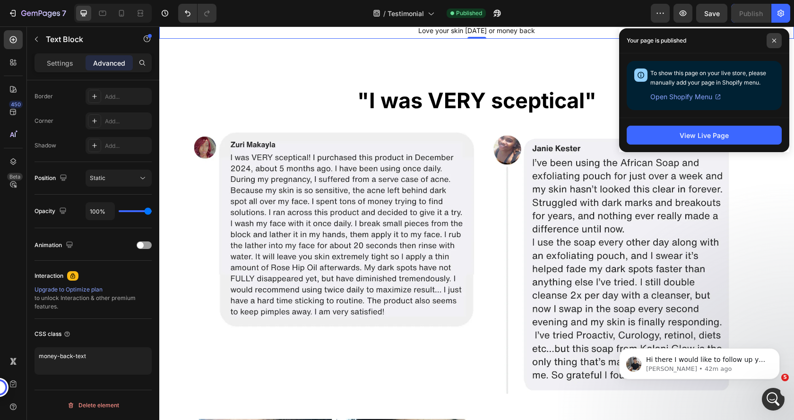
click at [774, 38] on span at bounding box center [774, 40] width 15 height 15
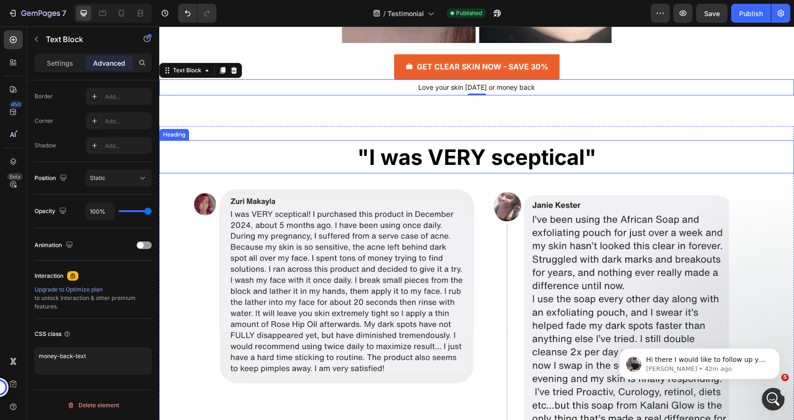
scroll to position [3034, 0]
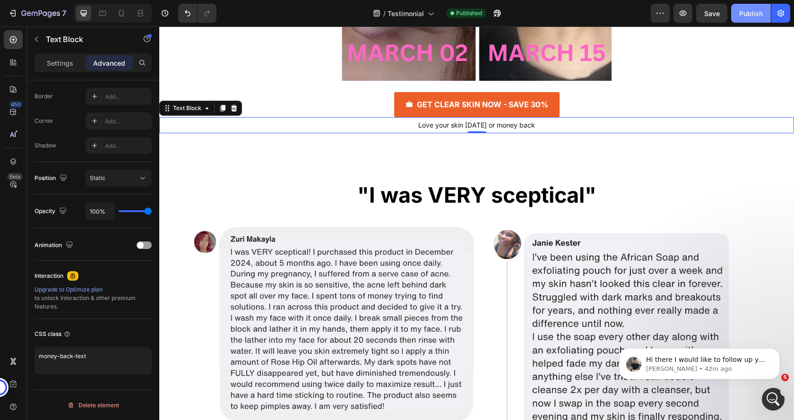
click at [747, 9] on div "Publish" at bounding box center [751, 14] width 24 height 10
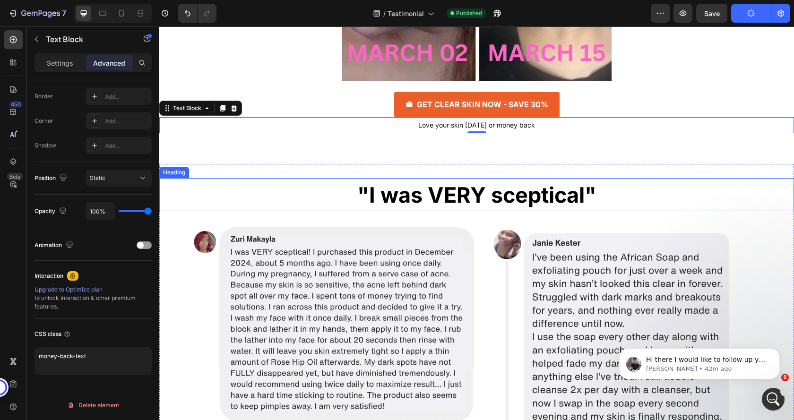
click at [294, 199] on h2 ""I was VERY sceptical"" at bounding box center [476, 194] width 635 height 33
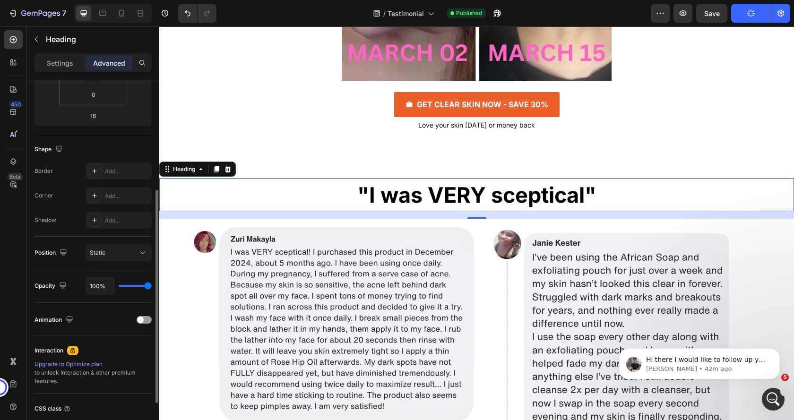
scroll to position [264, 0]
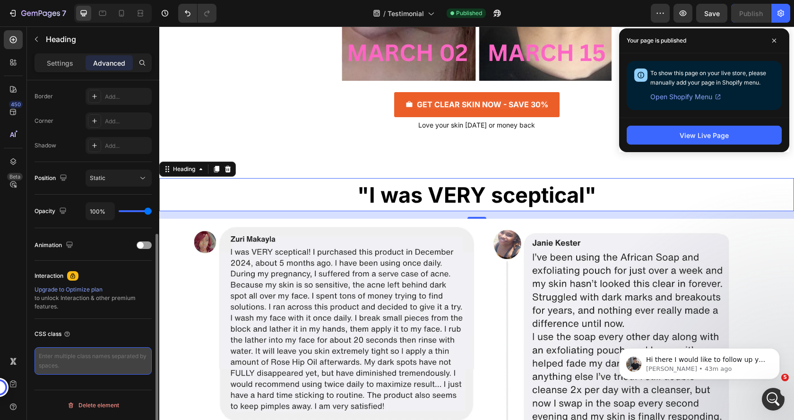
click at [87, 364] on textarea at bounding box center [93, 360] width 117 height 27
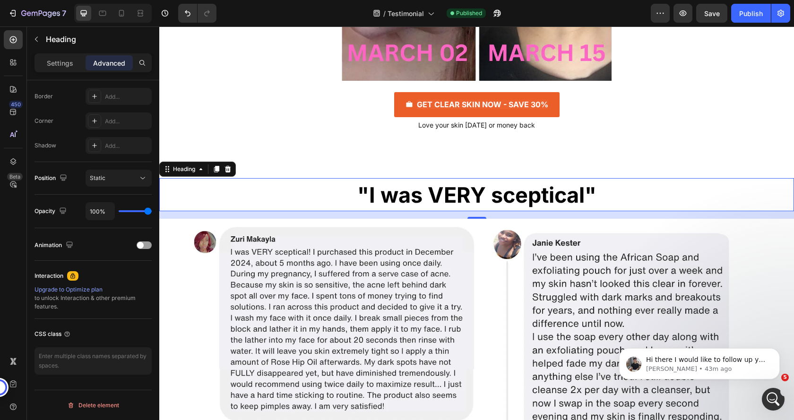
click at [228, 185] on h2 ""I was VERY sceptical"" at bounding box center [476, 194] width 635 height 33
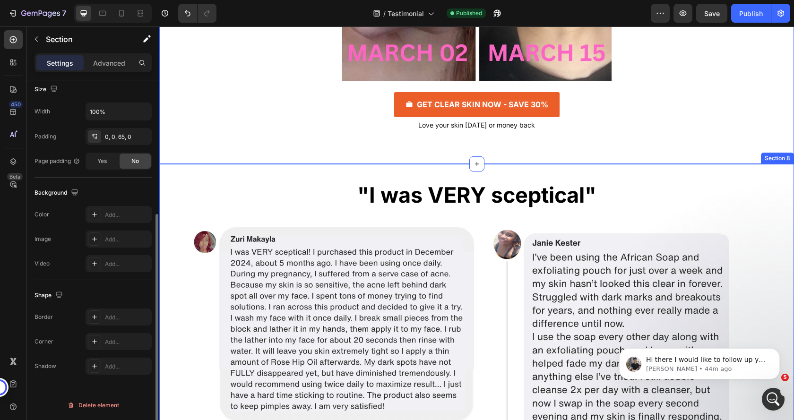
scroll to position [0, 0]
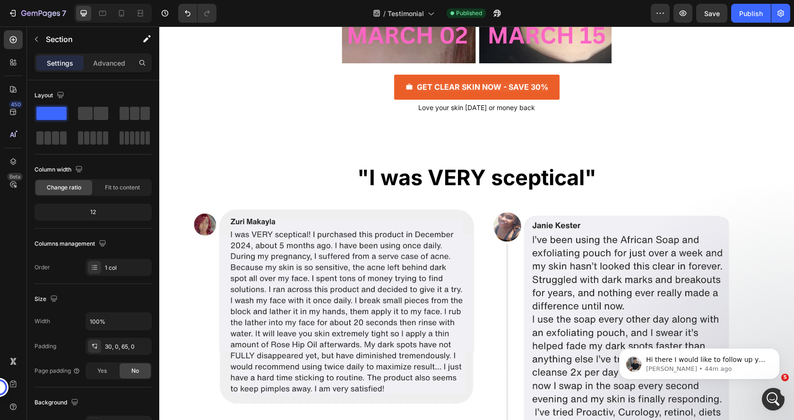
scroll to position [3051, 0]
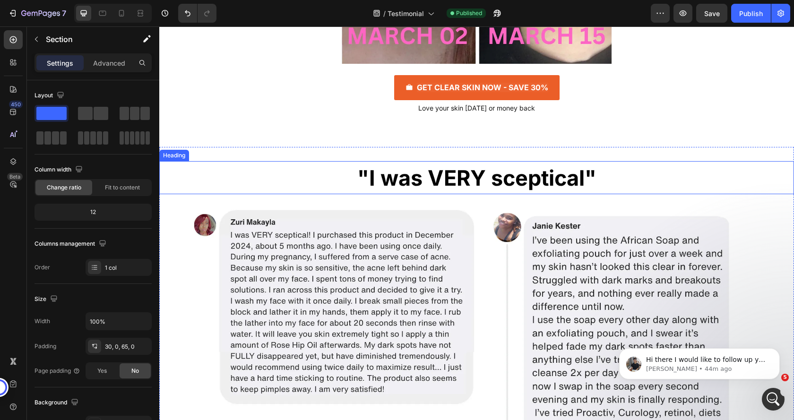
click at [259, 162] on h2 ""I was VERY sceptical"" at bounding box center [476, 177] width 635 height 33
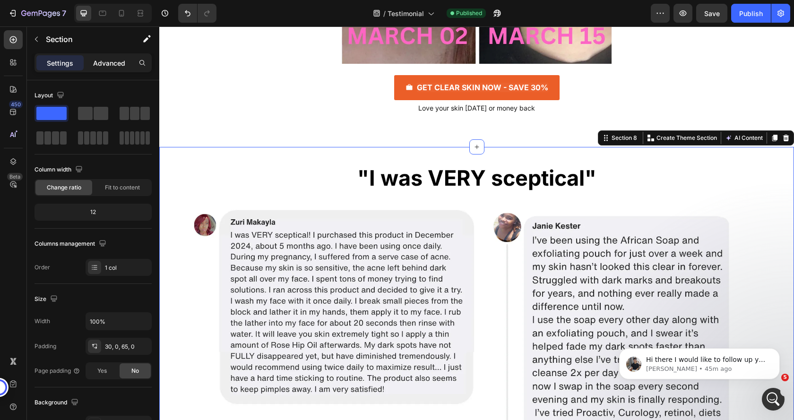
click at [107, 64] on p "Advanced" at bounding box center [109, 63] width 32 height 10
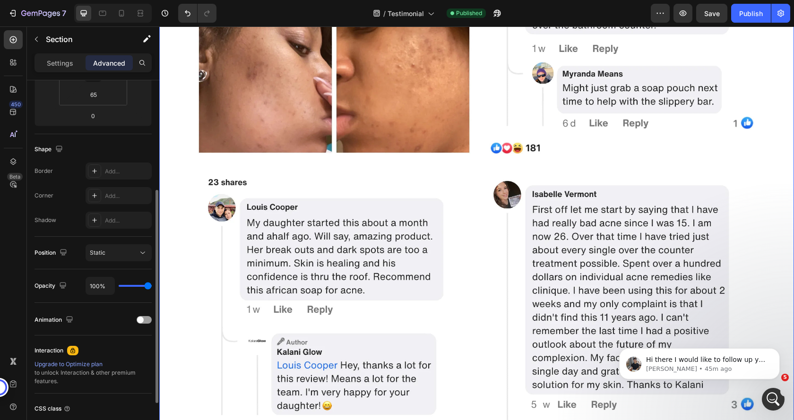
scroll to position [264, 0]
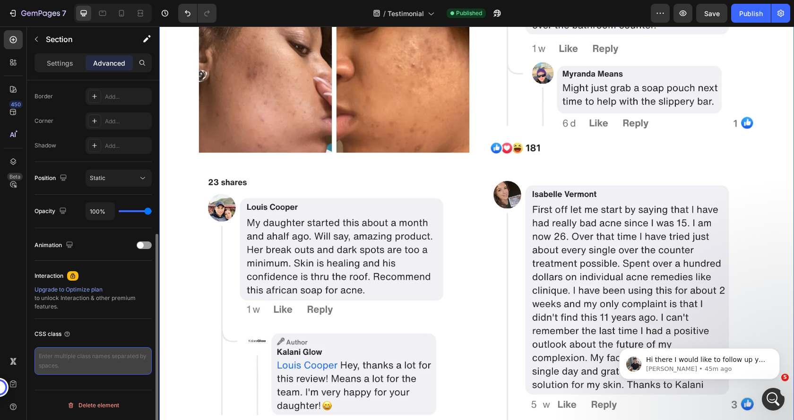
click at [107, 358] on textarea at bounding box center [93, 360] width 117 height 27
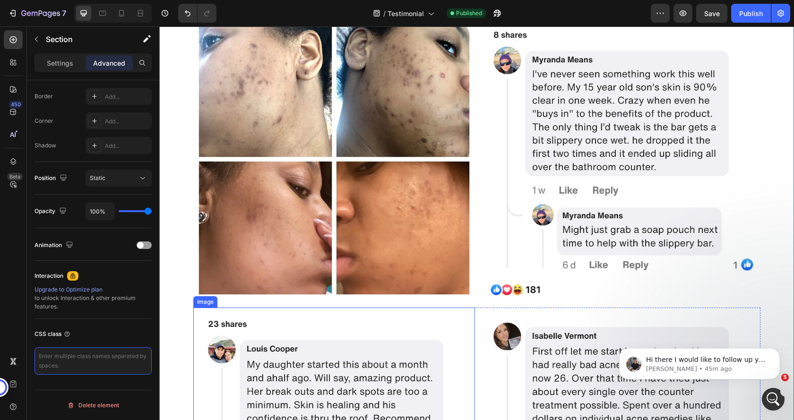
scroll to position [3429, 0]
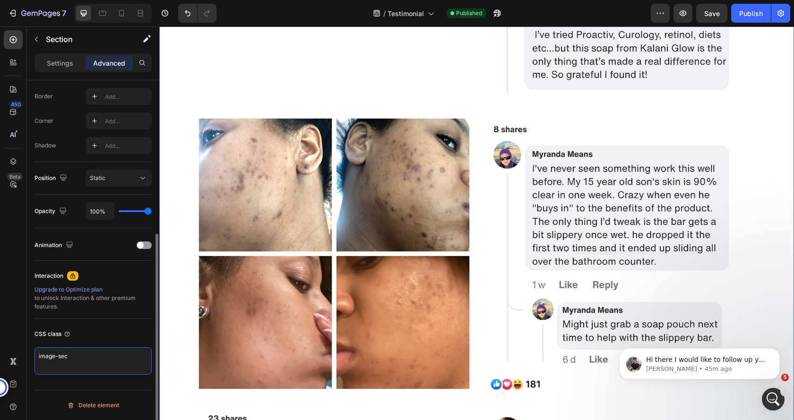
type textarea "image-sec"
click at [108, 333] on div "CSS class" at bounding box center [93, 334] width 117 height 15
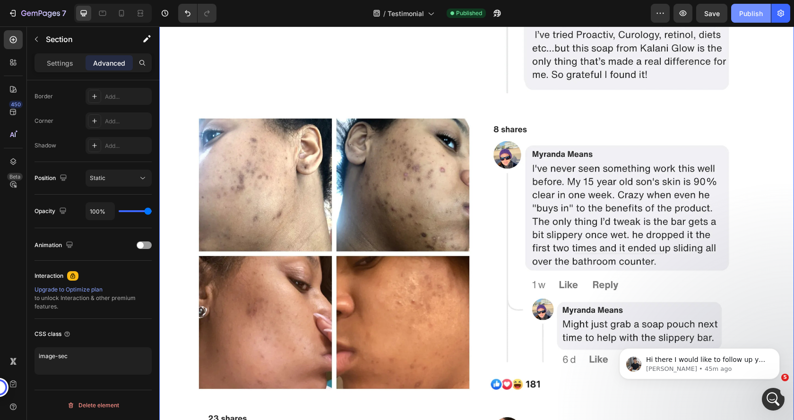
click at [745, 11] on div "Publish" at bounding box center [751, 14] width 24 height 10
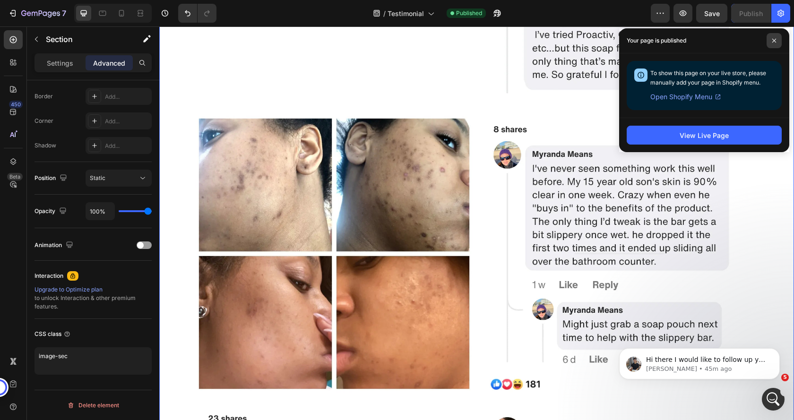
click at [777, 41] on span at bounding box center [774, 40] width 15 height 15
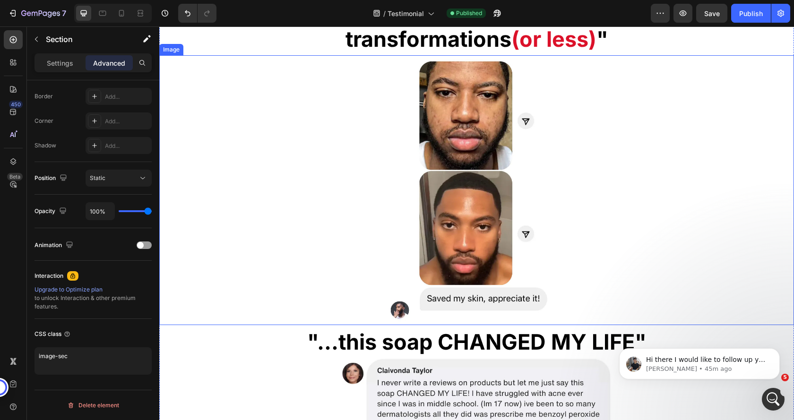
scroll to position [2390, 0]
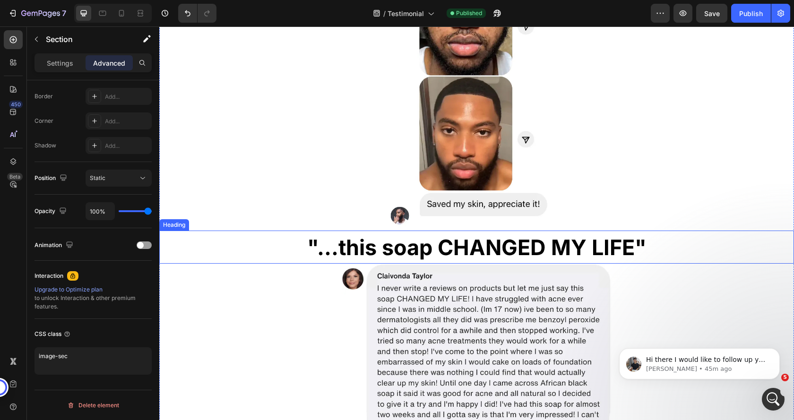
click at [312, 245] on strong ""...this soap CHANGED MY LIFE"" at bounding box center [476, 247] width 339 height 26
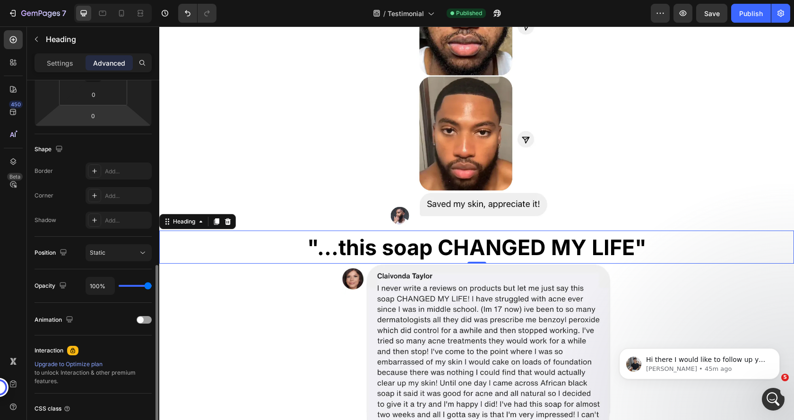
scroll to position [264, 0]
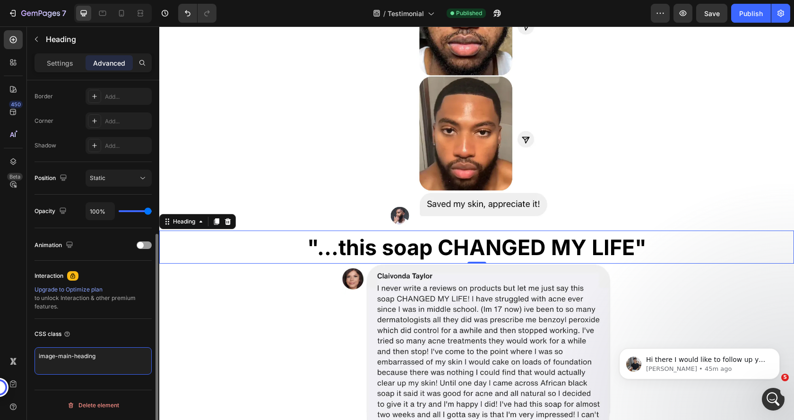
click at [101, 360] on textarea "image-main-heading" at bounding box center [93, 360] width 117 height 27
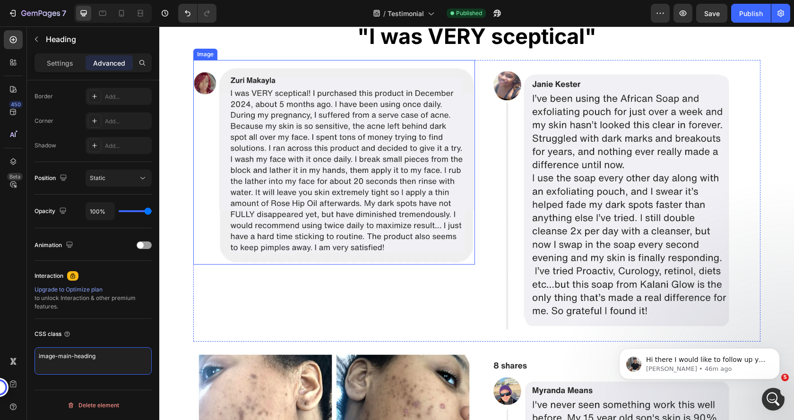
scroll to position [3051, 0]
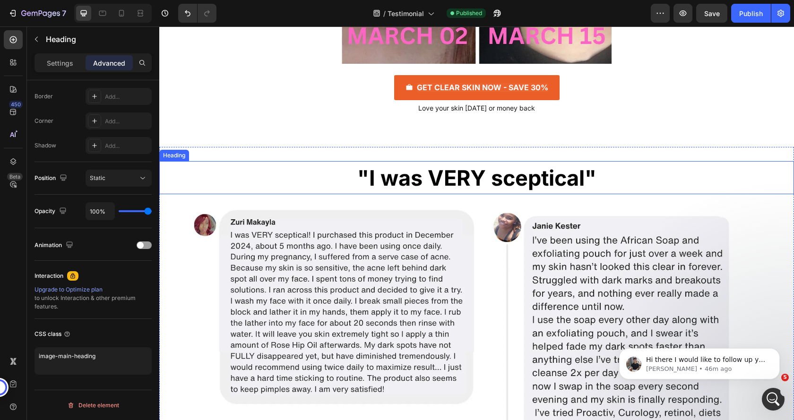
click at [324, 186] on h2 ""I was VERY sceptical"" at bounding box center [476, 177] width 635 height 33
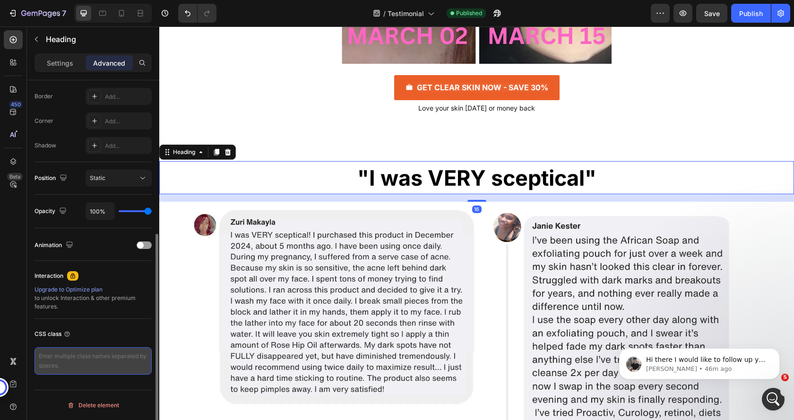
click at [90, 362] on textarea at bounding box center [93, 360] width 117 height 27
paste textarea "image-main-heading"
type textarea "image-main-heading"
click at [102, 339] on div "CSS class" at bounding box center [93, 334] width 117 height 15
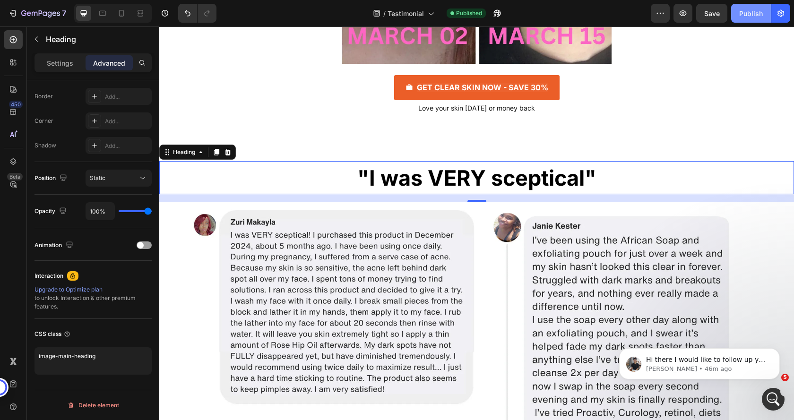
click at [742, 13] on div "Publish" at bounding box center [751, 14] width 24 height 10
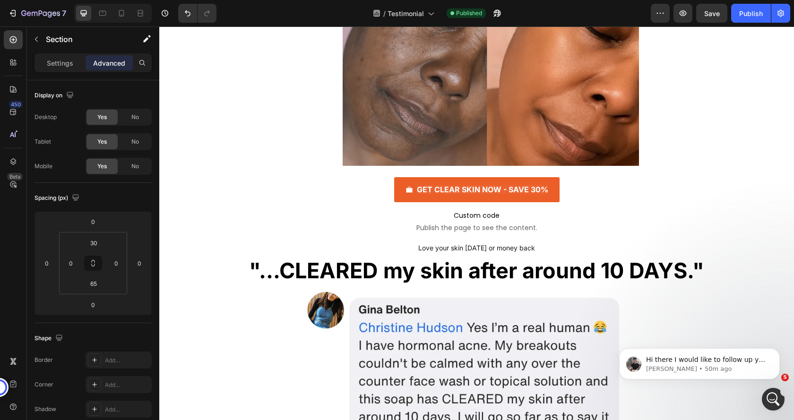
scroll to position [830, 0]
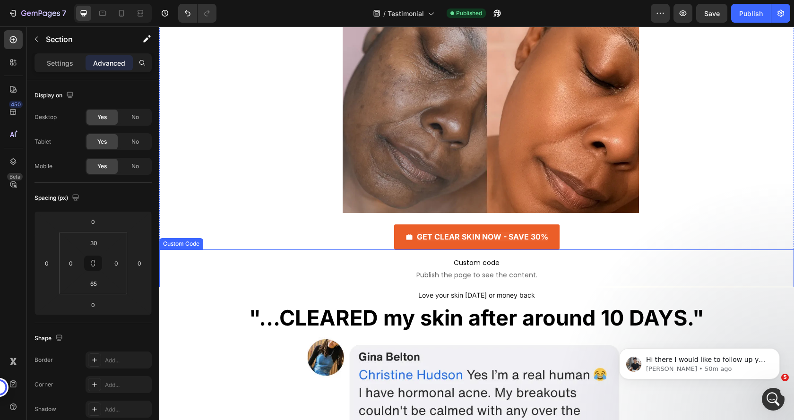
click at [394, 258] on span "Custom code" at bounding box center [476, 262] width 635 height 11
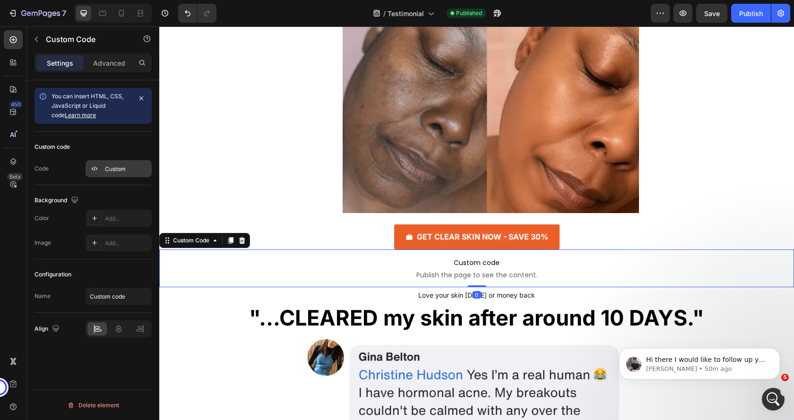
click at [109, 167] on div "Custom" at bounding box center [127, 169] width 44 height 9
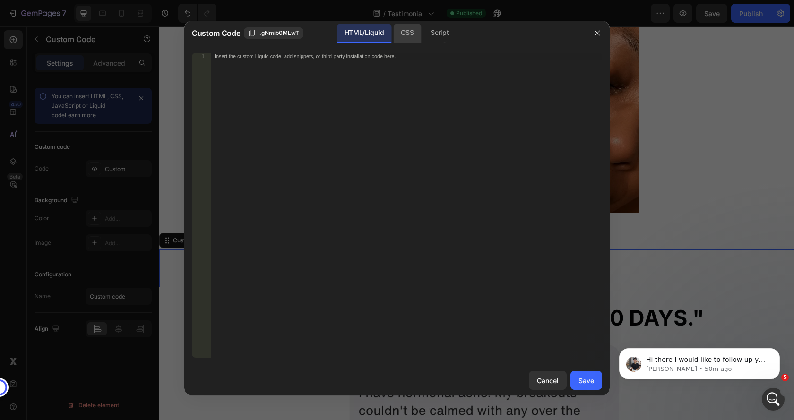
click at [423, 35] on div "CSS" at bounding box center [439, 33] width 33 height 19
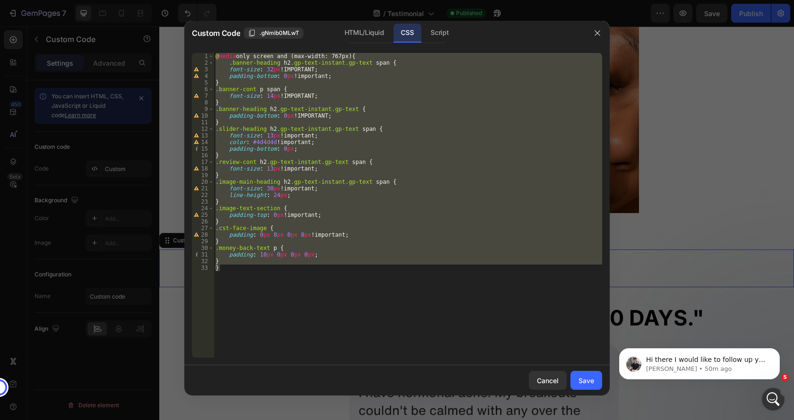
click at [223, 260] on div "@ media only screen and (max-width: 767px) { .banner-heading h2 .gp-text-instan…" at bounding box center [408, 205] width 389 height 305
type textarea "}"
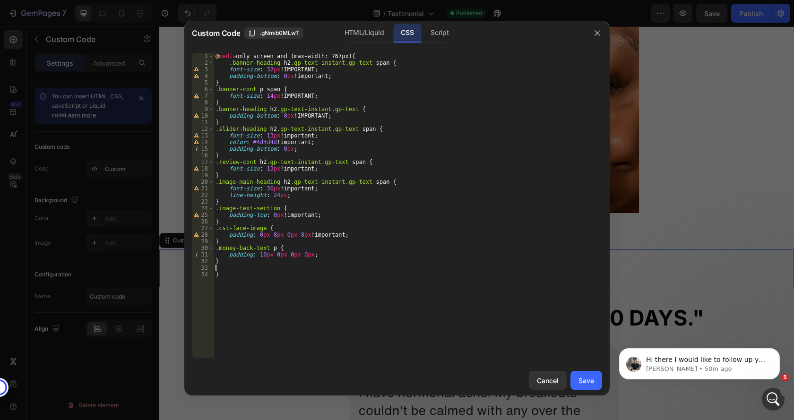
paste textarea "}"
type textarea "}"
click at [590, 384] on div "Save" at bounding box center [586, 381] width 16 height 10
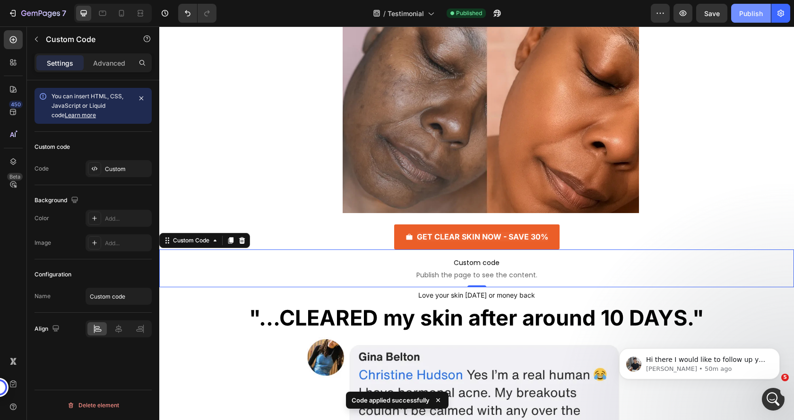
click at [760, 17] on div "Publish" at bounding box center [751, 14] width 24 height 10
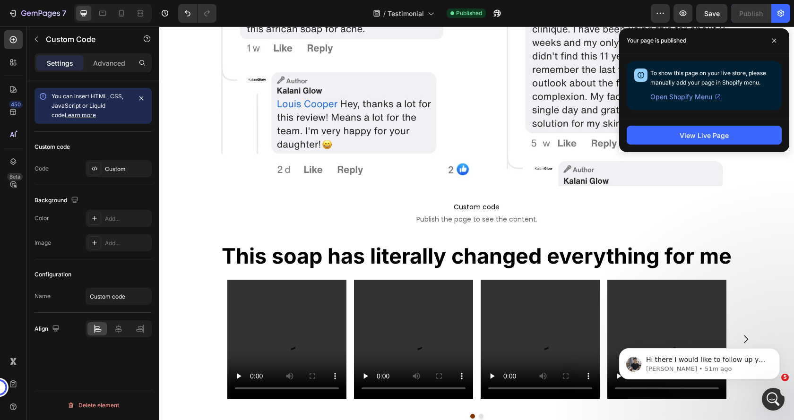
scroll to position [4044, 0]
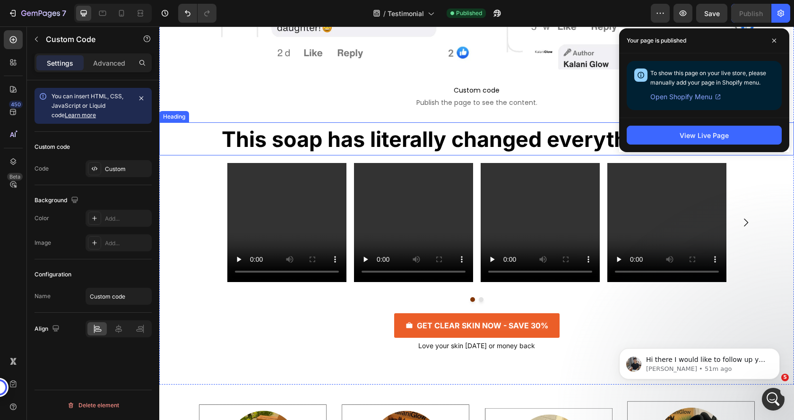
click at [392, 146] on strong "This soap has literally changed everything for me" at bounding box center [477, 139] width 510 height 26
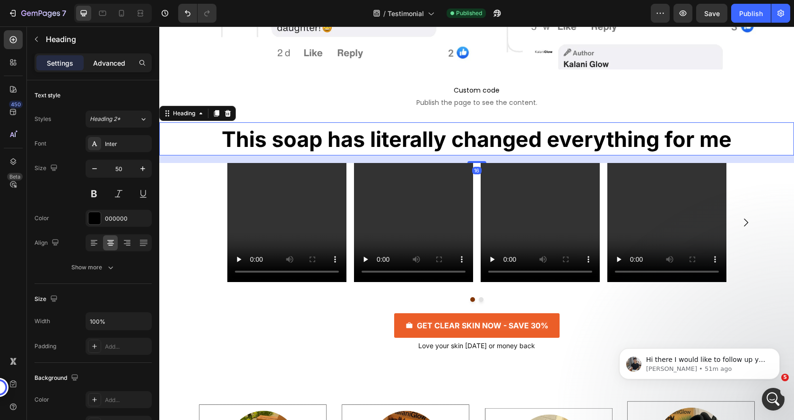
click at [112, 67] on p "Advanced" at bounding box center [109, 63] width 32 height 10
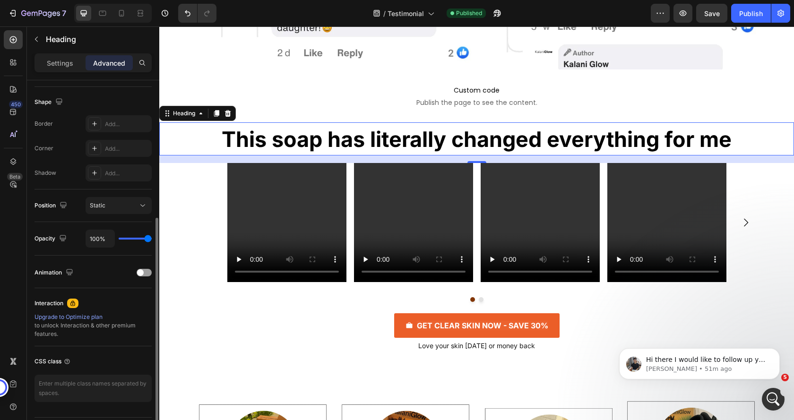
scroll to position [264, 0]
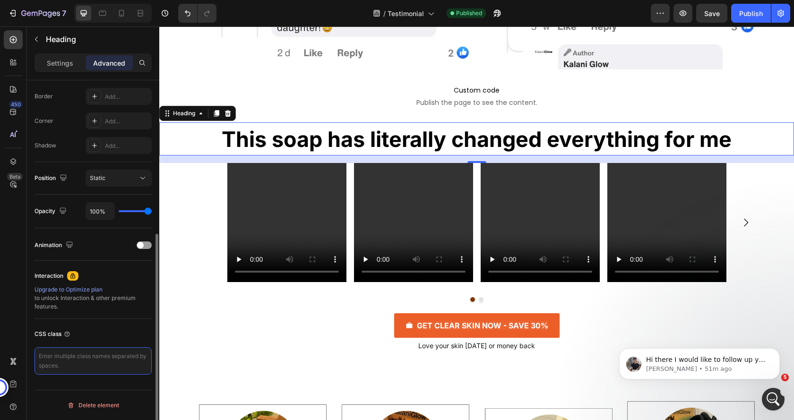
click at [82, 359] on textarea at bounding box center [93, 360] width 117 height 27
type textarea "video-heading"
click at [98, 336] on div "CSS class" at bounding box center [93, 334] width 117 height 15
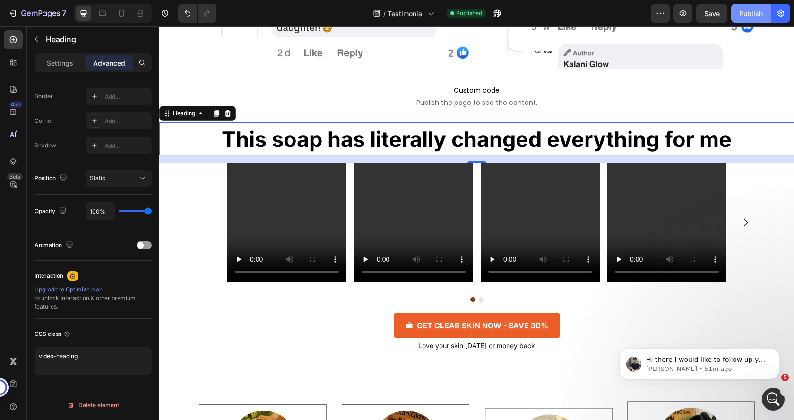
click at [751, 6] on button "Publish" at bounding box center [751, 13] width 40 height 19
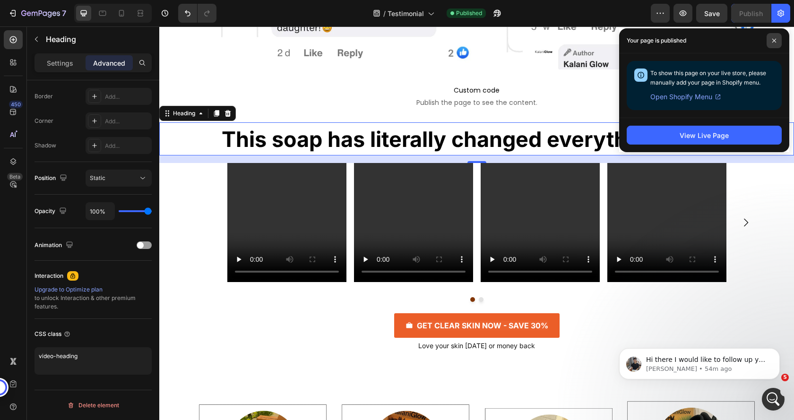
click at [774, 41] on icon at bounding box center [774, 40] width 5 height 5
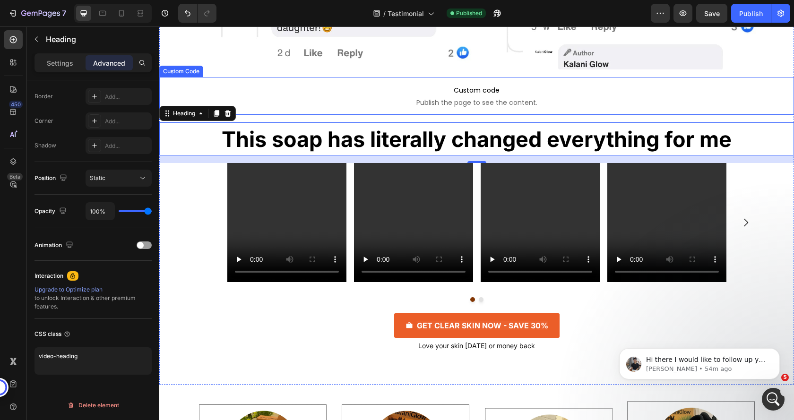
click at [413, 94] on span "Custom code" at bounding box center [476, 90] width 635 height 11
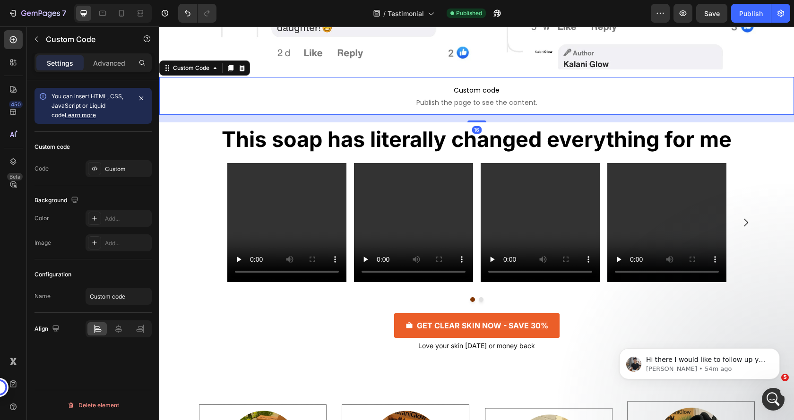
scroll to position [0, 0]
click at [112, 169] on div "Custom" at bounding box center [127, 169] width 44 height 9
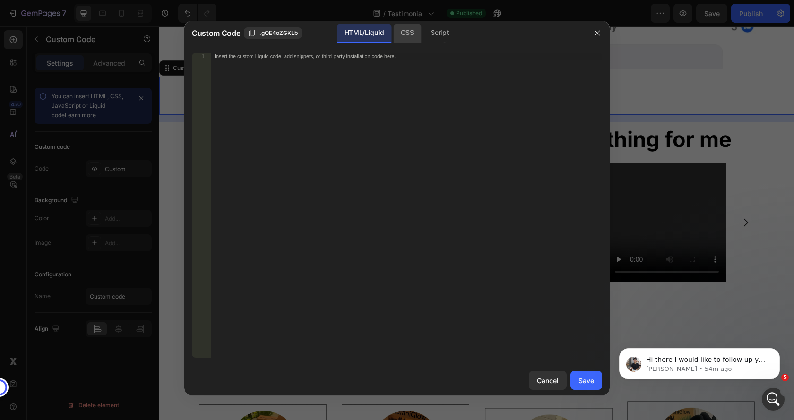
click at [423, 35] on div "CSS" at bounding box center [439, 33] width 33 height 19
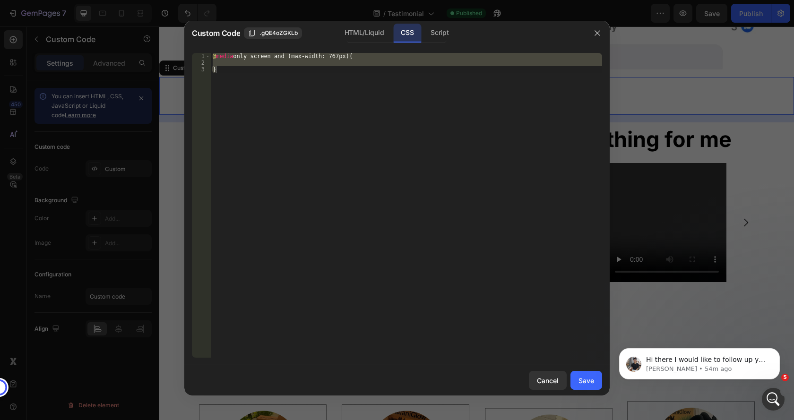
click at [302, 129] on div "@ media only screen and (max-width: 767px) { }" at bounding box center [406, 205] width 391 height 305
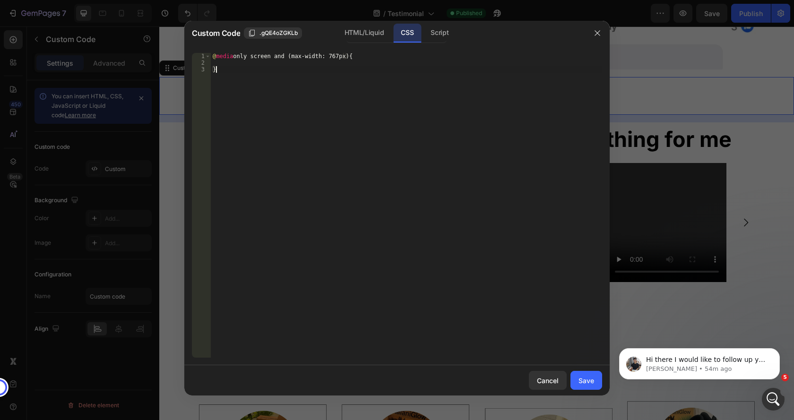
type textarea "}"
click at [601, 32] on icon "button" at bounding box center [598, 33] width 8 height 8
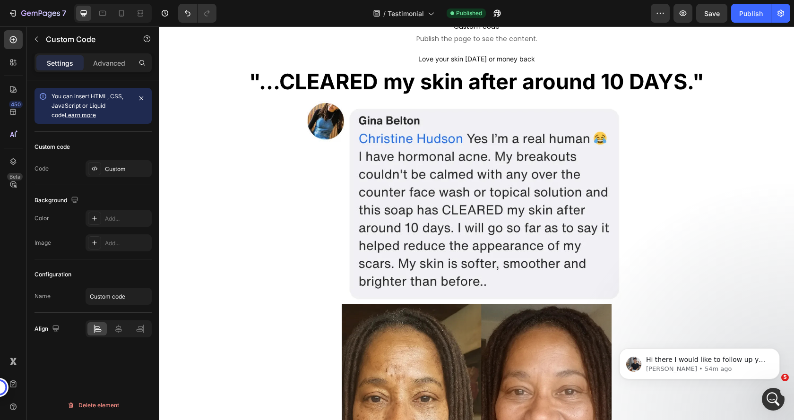
scroll to position [924, 0]
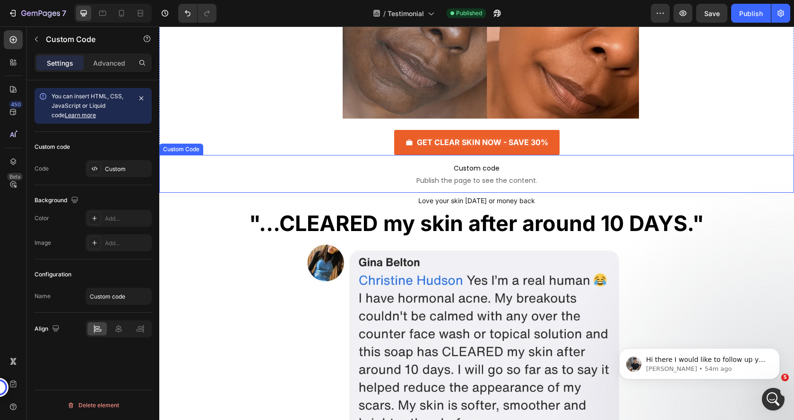
click at [338, 172] on span "Custom code" at bounding box center [476, 168] width 635 height 11
click at [112, 162] on div "Custom" at bounding box center [119, 168] width 66 height 17
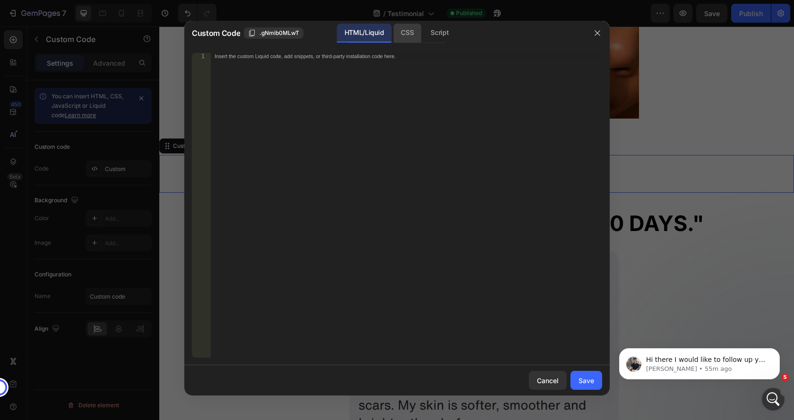
click at [423, 33] on div "CSS" at bounding box center [439, 33] width 33 height 19
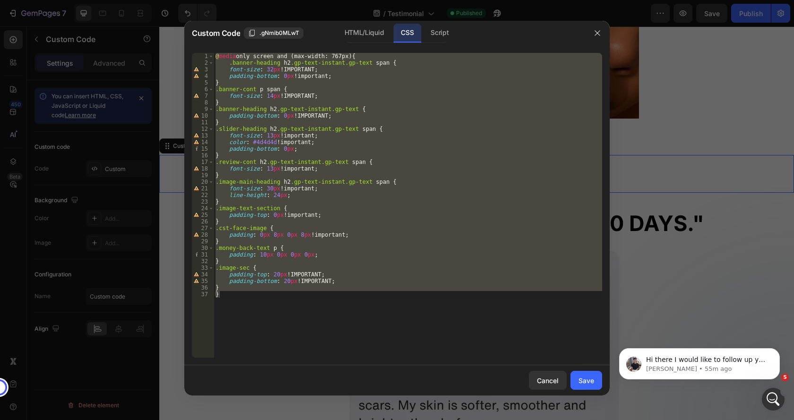
click at [223, 285] on div "@ media only screen and (max-width: 767px) { .banner-heading h2 .gp-text-instan…" at bounding box center [408, 205] width 389 height 305
type textarea "}"
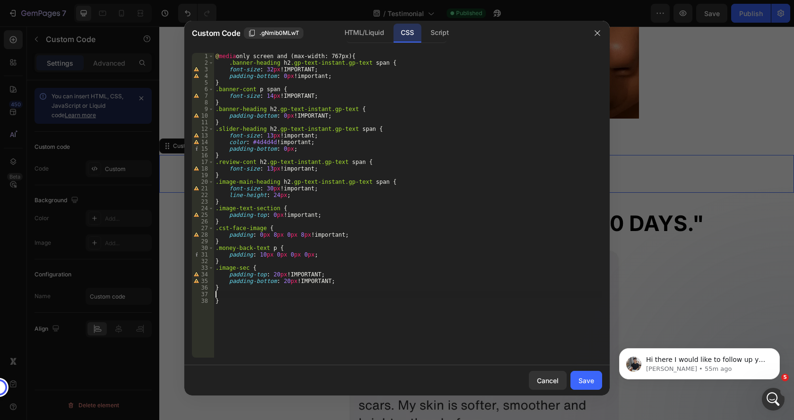
paste textarea "}"
type textarea "}"
click at [587, 378] on div "Save" at bounding box center [586, 381] width 16 height 10
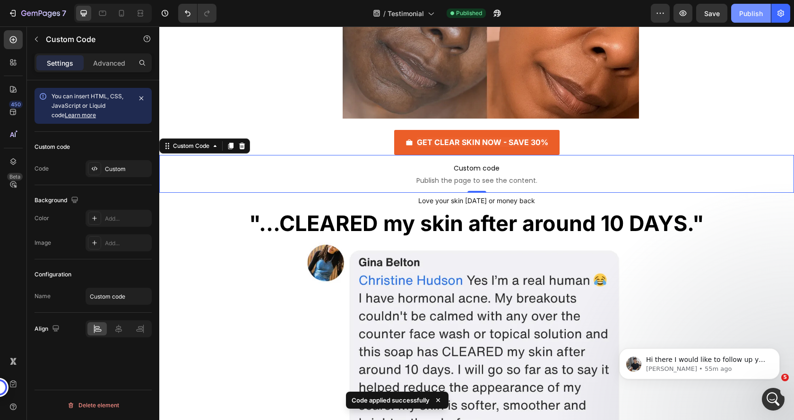
click at [745, 15] on div "Publish" at bounding box center [751, 14] width 24 height 10
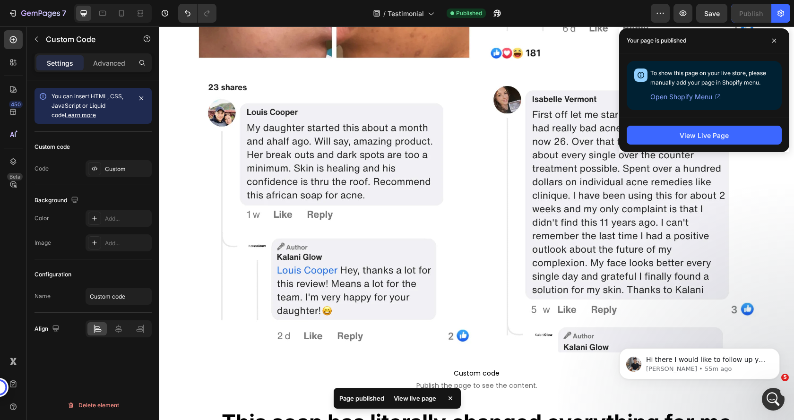
scroll to position [3902, 0]
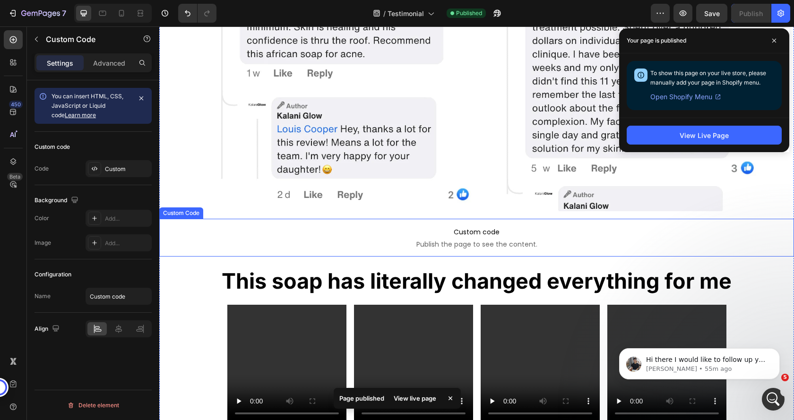
click at [368, 233] on span "Custom code" at bounding box center [476, 231] width 635 height 11
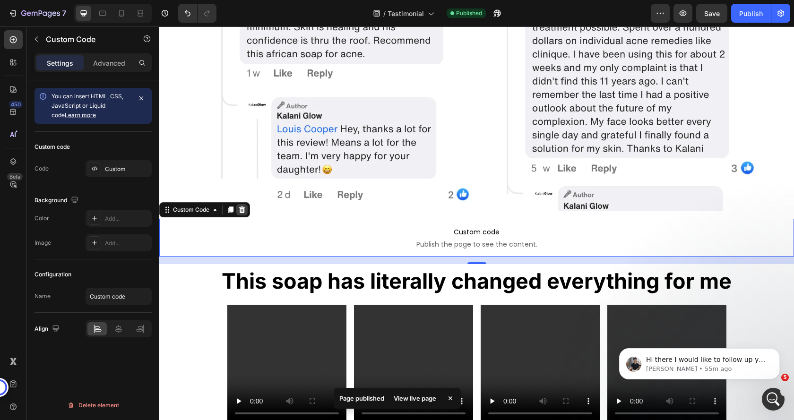
click at [243, 210] on icon at bounding box center [242, 210] width 6 height 7
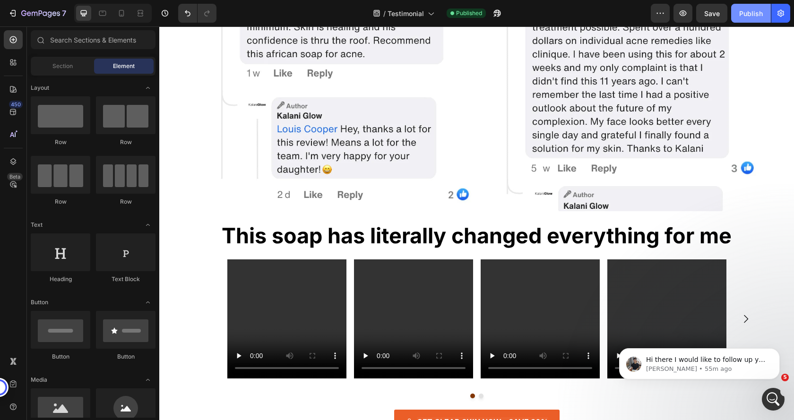
click at [760, 12] on div "Publish" at bounding box center [751, 14] width 24 height 10
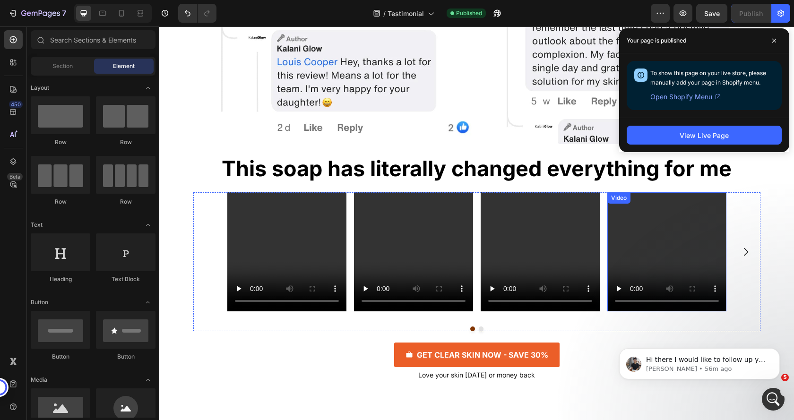
scroll to position [3997, 0]
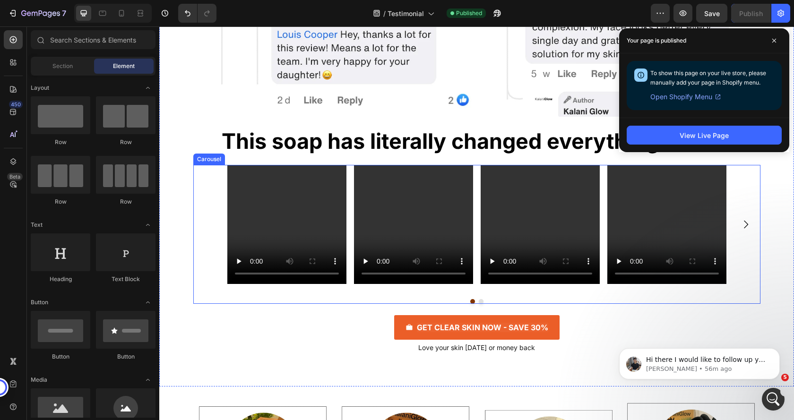
click at [740, 261] on div "Video Video Video Video Video" at bounding box center [476, 224] width 567 height 119
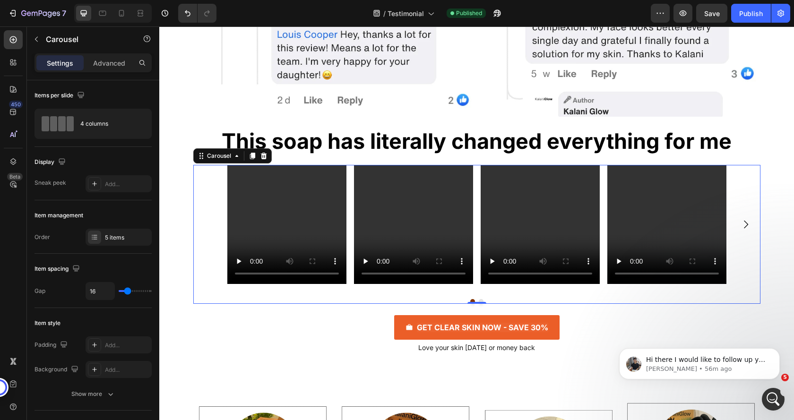
click at [596, 216] on div "Video Video Video Video Video" at bounding box center [476, 224] width 499 height 119
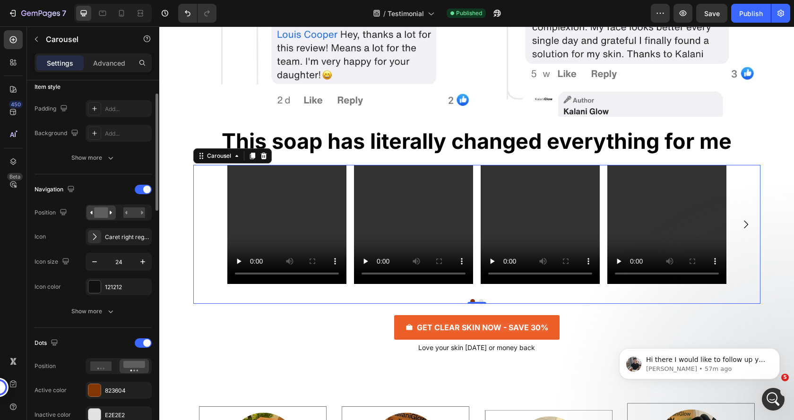
scroll to position [284, 0]
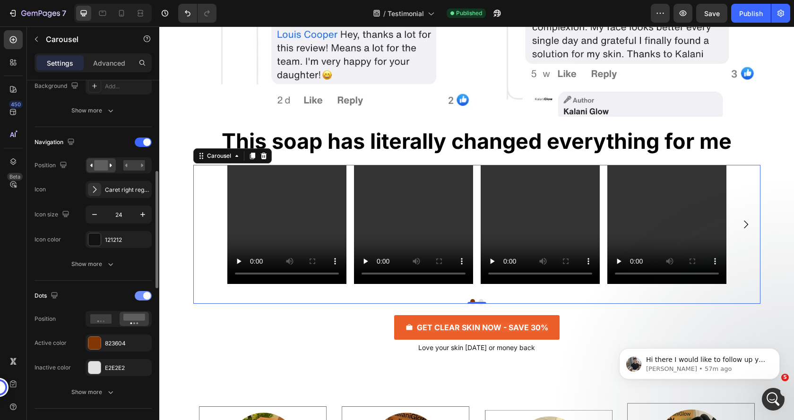
click at [146, 298] on span at bounding box center [147, 296] width 8 height 8
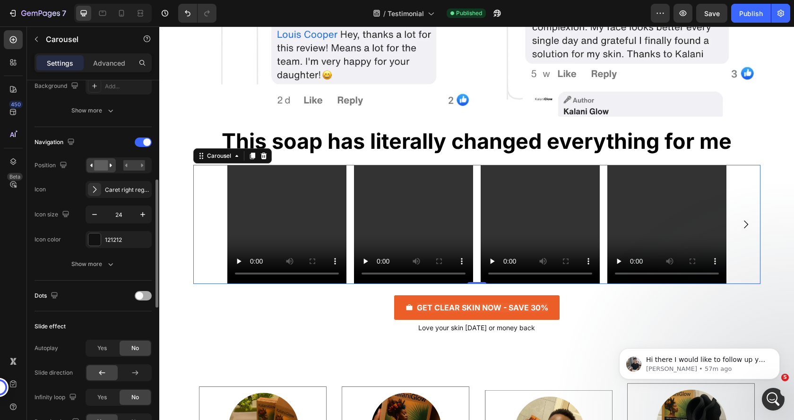
click at [146, 298] on div at bounding box center [143, 295] width 17 height 9
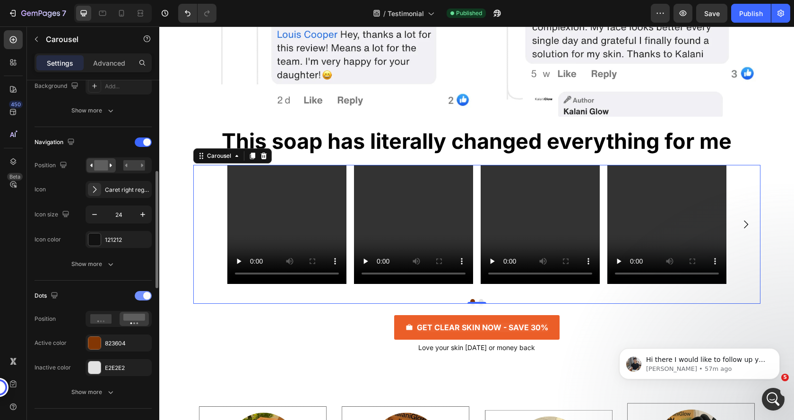
click at [143, 297] on div at bounding box center [143, 295] width 17 height 9
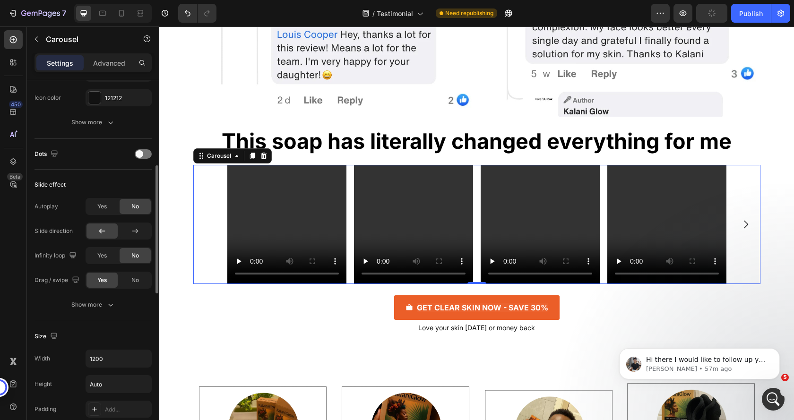
scroll to position [378, 0]
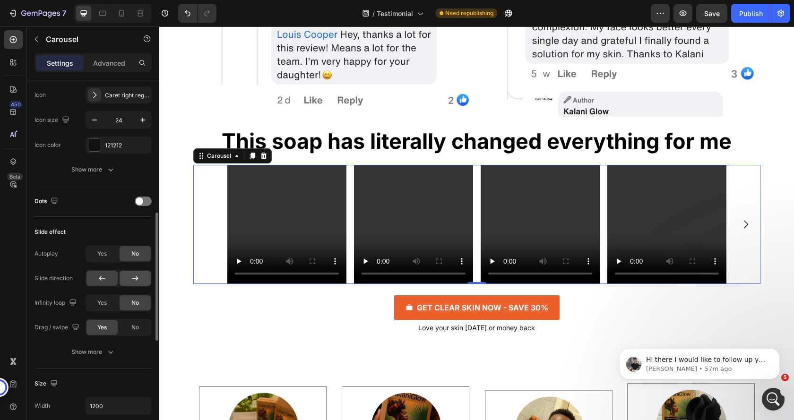
click at [132, 279] on icon at bounding box center [134, 278] width 9 height 9
click at [109, 278] on div at bounding box center [101, 278] width 31 height 15
click at [125, 326] on div "No" at bounding box center [135, 327] width 31 height 15
click at [103, 327] on span "Yes" at bounding box center [101, 327] width 9 height 9
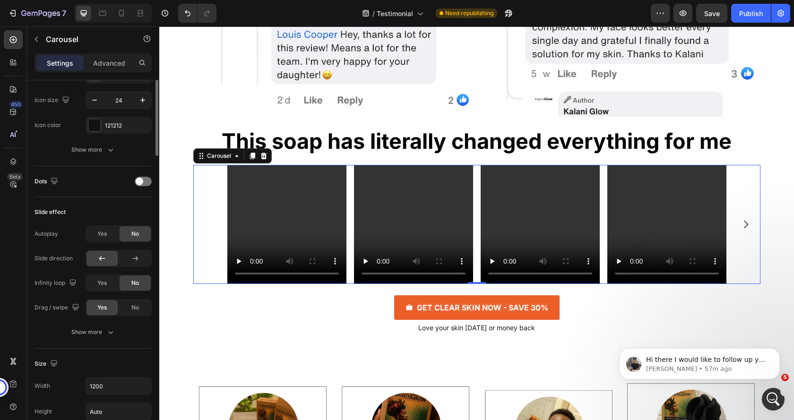
scroll to position [256, 0]
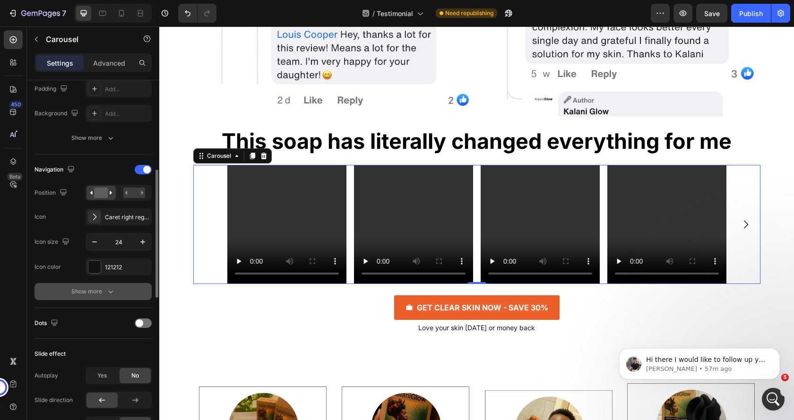
click at [99, 295] on div "Show more" at bounding box center [93, 291] width 44 height 9
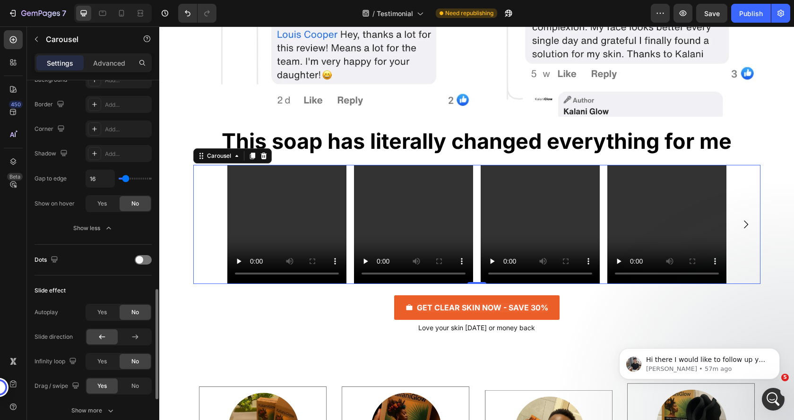
scroll to position [540, 0]
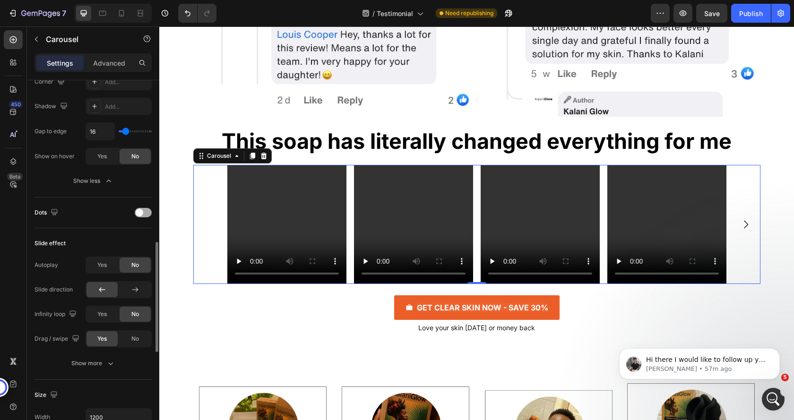
click at [138, 211] on span at bounding box center [140, 213] width 8 height 8
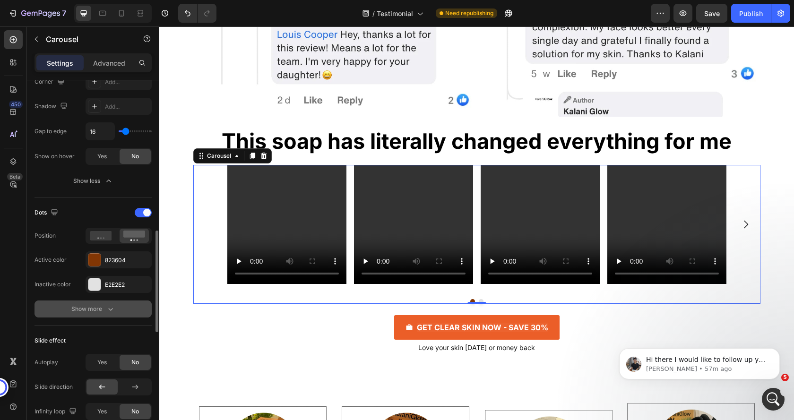
click at [99, 307] on div "Show more" at bounding box center [93, 308] width 44 height 9
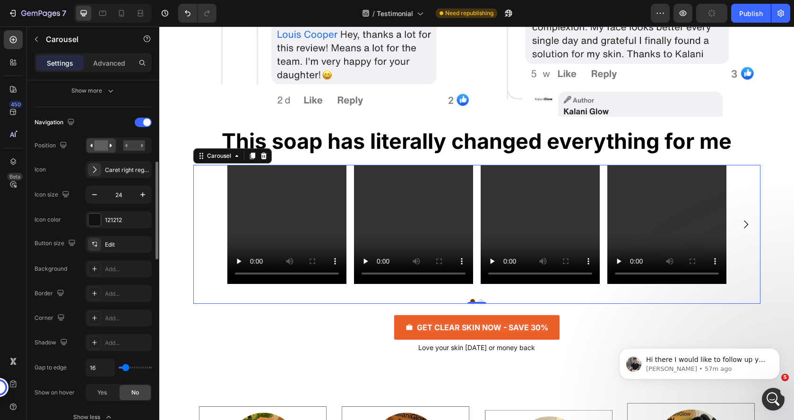
scroll to position [162, 0]
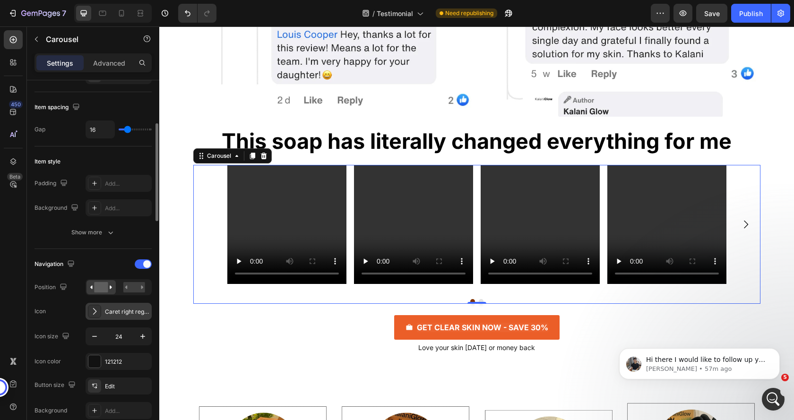
click at [95, 310] on icon at bounding box center [94, 311] width 9 height 9
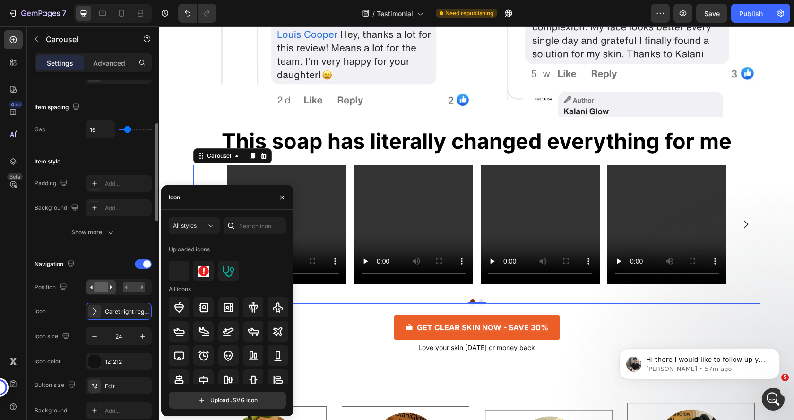
click at [70, 301] on div "Navigation Position Icon Caret right regular Icon size 24 Icon color 121212" at bounding box center [93, 313] width 117 height 113
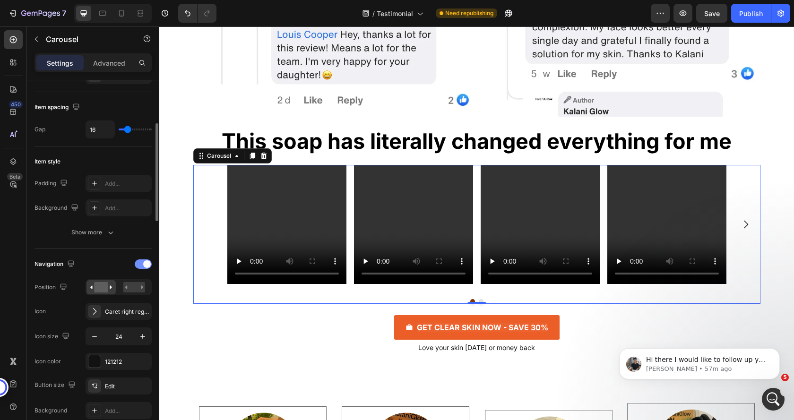
click at [138, 264] on div at bounding box center [143, 263] width 17 height 9
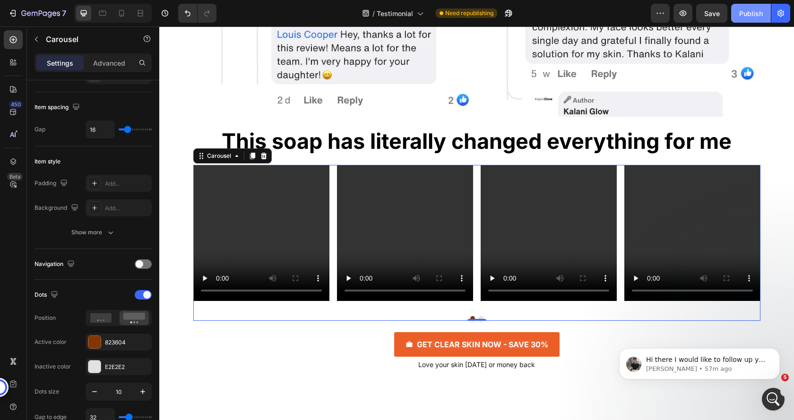
click at [749, 15] on div "Publish" at bounding box center [751, 14] width 24 height 10
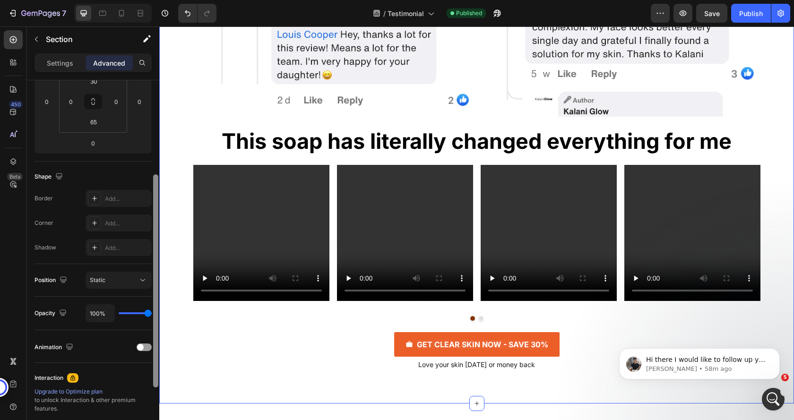
scroll to position [0, 0]
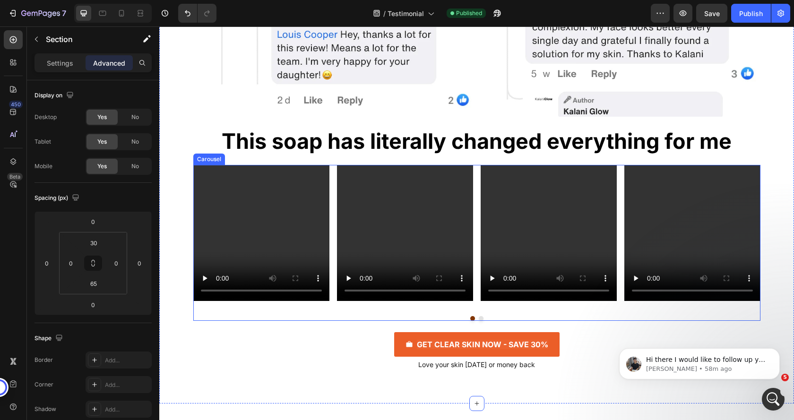
click at [328, 195] on div "Video Video Video Video Video" at bounding box center [476, 233] width 567 height 136
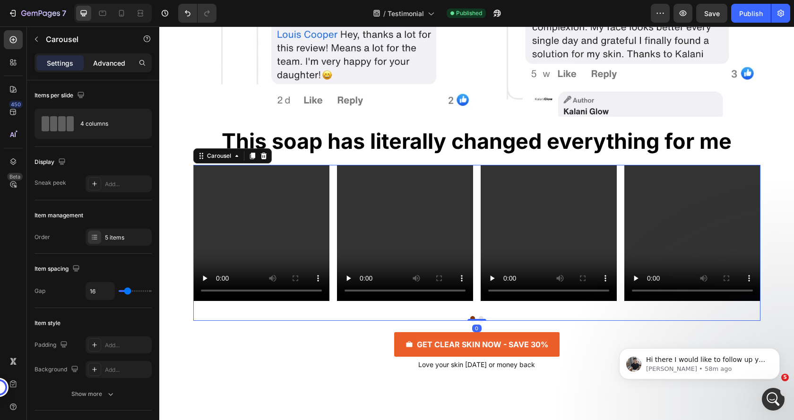
click at [104, 64] on p "Advanced" at bounding box center [109, 63] width 32 height 10
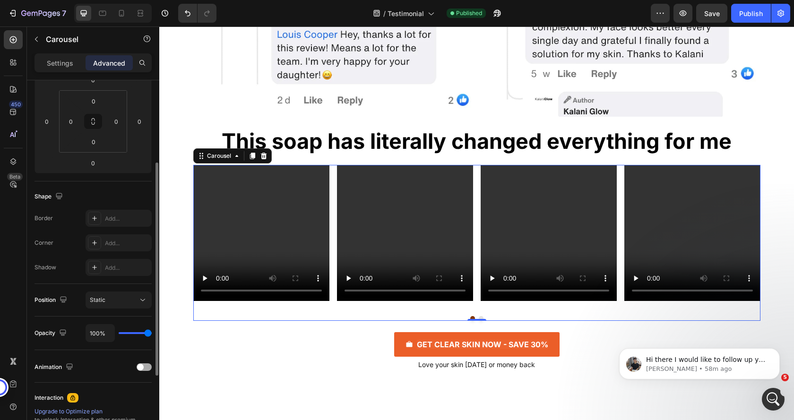
scroll to position [264, 0]
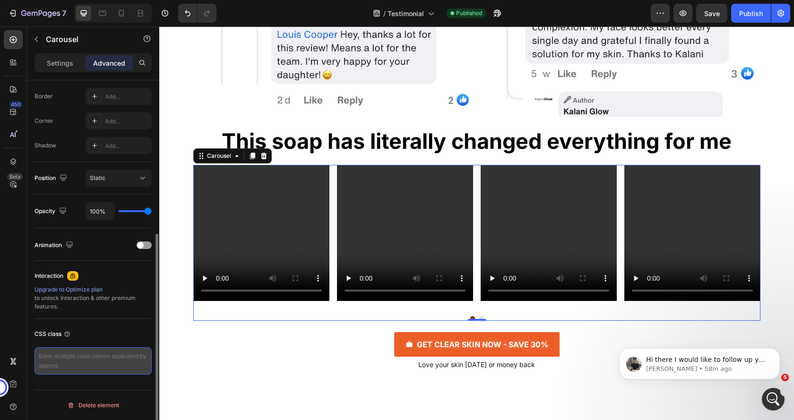
click at [109, 355] on textarea at bounding box center [93, 360] width 117 height 27
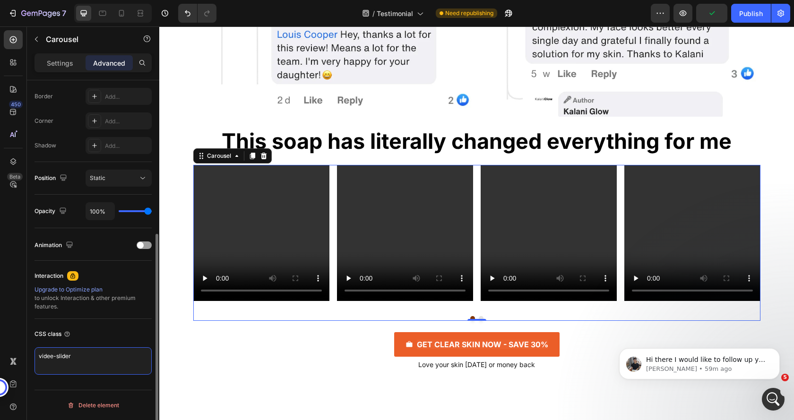
type textarea "videe-slider"
click at [123, 332] on div "CSS class" at bounding box center [93, 334] width 117 height 15
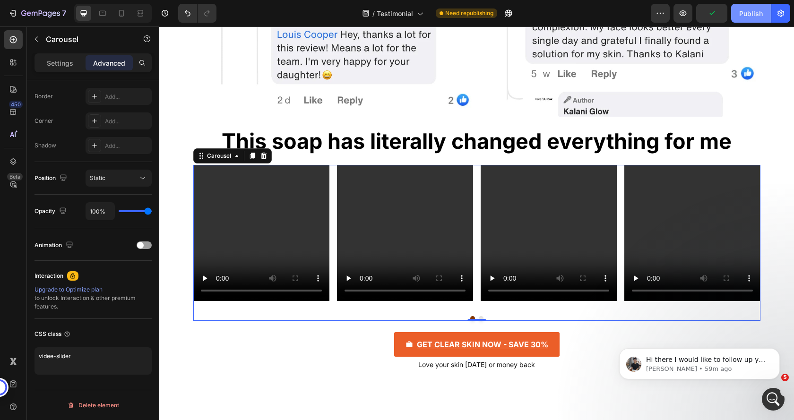
click at [752, 17] on div "Publish" at bounding box center [751, 14] width 24 height 10
click at [330, 197] on div "Video Video Video Video Video" at bounding box center [476, 233] width 567 height 136
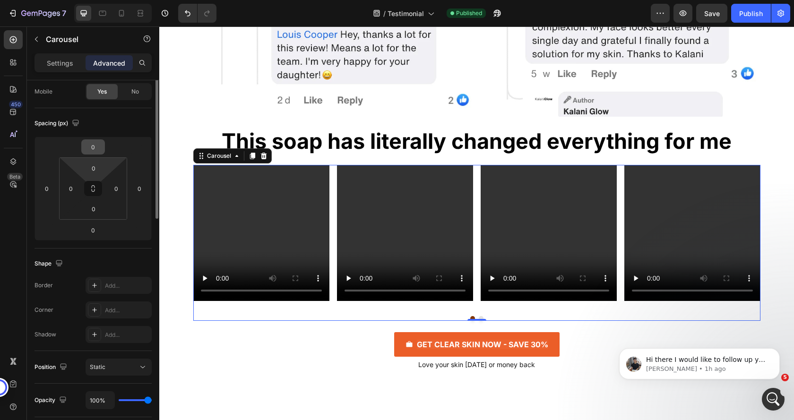
scroll to position [0, 0]
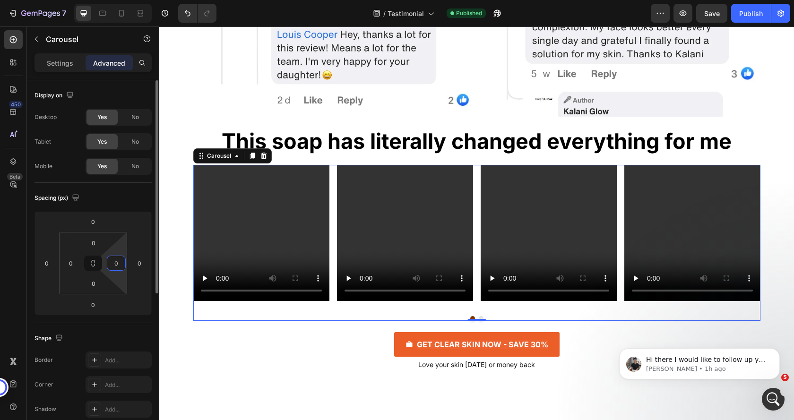
click at [114, 263] on input "0" at bounding box center [116, 263] width 14 height 14
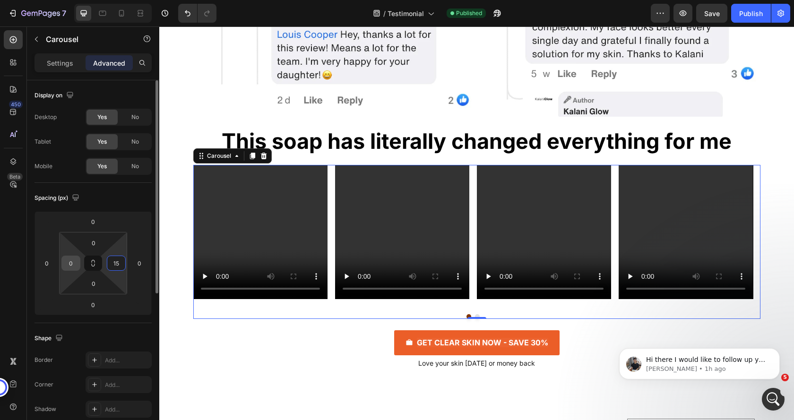
type input "15"
click at [74, 263] on input "0" at bounding box center [71, 263] width 14 height 14
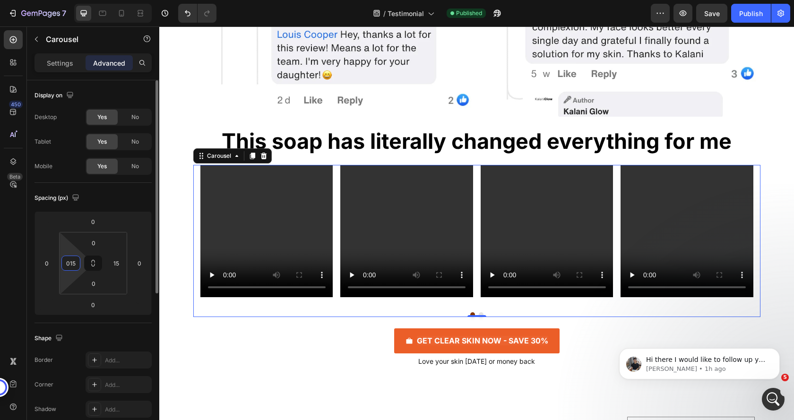
click at [70, 262] on input "015" at bounding box center [71, 263] width 14 height 14
type input "15"
click at [122, 203] on div "Spacing (px)" at bounding box center [93, 197] width 117 height 15
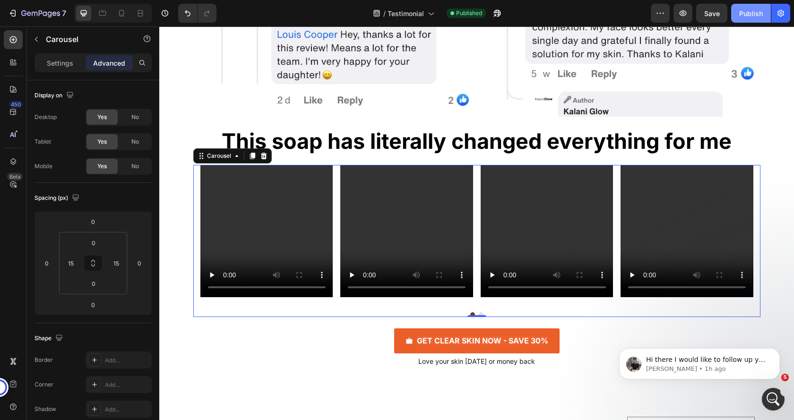
click at [751, 13] on div "Publish" at bounding box center [751, 14] width 24 height 10
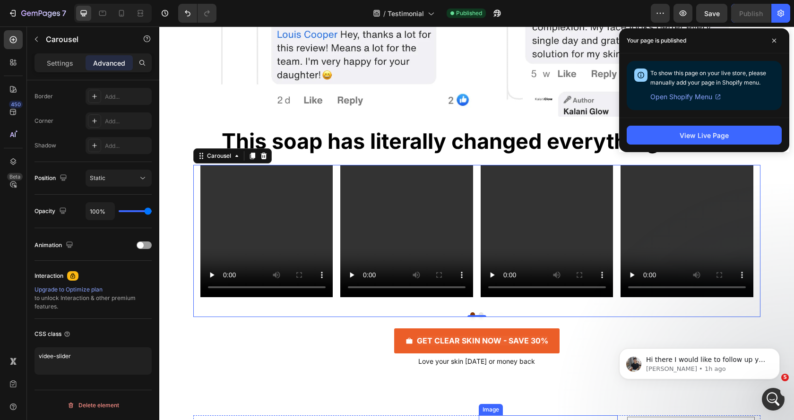
scroll to position [4186, 0]
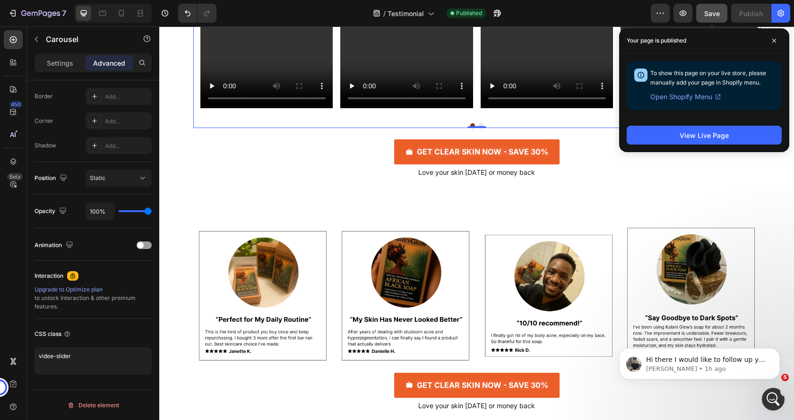
click at [712, 10] on span "Save" at bounding box center [712, 13] width 16 height 8
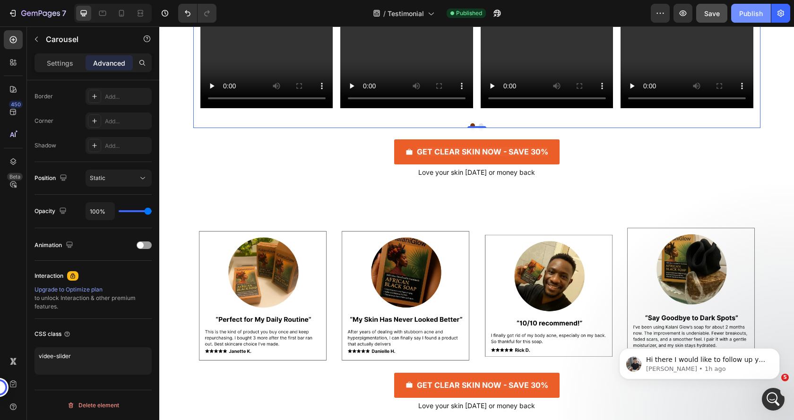
click at [742, 12] on div "Publish" at bounding box center [751, 14] width 24 height 10
